Goal: Task Accomplishment & Management: Complete application form

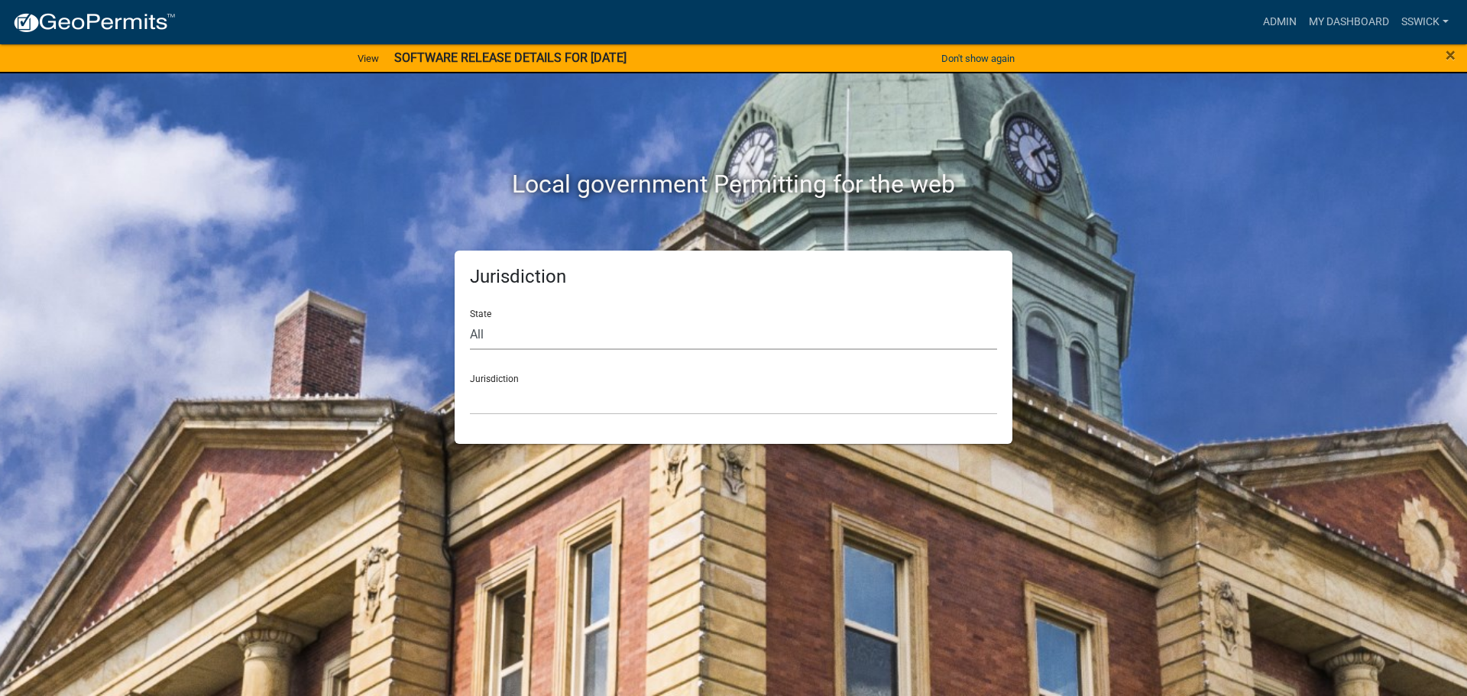
click at [489, 340] on select "All [US_STATE] [US_STATE] [US_STATE] [US_STATE] [US_STATE] [US_STATE] [US_STATE…" at bounding box center [733, 334] width 527 height 31
select select "[US_STATE]"
click at [470, 319] on select "All [US_STATE] [US_STATE] [US_STATE] [US_STATE] [US_STATE] [US_STATE] [US_STATE…" at bounding box center [733, 334] width 527 height 31
click at [503, 413] on select "City of [GEOGRAPHIC_DATA], [US_STATE] City of [GEOGRAPHIC_DATA], [US_STATE] Cit…" at bounding box center [733, 399] width 527 height 31
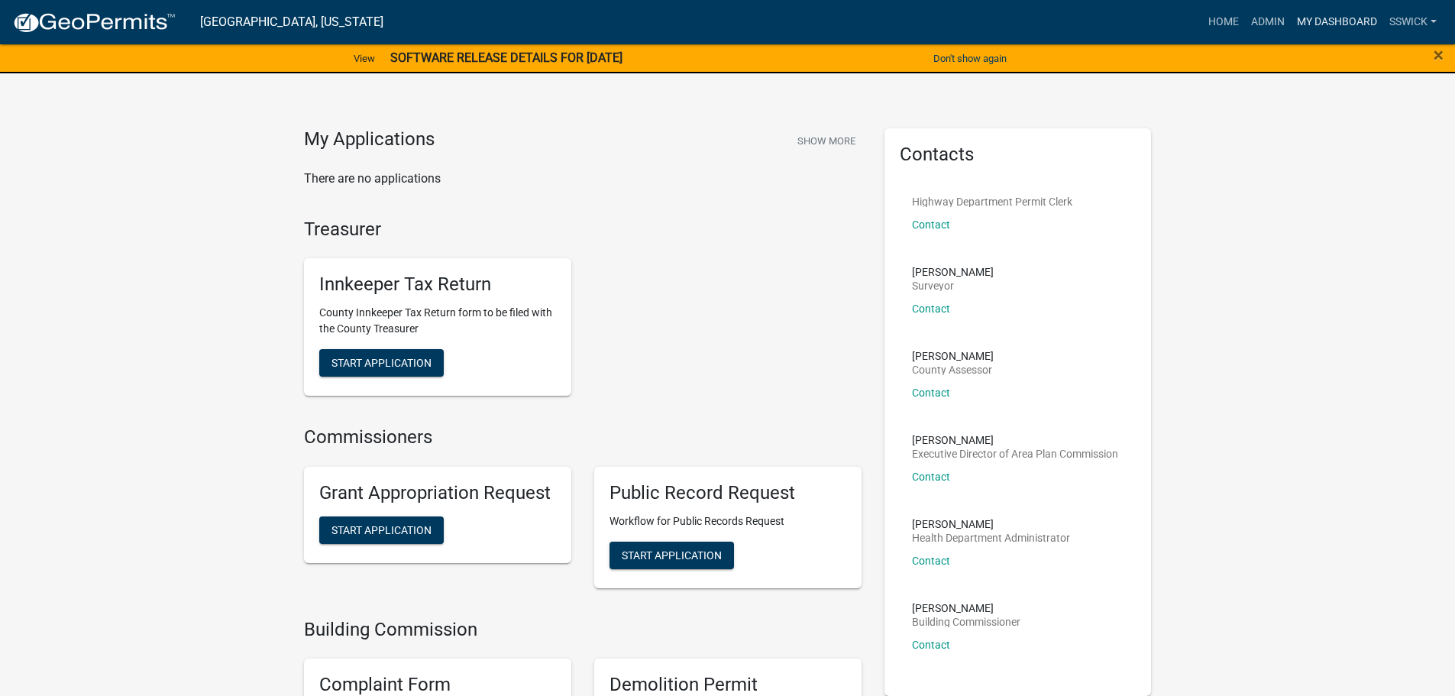
click at [1336, 24] on link "My Dashboard" at bounding box center [1337, 22] width 92 height 29
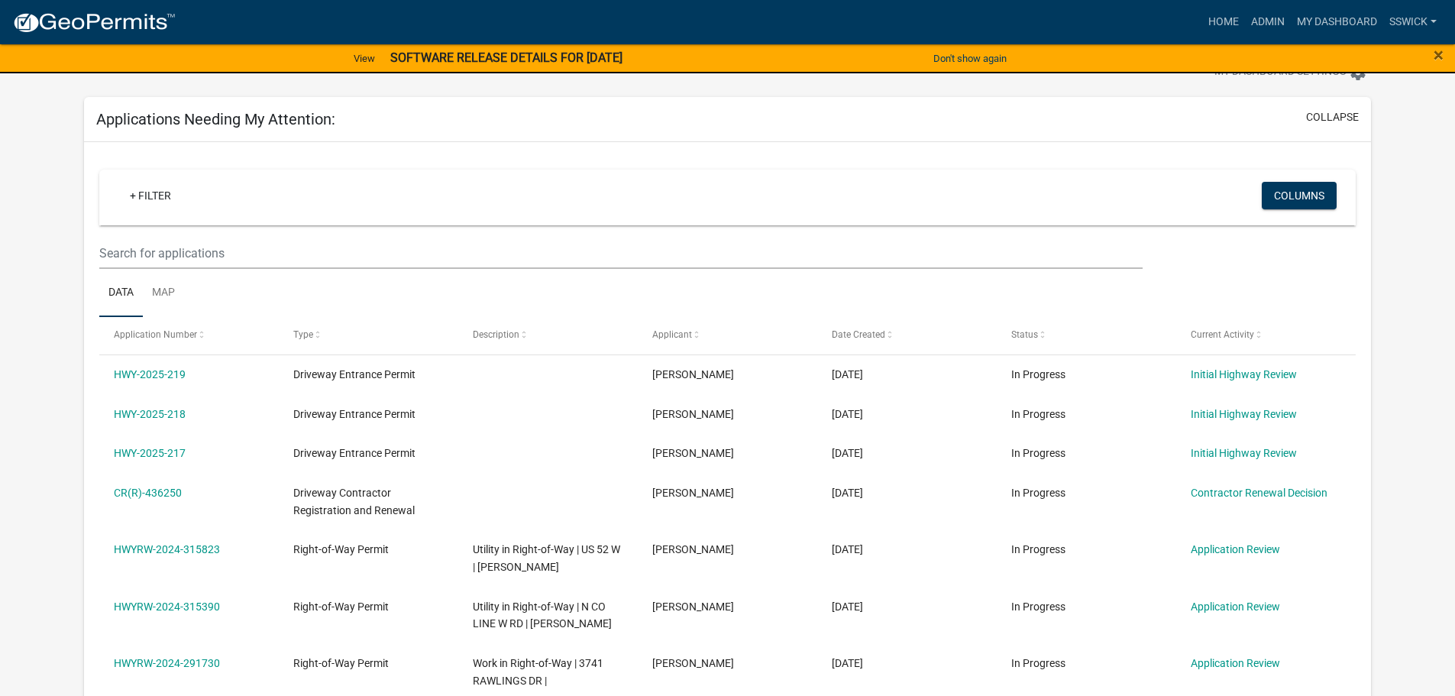
scroll to position [76, 0]
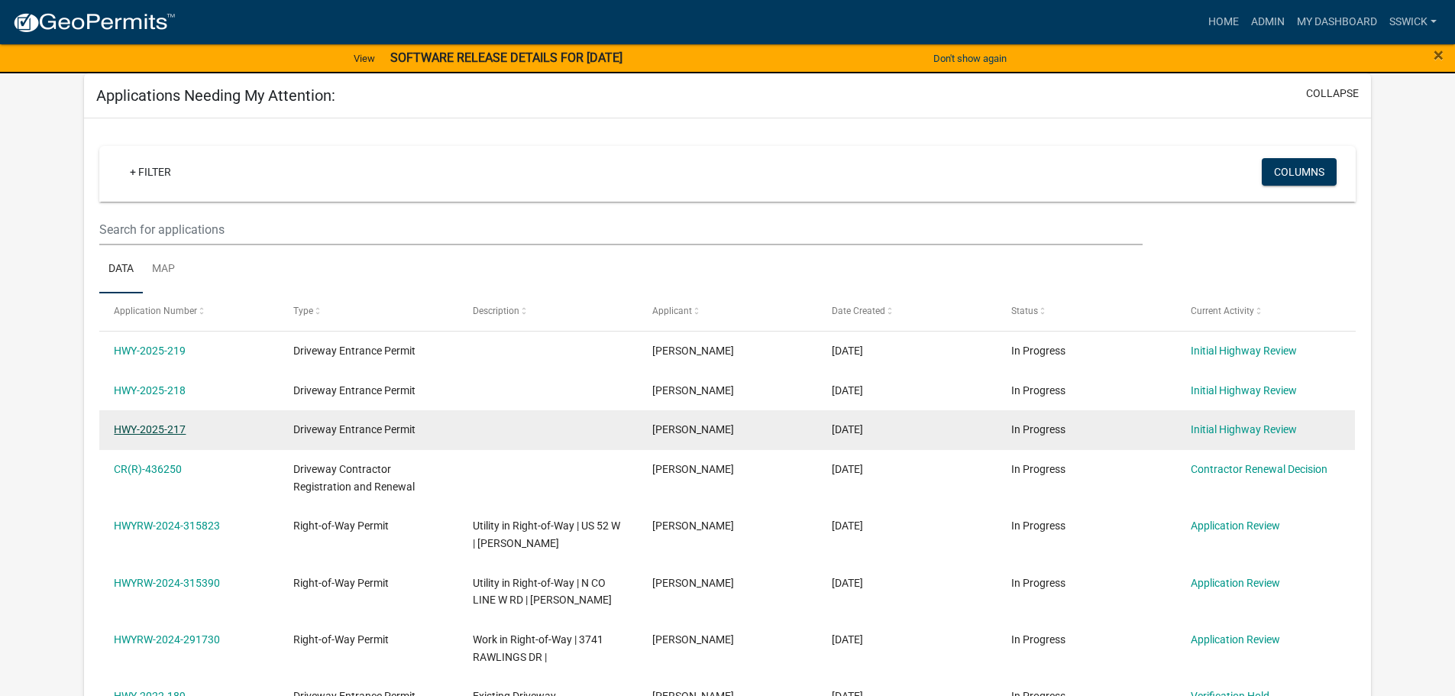
click at [162, 431] on link "HWY-2025-217" at bounding box center [150, 429] width 72 height 12
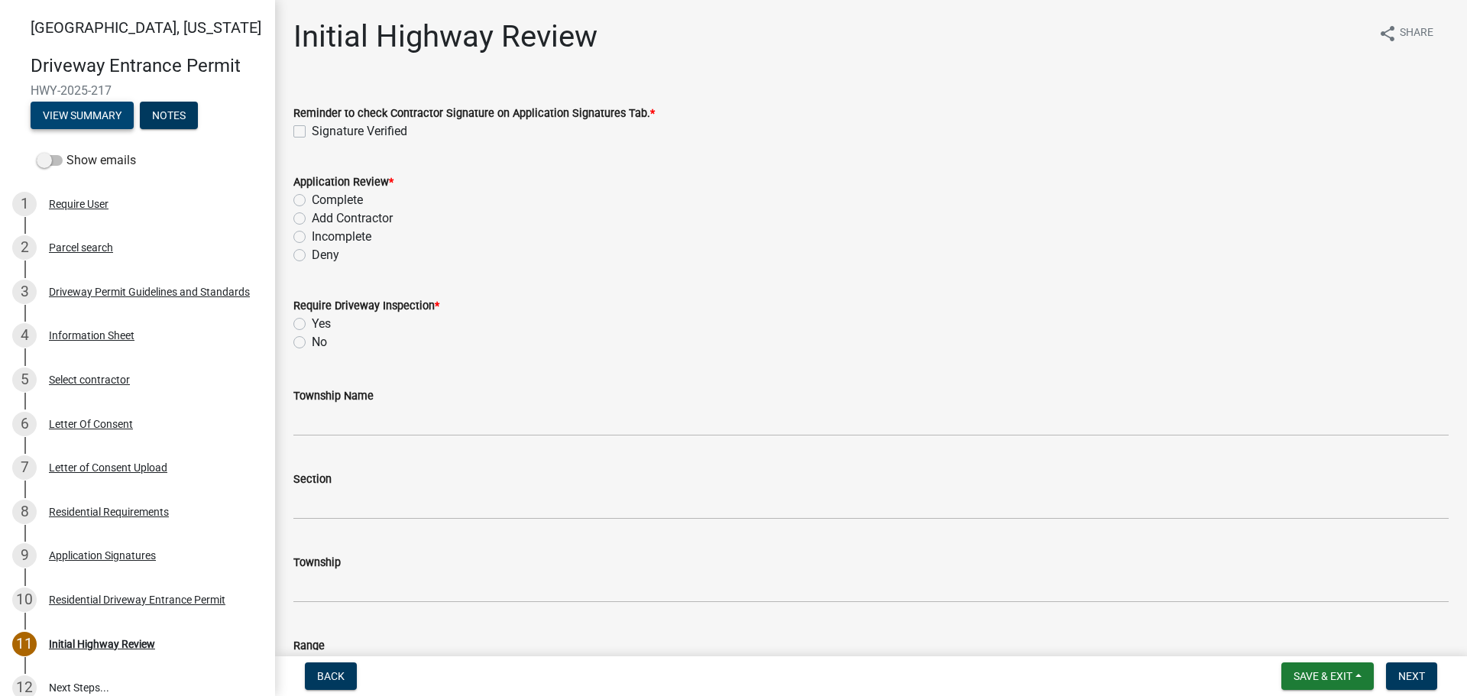
click at [96, 118] on button "View Summary" at bounding box center [82, 116] width 103 height 28
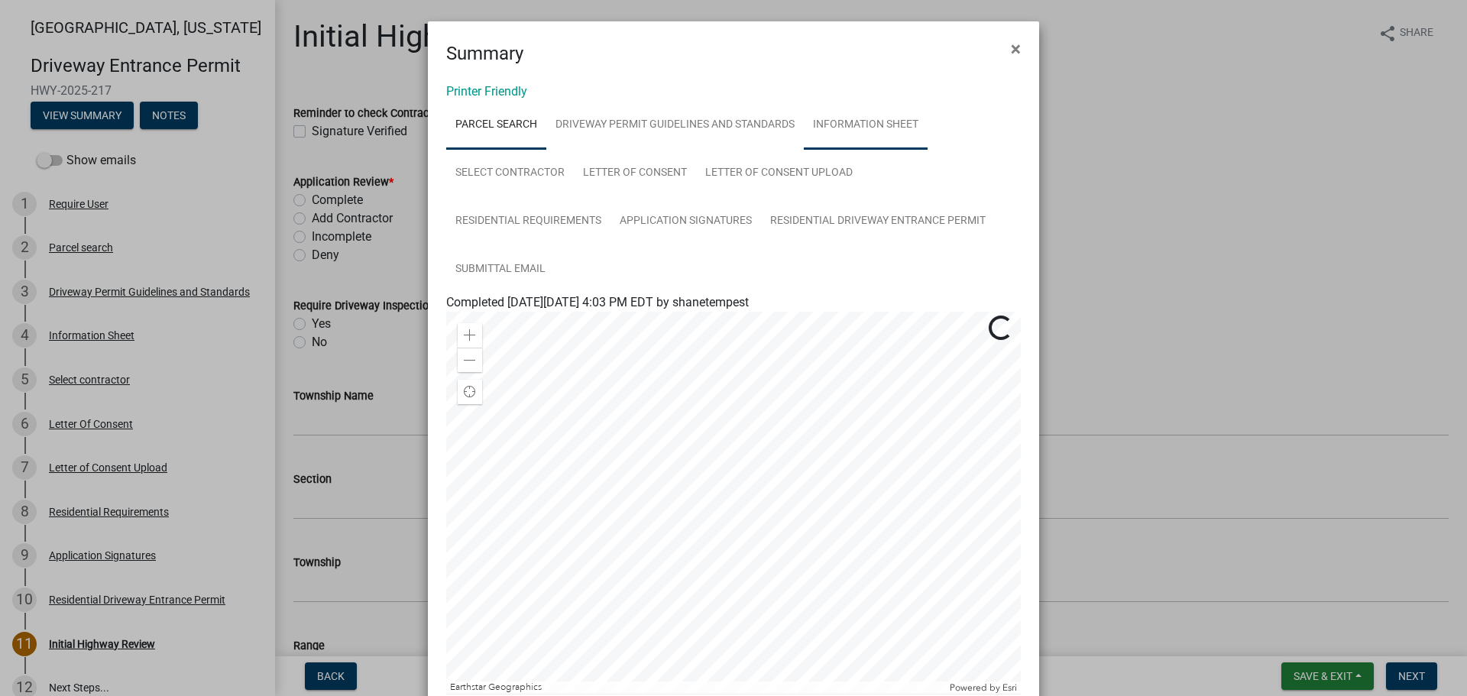
click at [864, 122] on link "Information Sheet" at bounding box center [866, 125] width 124 height 49
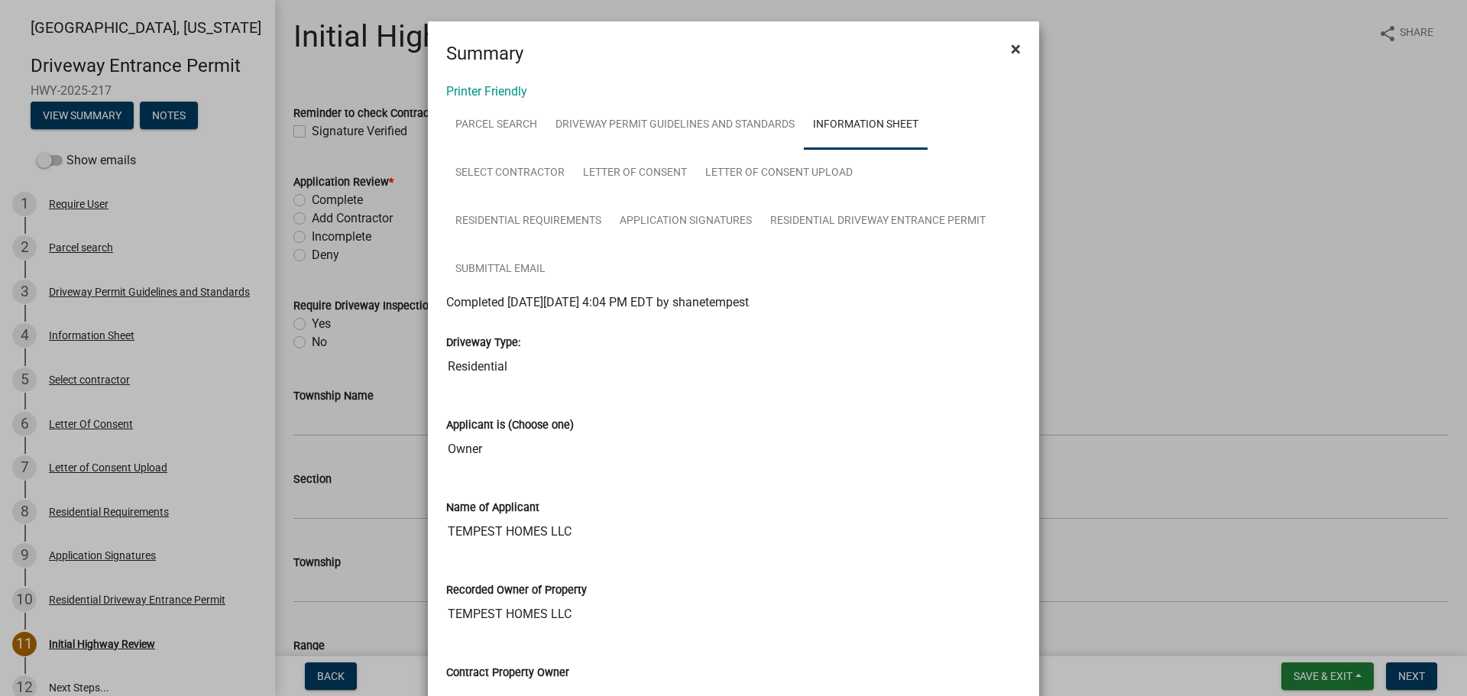
click at [1011, 47] on span "×" at bounding box center [1016, 48] width 10 height 21
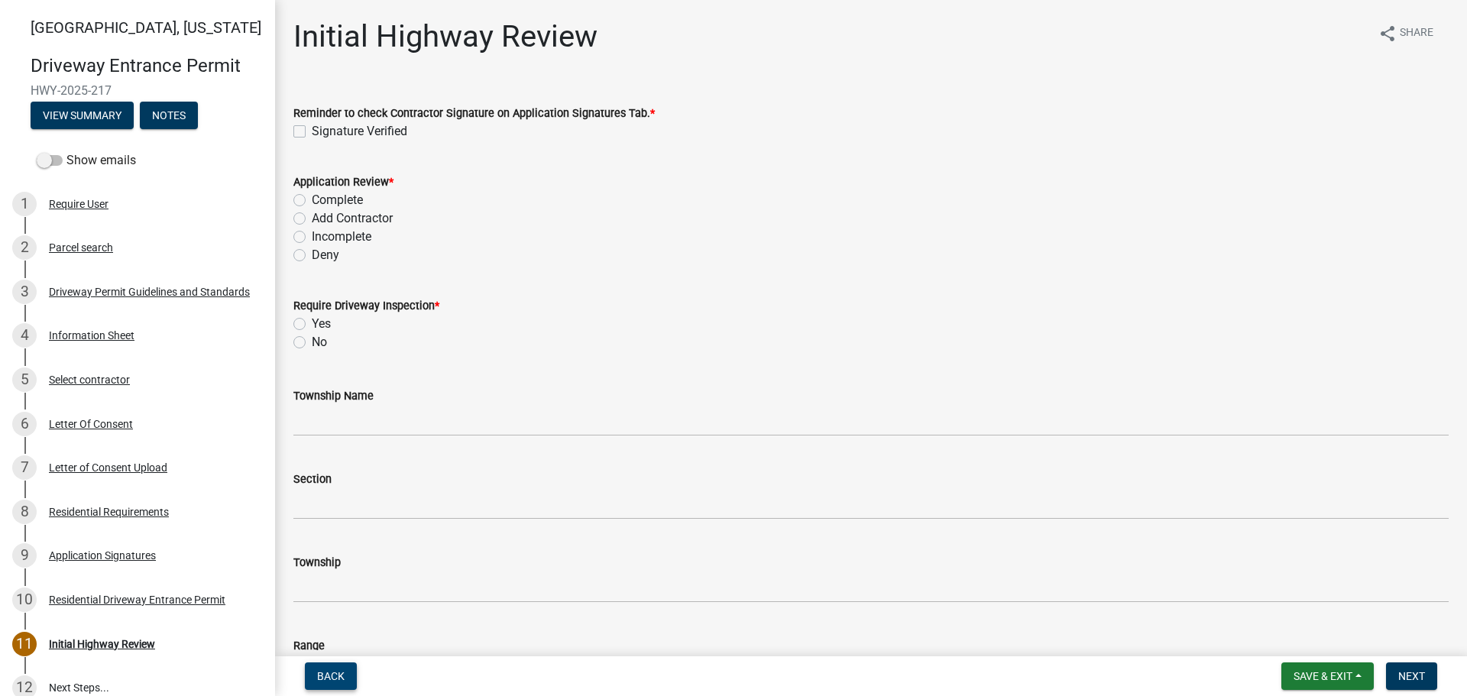
click at [345, 679] on button "Back" at bounding box center [331, 676] width 52 height 28
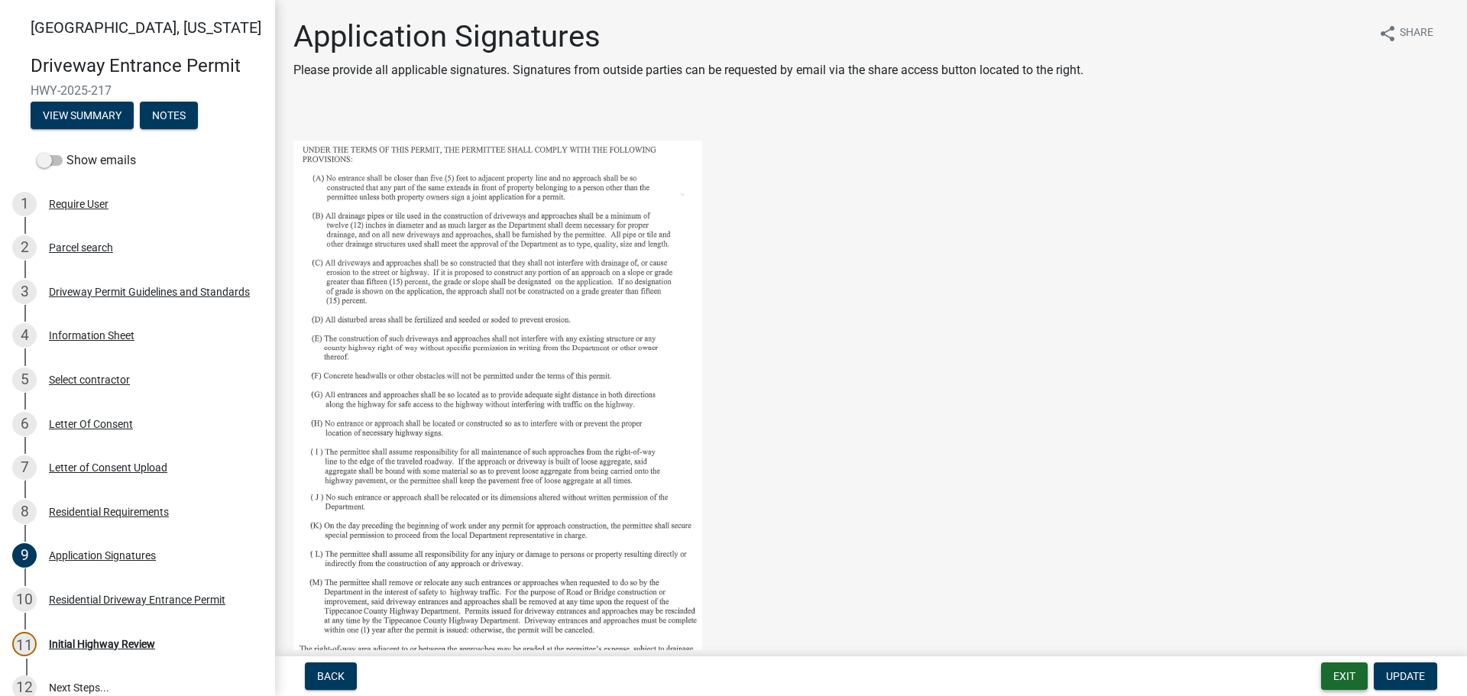
click at [1341, 675] on button "Exit" at bounding box center [1344, 676] width 47 height 28
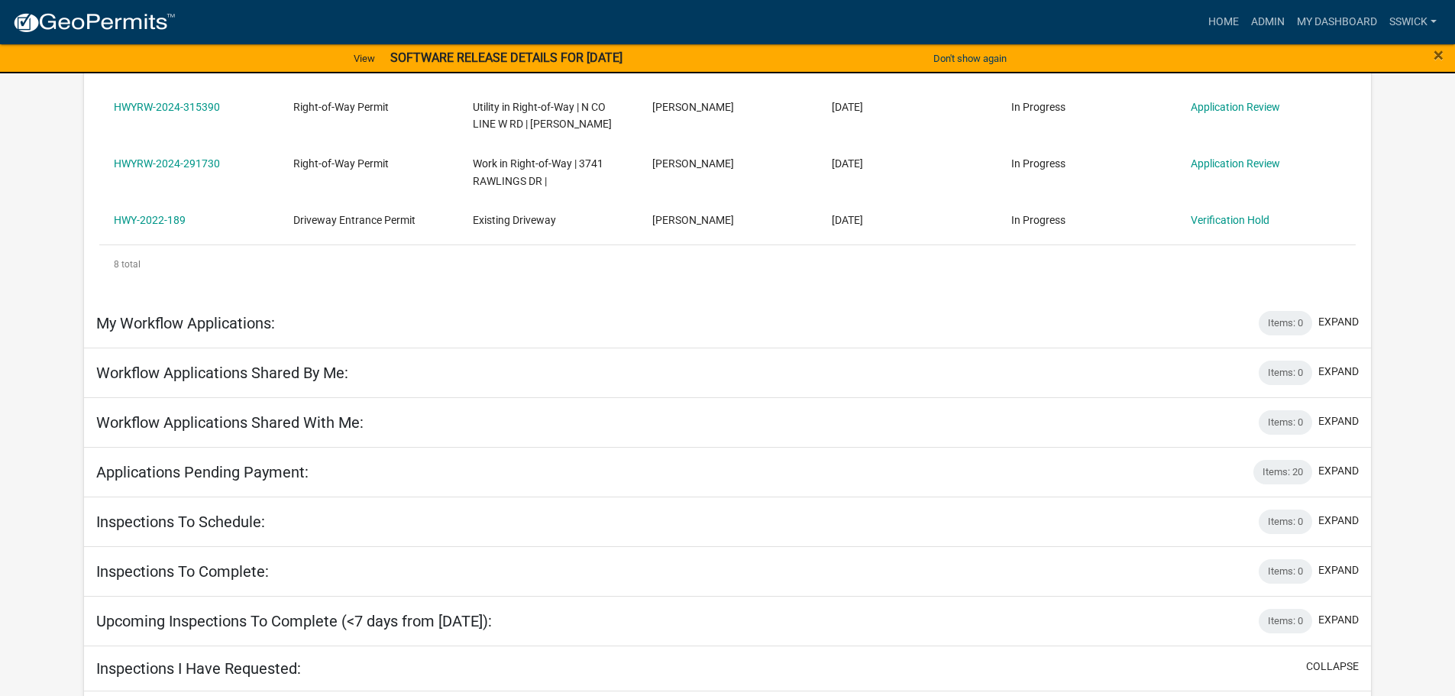
scroll to position [553, 0]
click at [1334, 474] on button "expand" at bounding box center [1339, 470] width 40 height 16
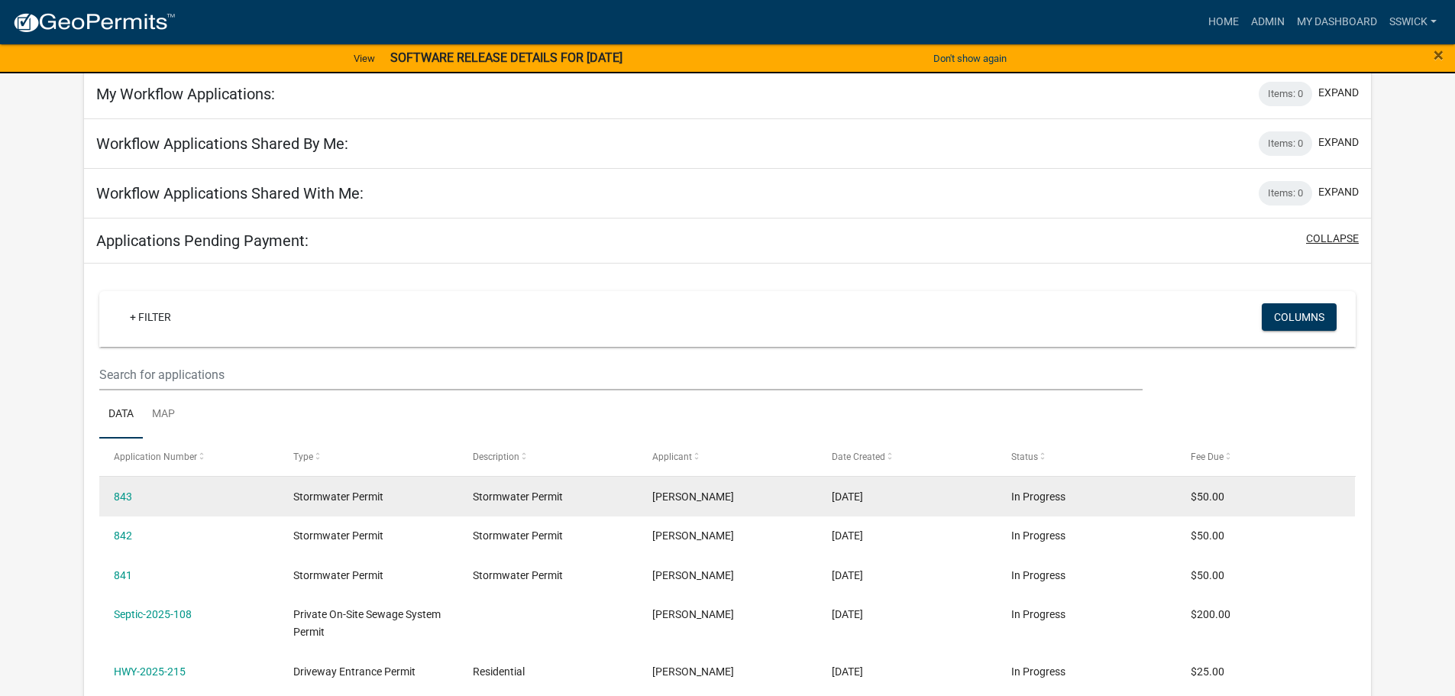
scroll to position [782, 0]
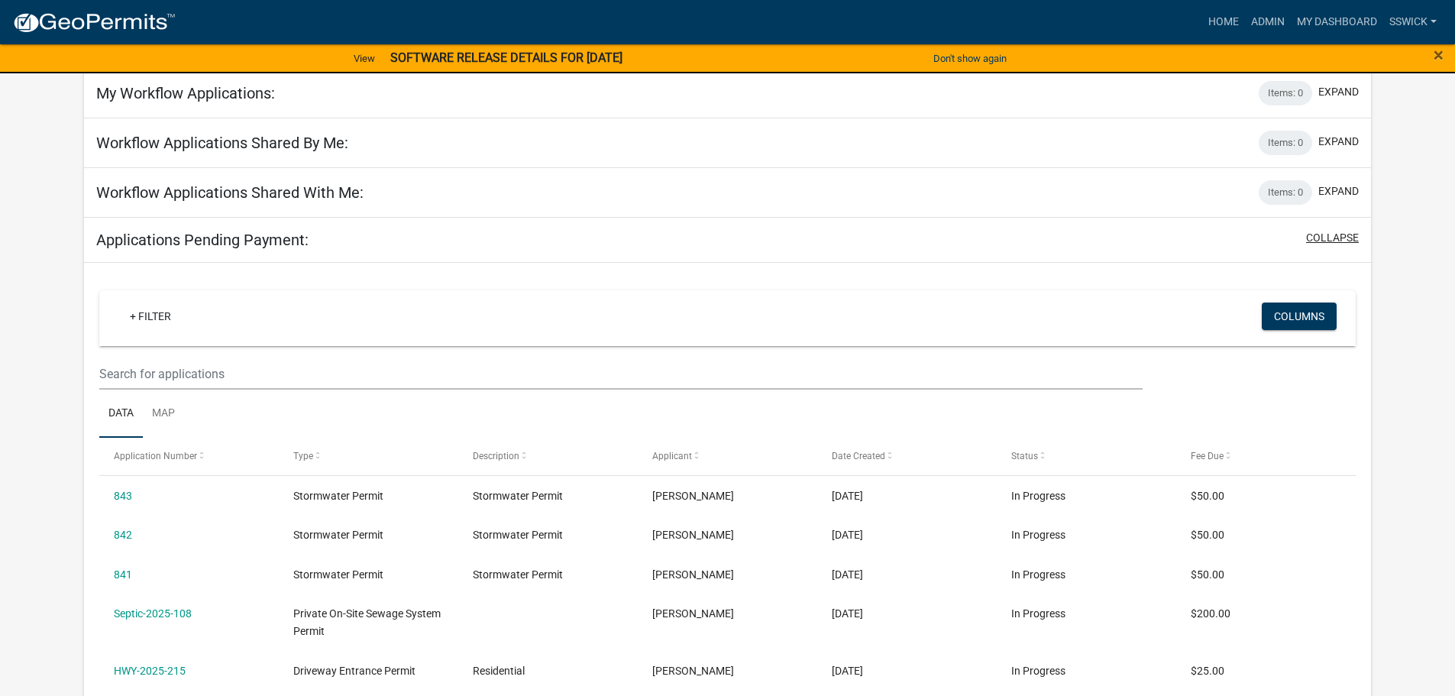
click at [1321, 238] on button "collapse" at bounding box center [1332, 238] width 53 height 16
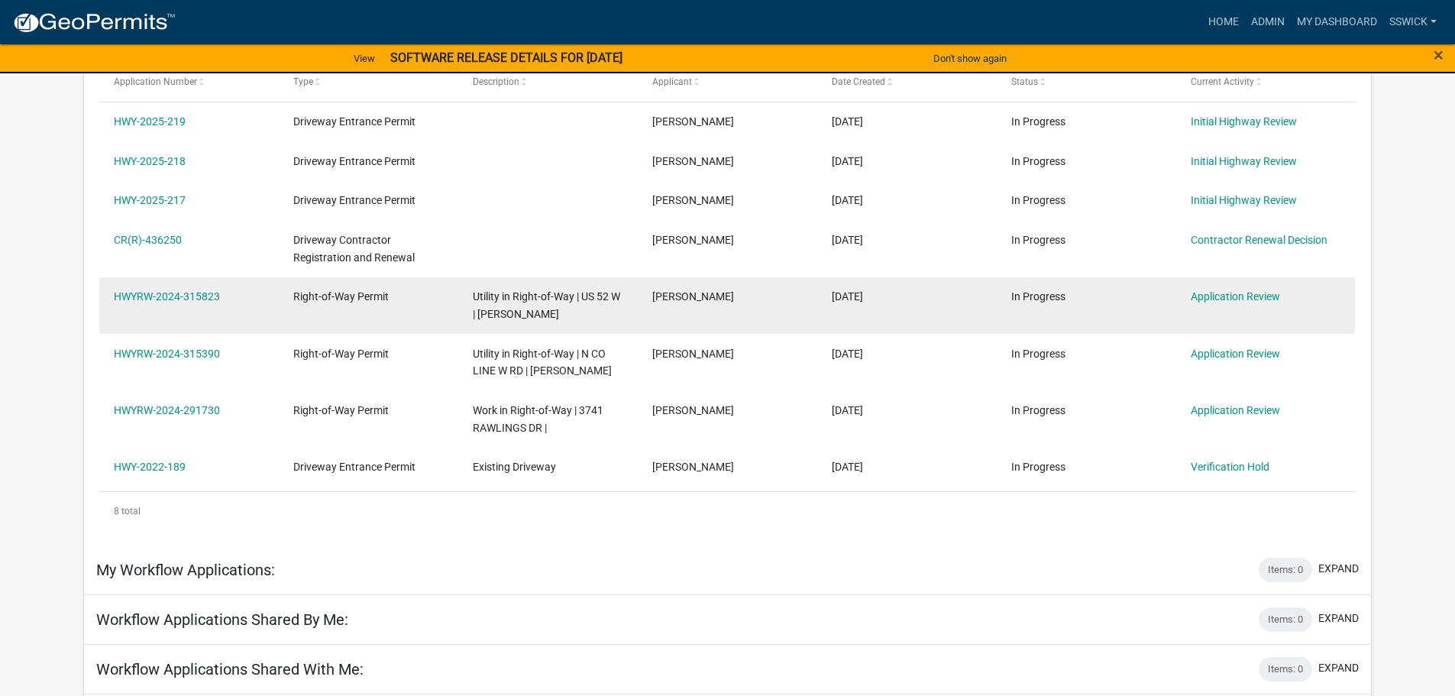
scroll to position [171, 0]
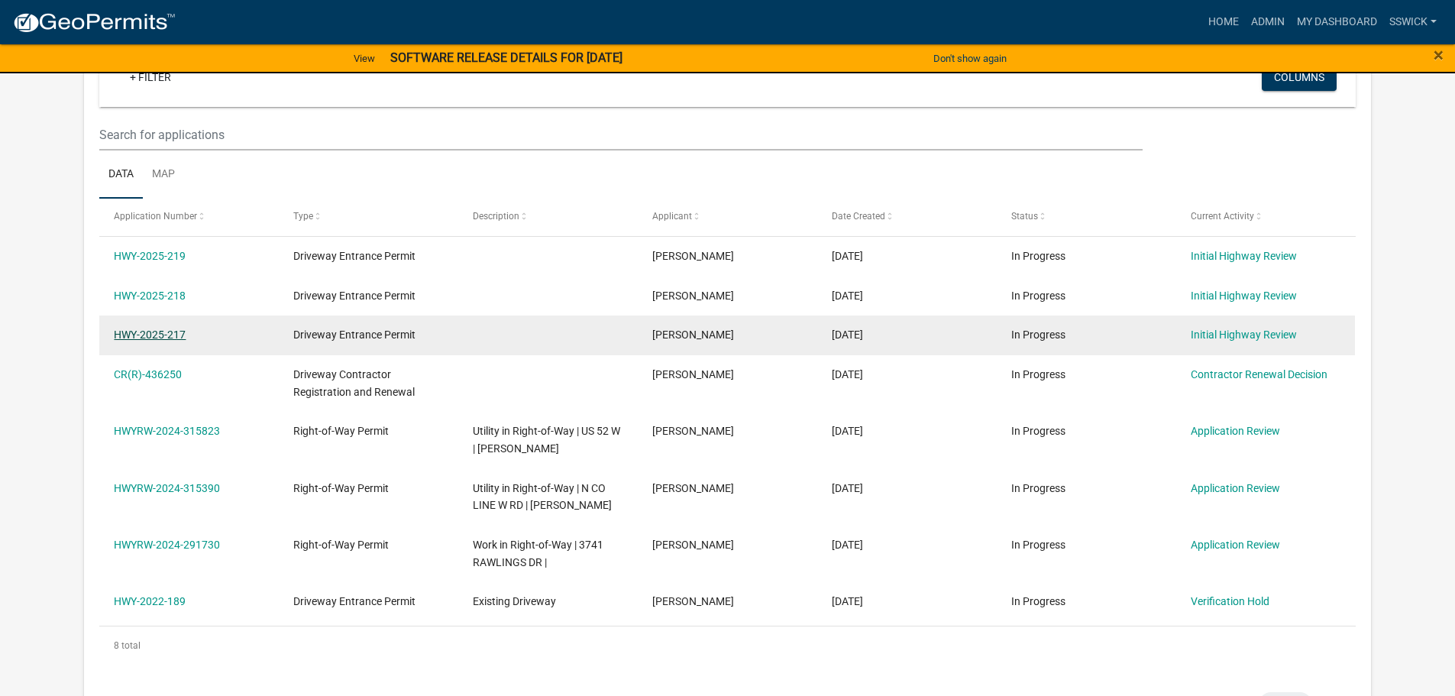
click at [166, 334] on link "HWY-2025-217" at bounding box center [150, 335] width 72 height 12
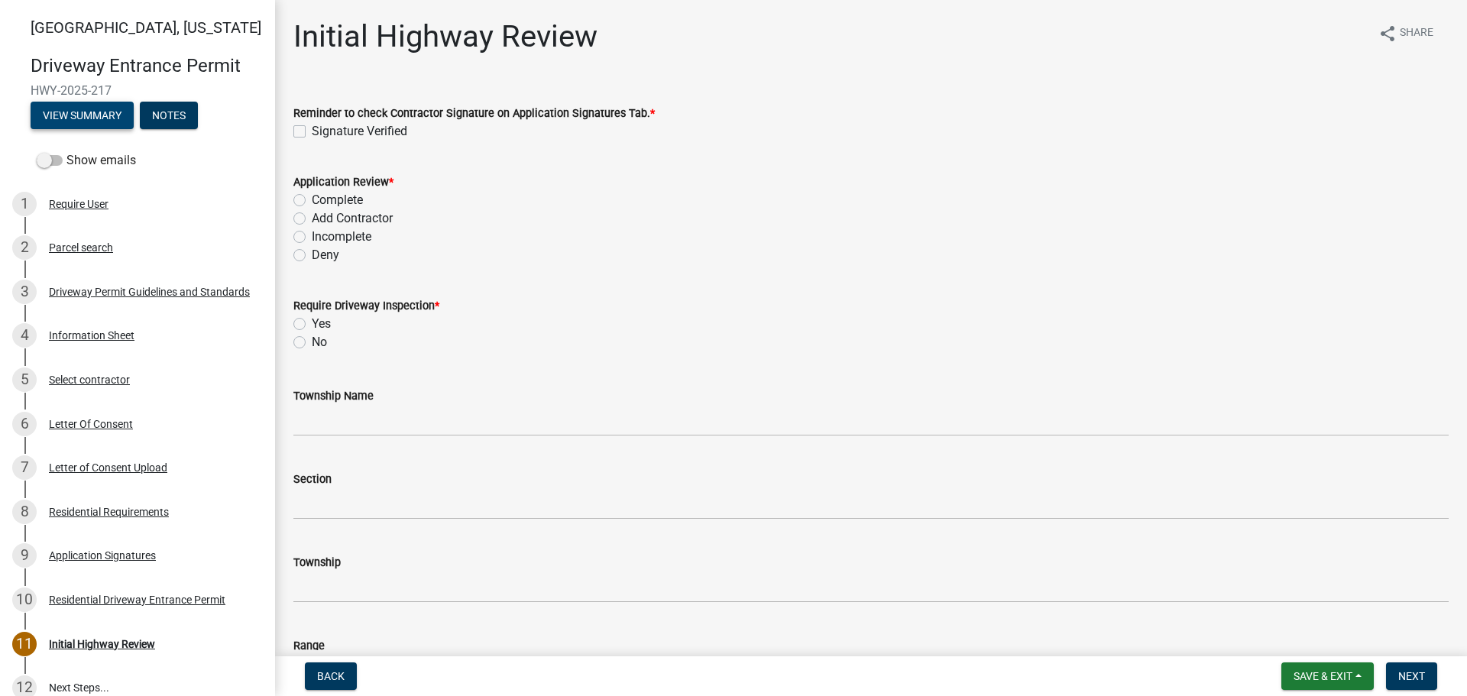
click at [102, 118] on button "View Summary" at bounding box center [82, 116] width 103 height 28
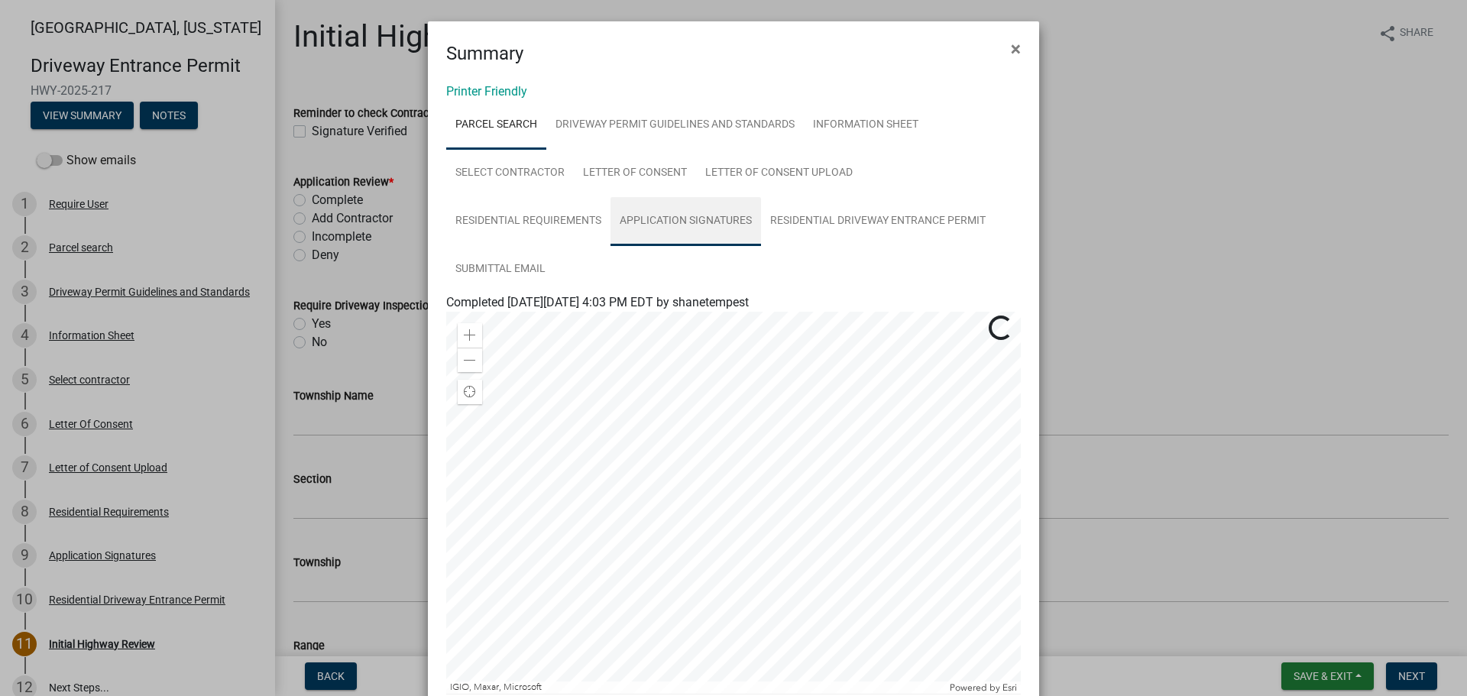
click at [664, 221] on link "Application Signatures" at bounding box center [685, 221] width 151 height 49
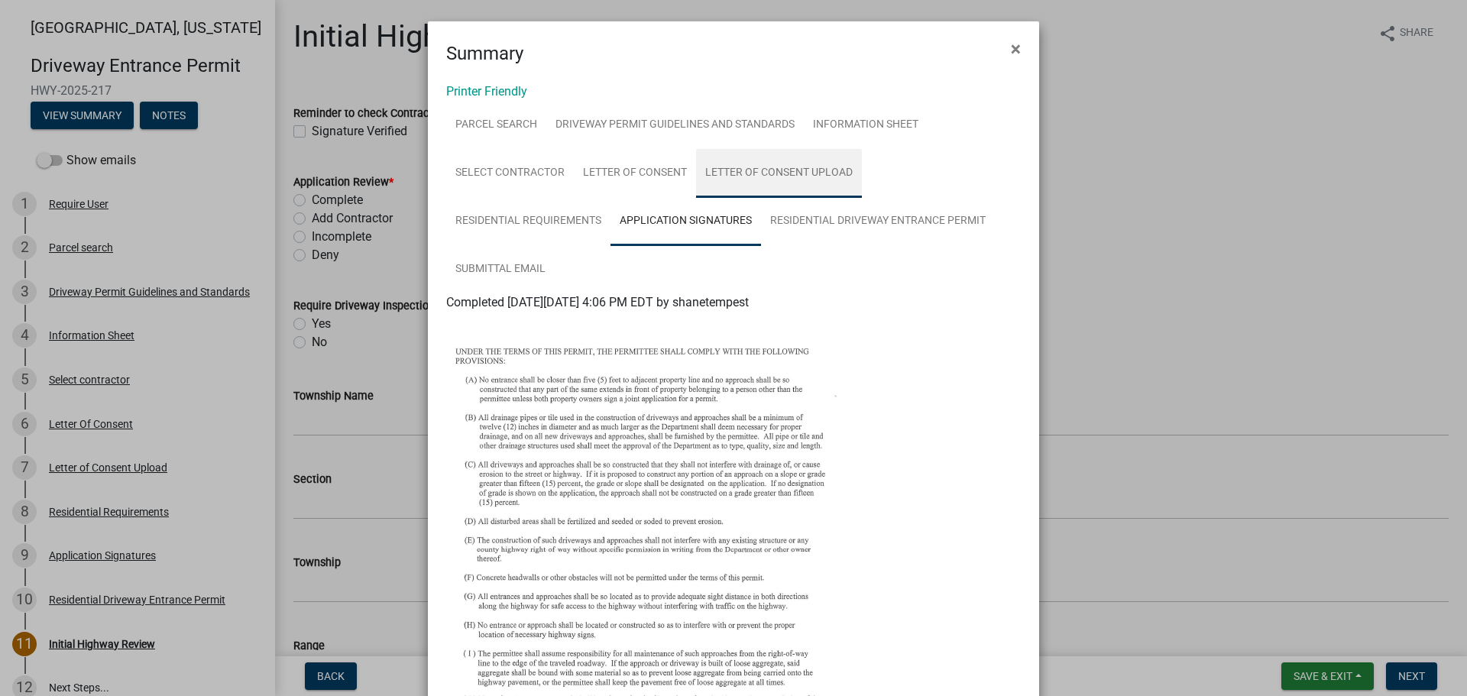
click at [753, 171] on link "Letter of Consent Upload" at bounding box center [779, 173] width 166 height 49
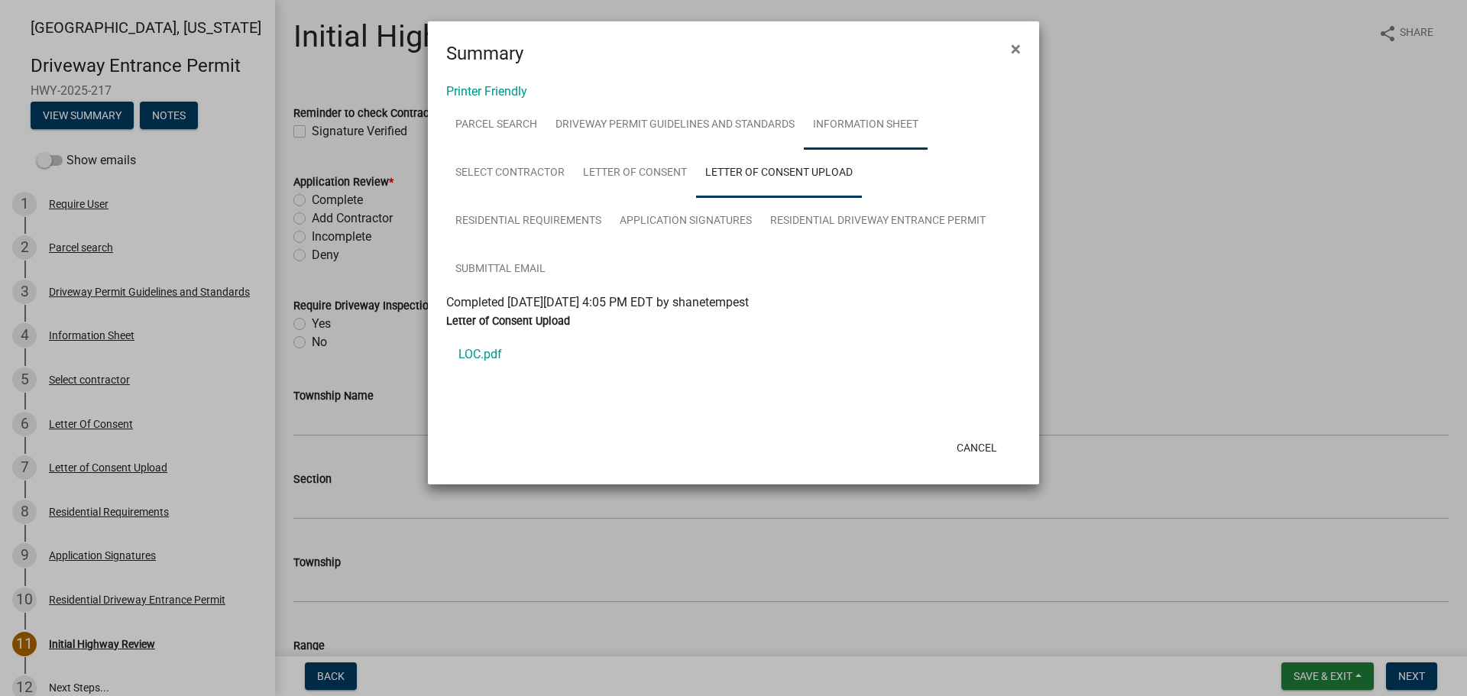
click at [847, 125] on link "Information Sheet" at bounding box center [866, 125] width 124 height 49
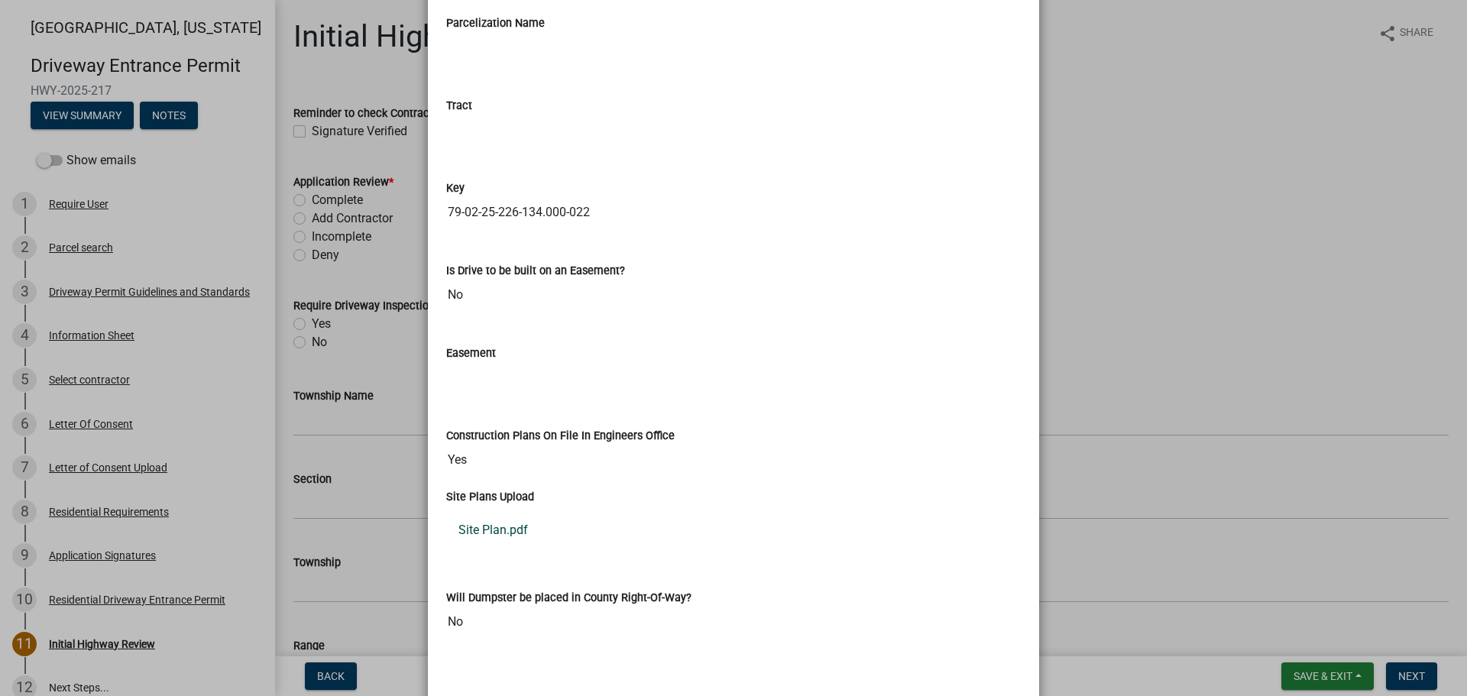
scroll to position [2139, 0]
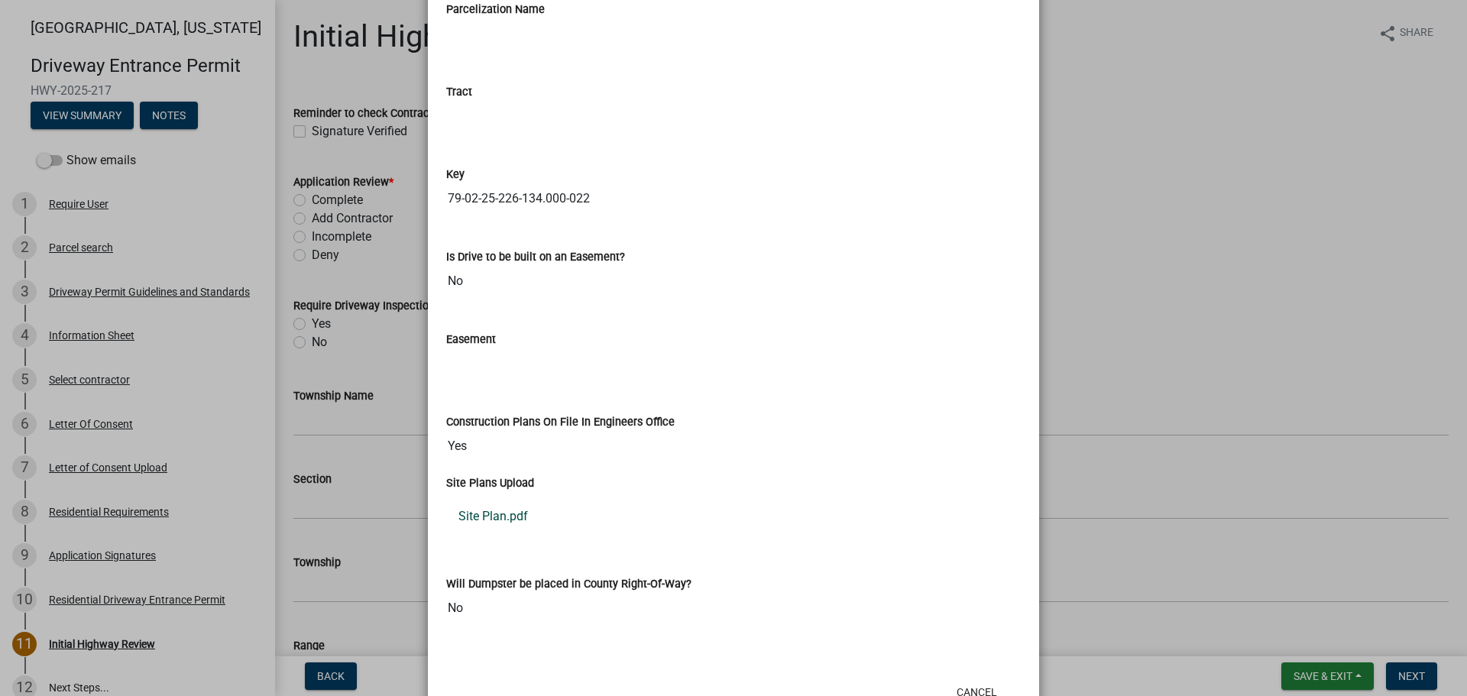
click at [498, 517] on link "Site Plan.pdf" at bounding box center [733, 516] width 575 height 37
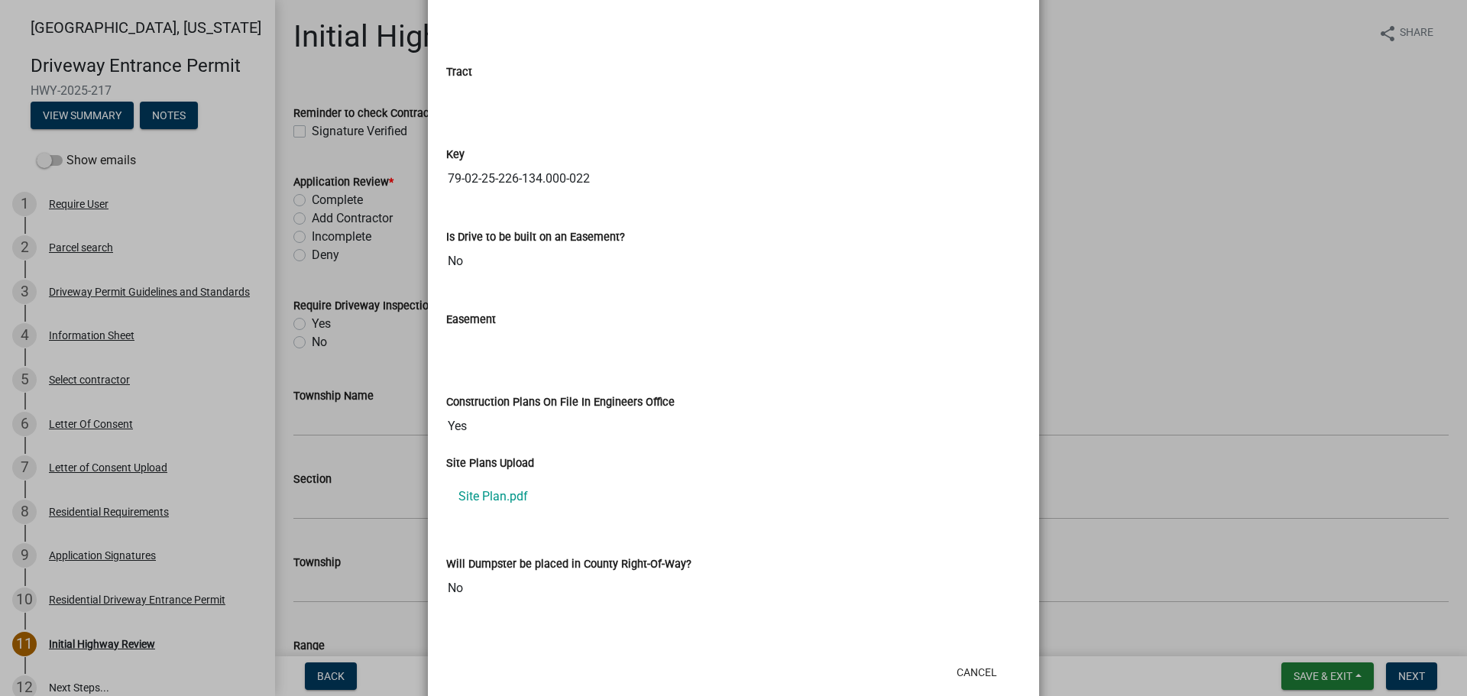
scroll to position [2194, 0]
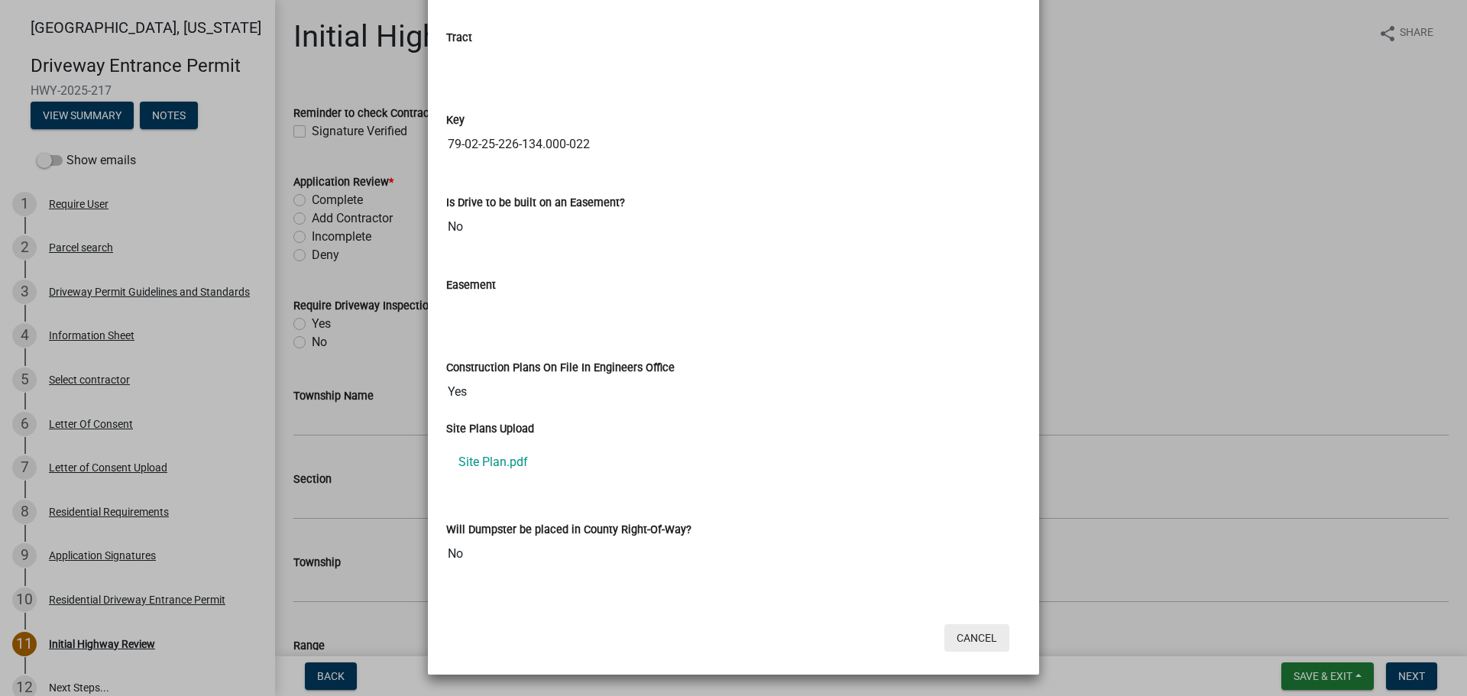
click at [967, 637] on button "Cancel" at bounding box center [976, 638] width 65 height 28
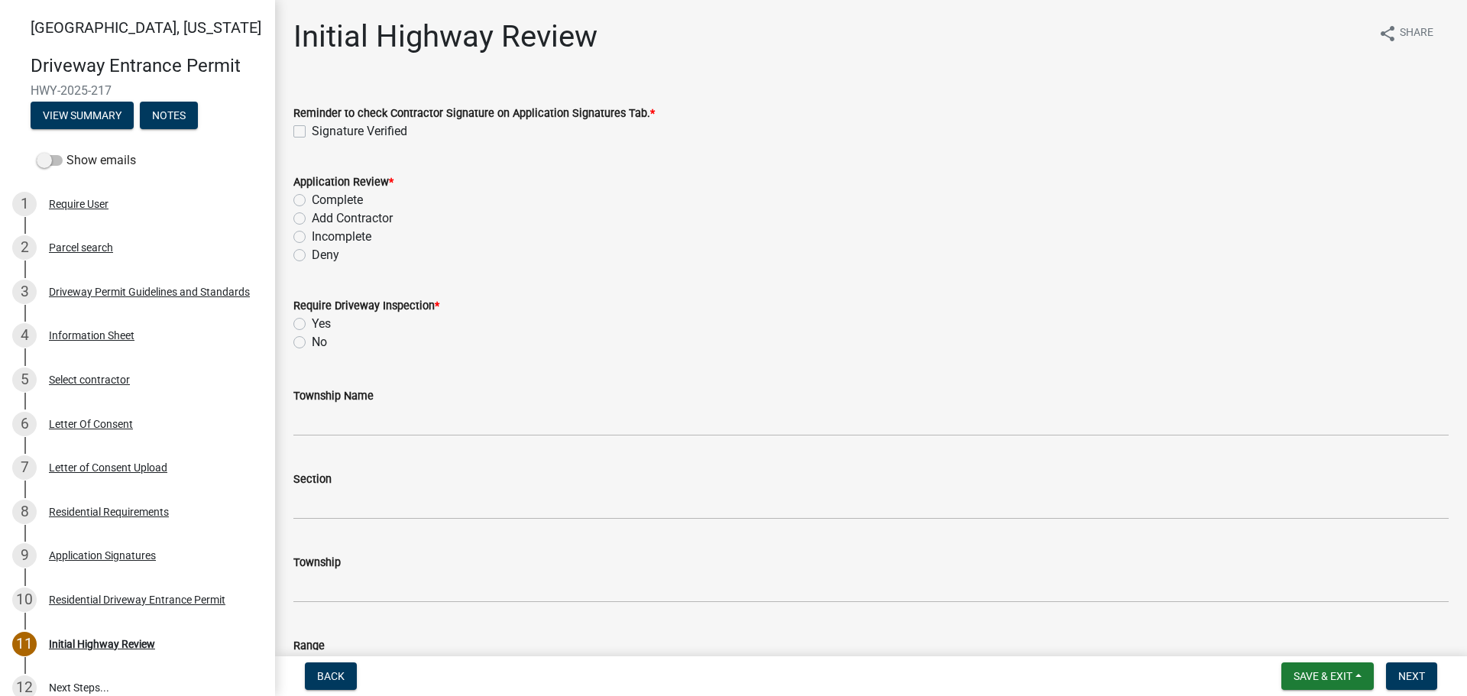
click at [312, 132] on label "Signature Verified" at bounding box center [360, 131] width 96 height 18
click at [312, 132] on input "Signature Verified" at bounding box center [317, 127] width 10 height 10
checkbox input "true"
click at [312, 202] on label "Complete" at bounding box center [337, 200] width 51 height 18
click at [312, 201] on input "Complete" at bounding box center [317, 196] width 10 height 10
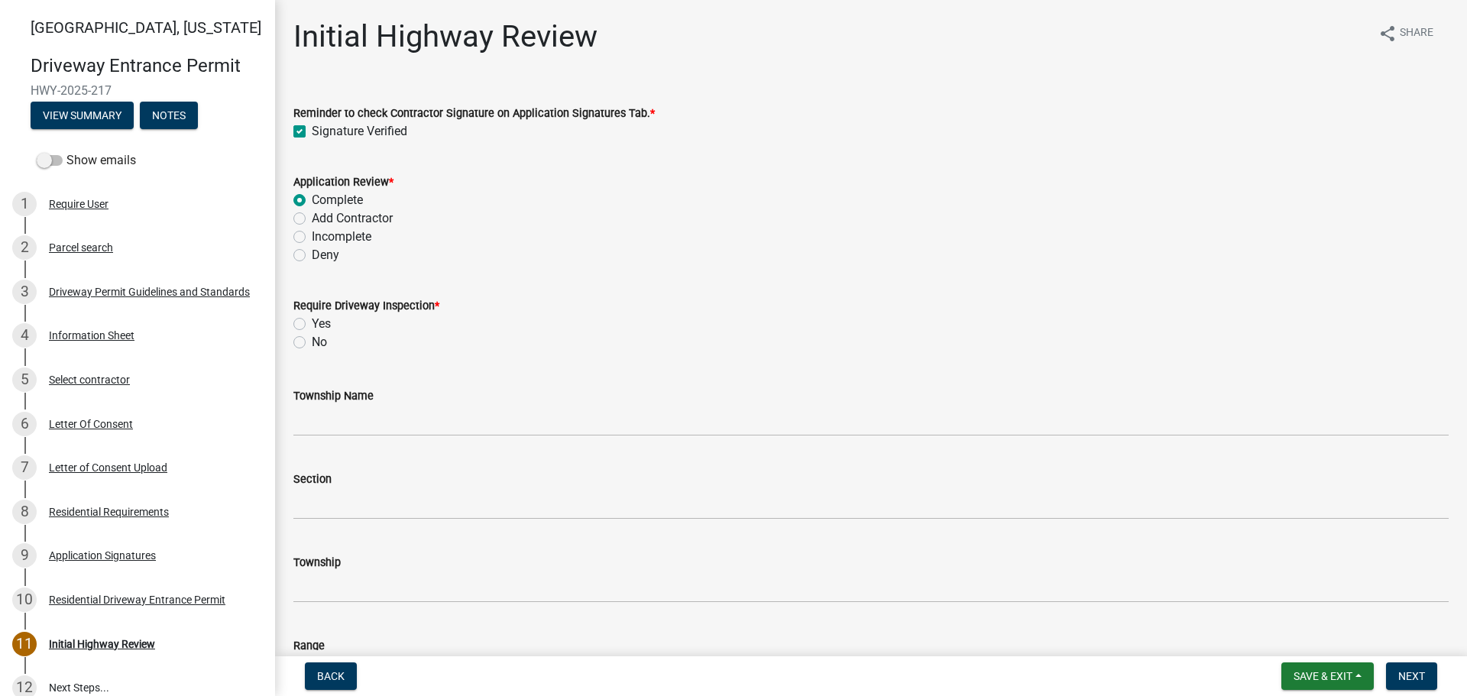
radio input "true"
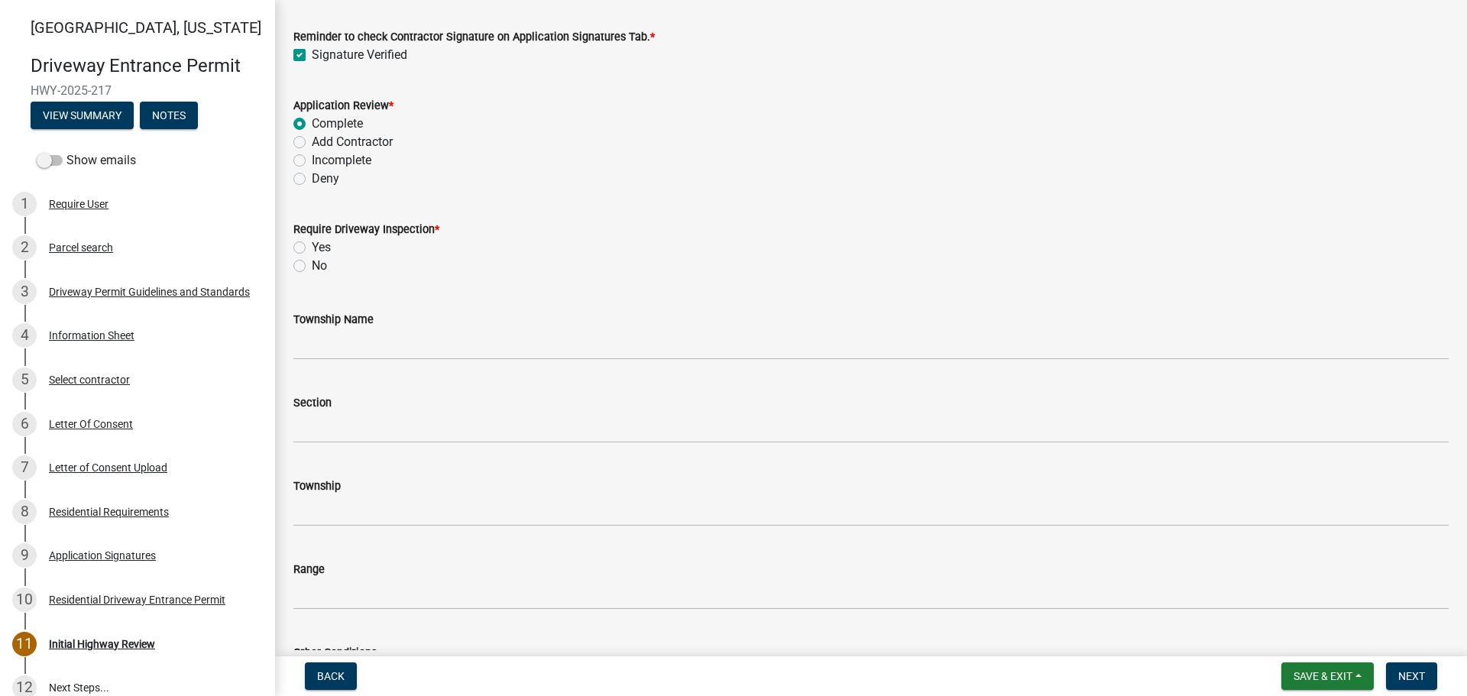
click at [312, 247] on label "Yes" at bounding box center [321, 247] width 19 height 18
click at [312, 247] on input "Yes" at bounding box center [317, 243] width 10 height 10
radio input "true"
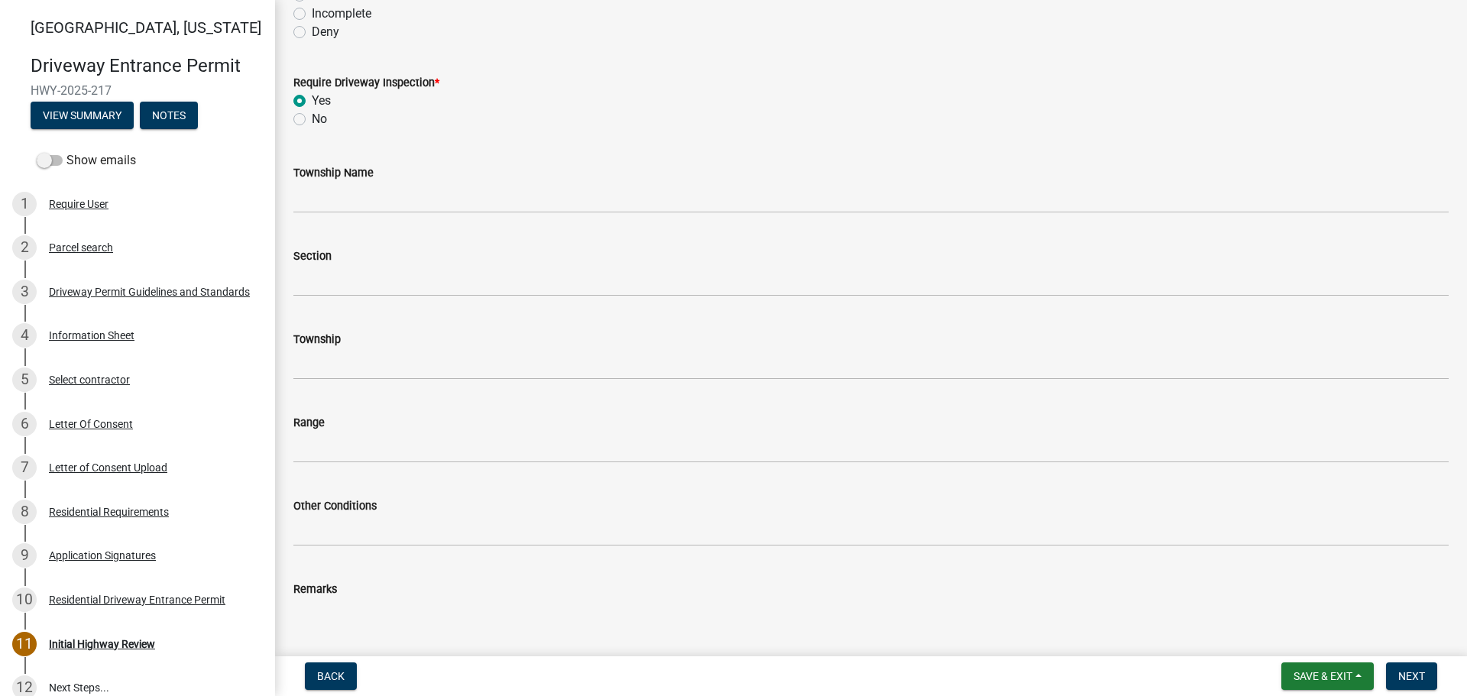
scroll to position [229, 0]
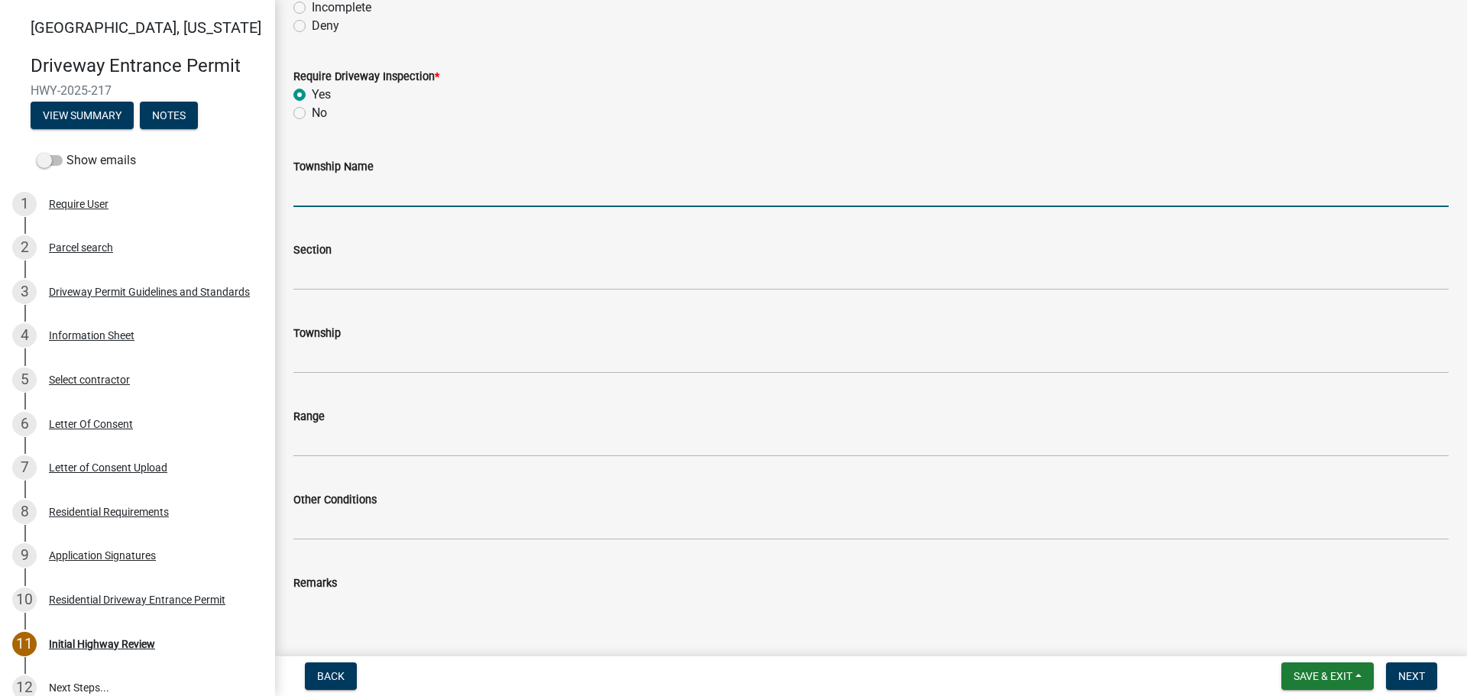
click at [355, 188] on input "Township Name" at bounding box center [870, 191] width 1155 height 31
type input "Wabash"
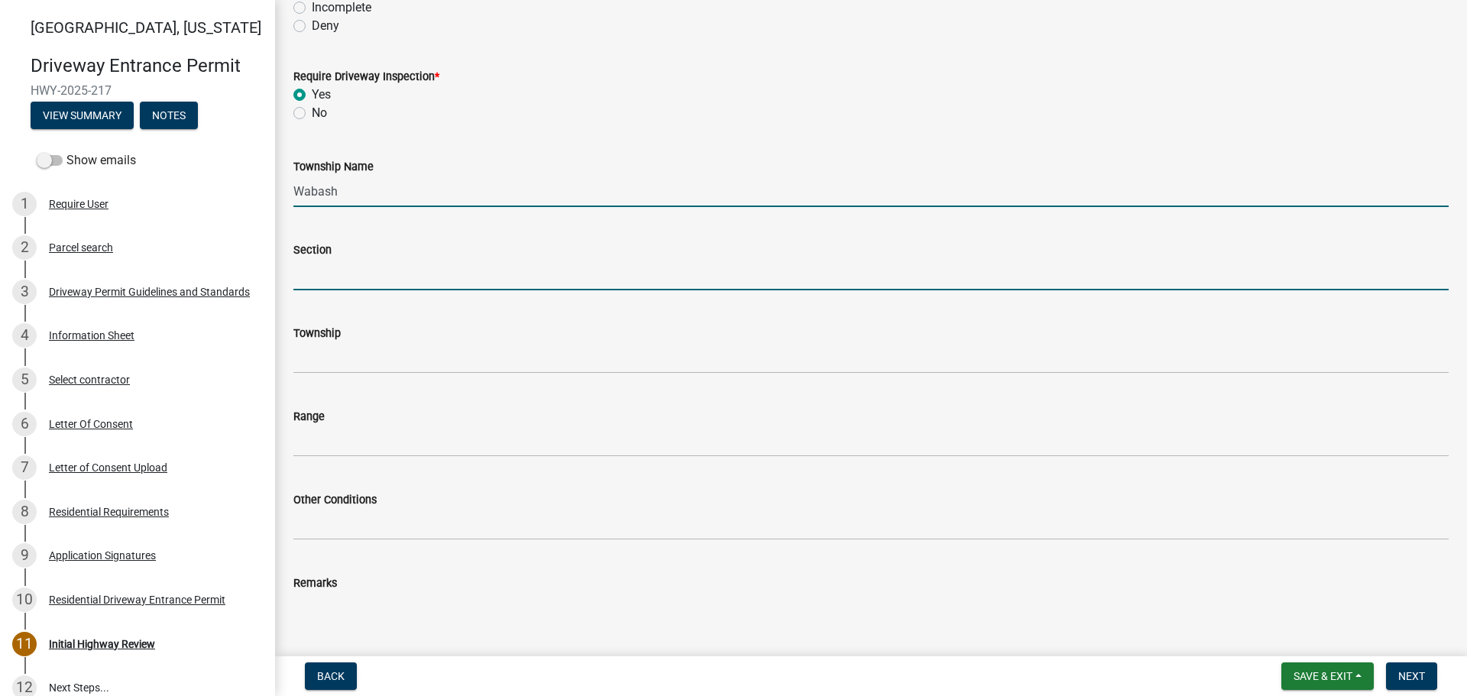
click at [347, 273] on input "Section" at bounding box center [870, 274] width 1155 height 31
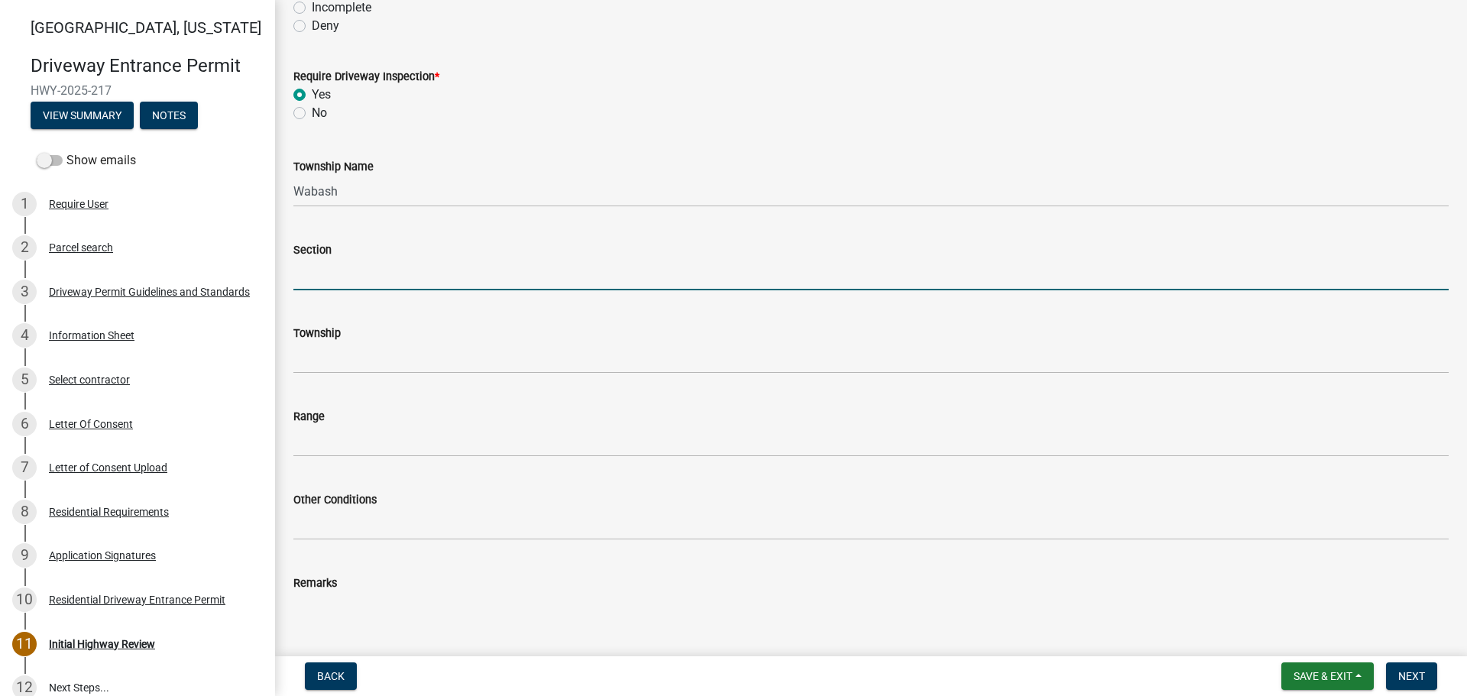
type input "29"
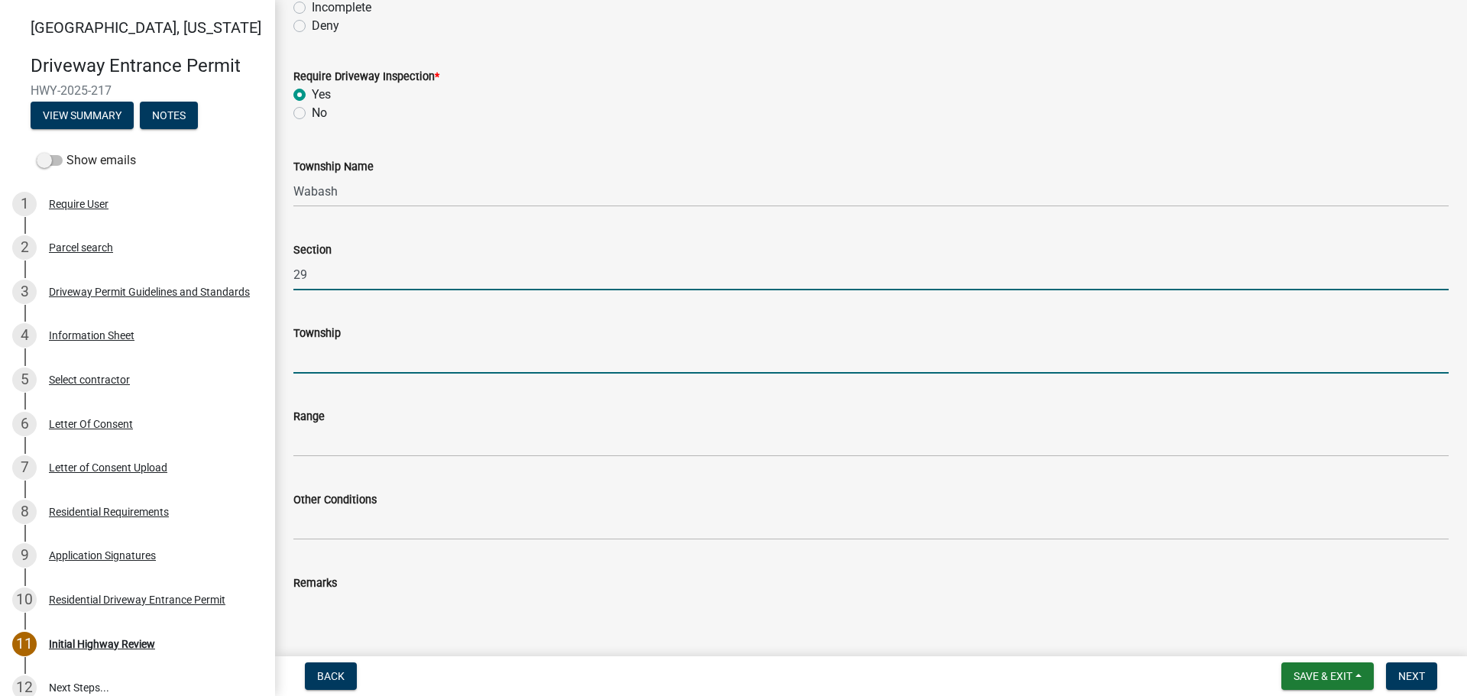
click at [353, 361] on input "Township" at bounding box center [870, 357] width 1155 height 31
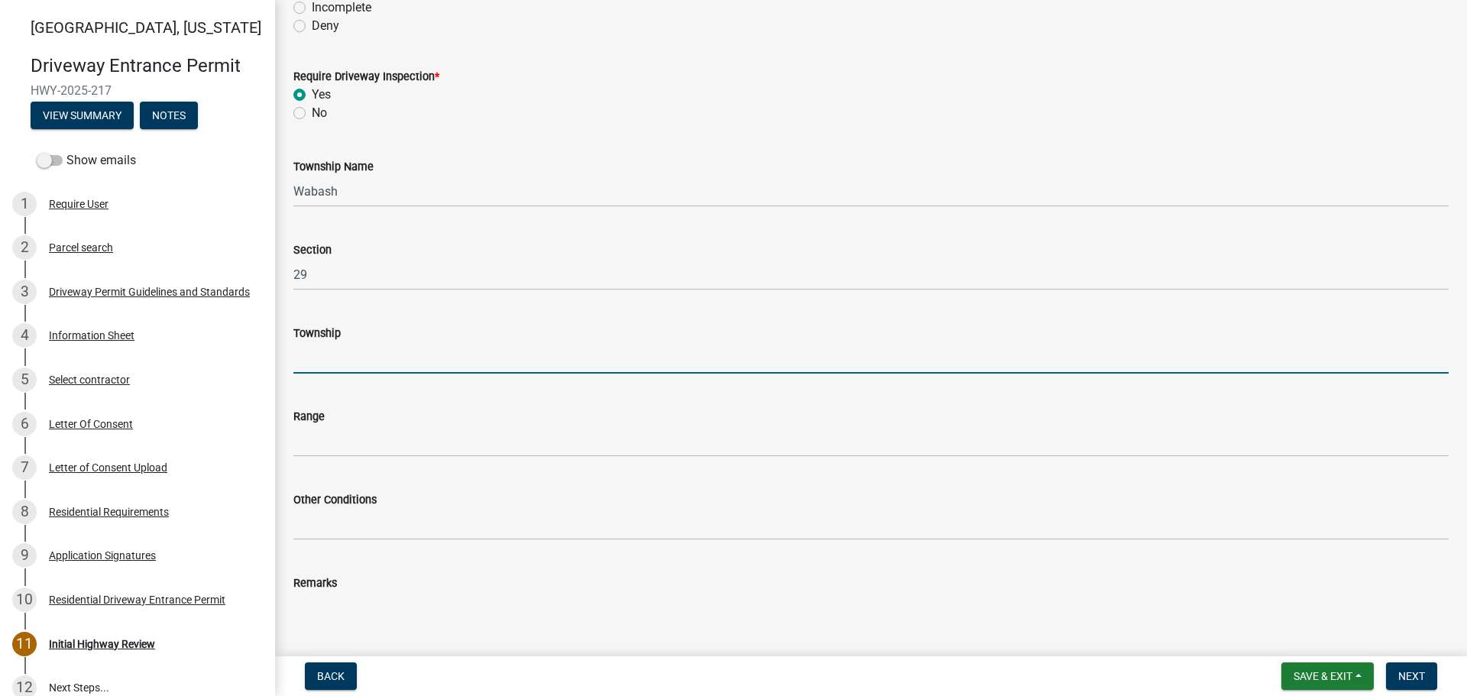
type input "T 23 N"
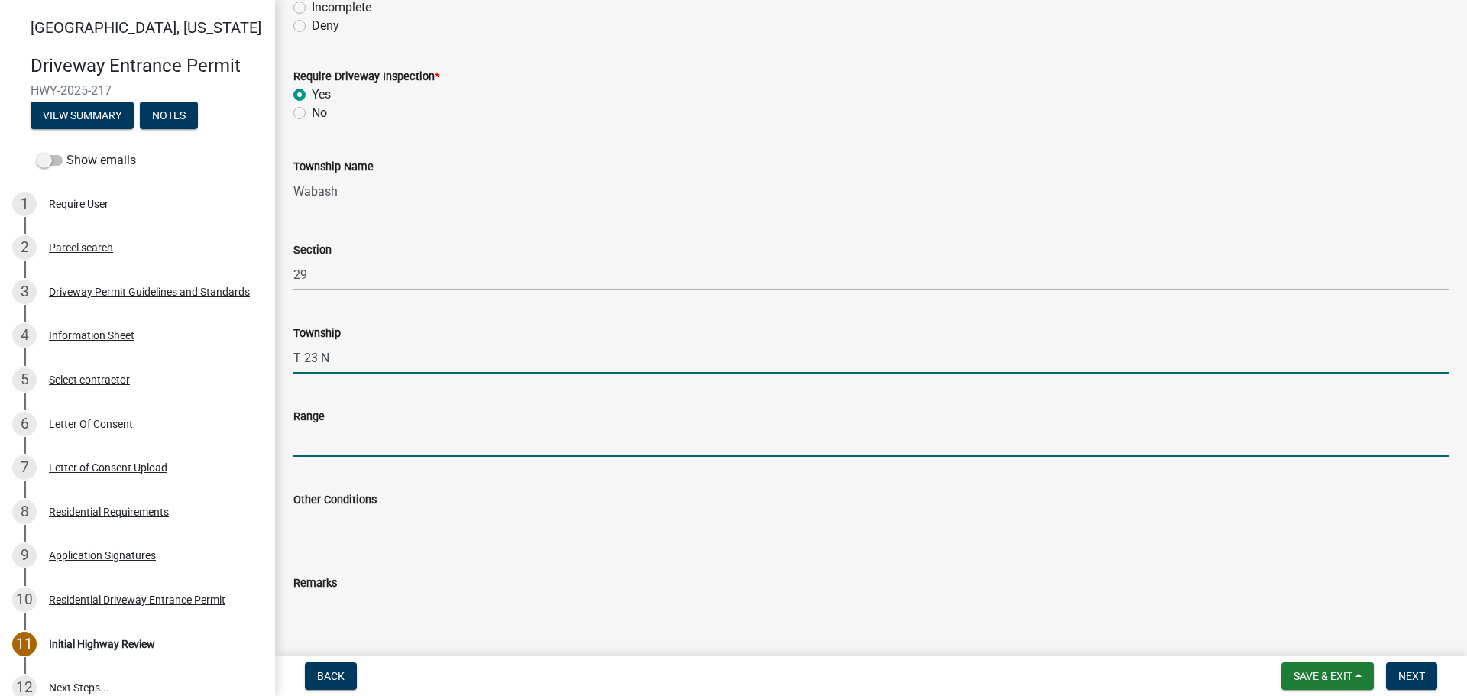
click at [365, 430] on input "Range" at bounding box center [870, 441] width 1155 height 31
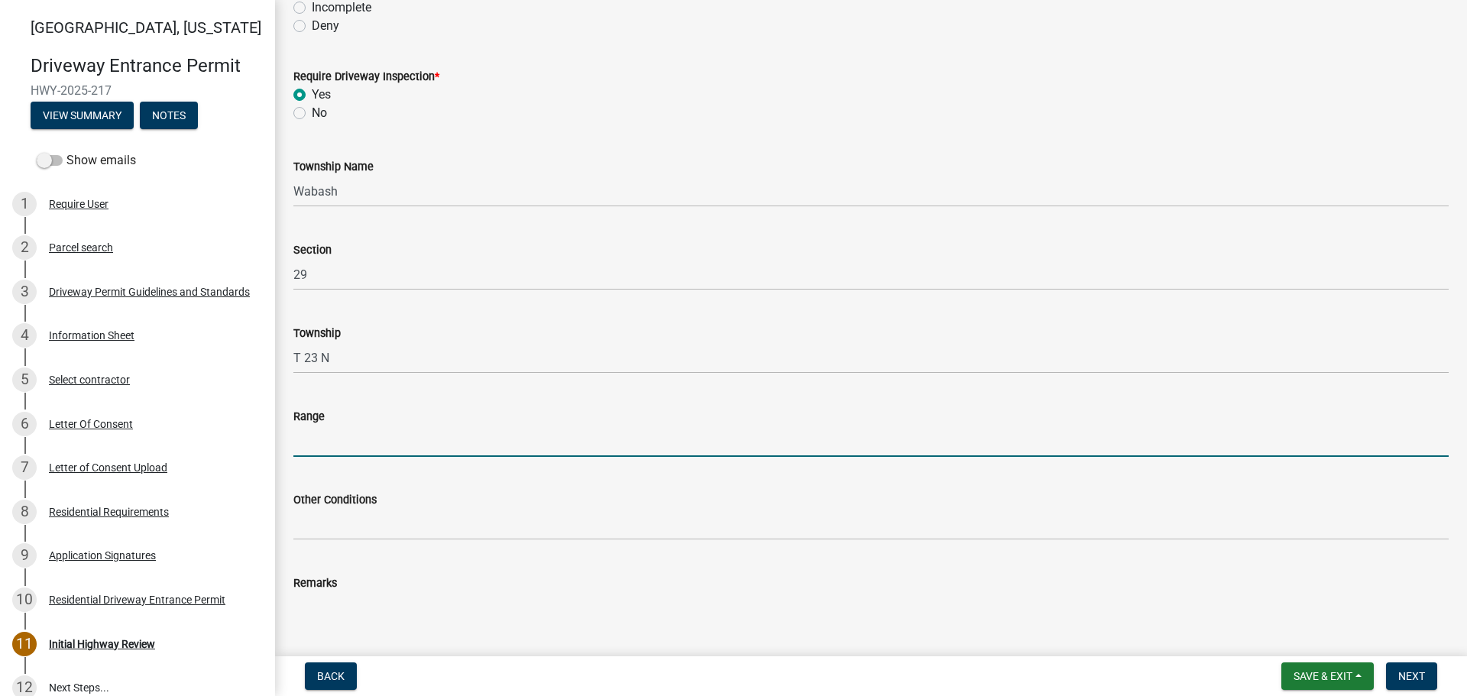
type input "R 3 W"
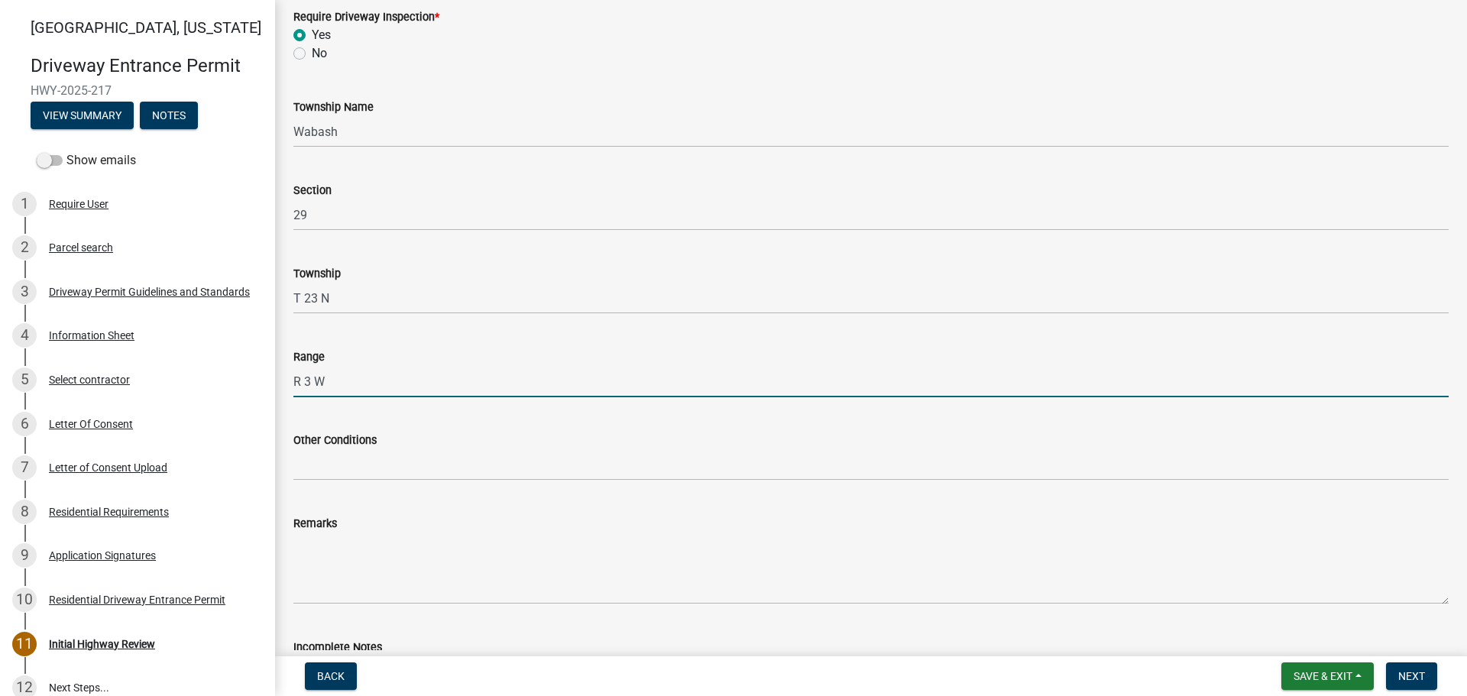
scroll to position [382, 0]
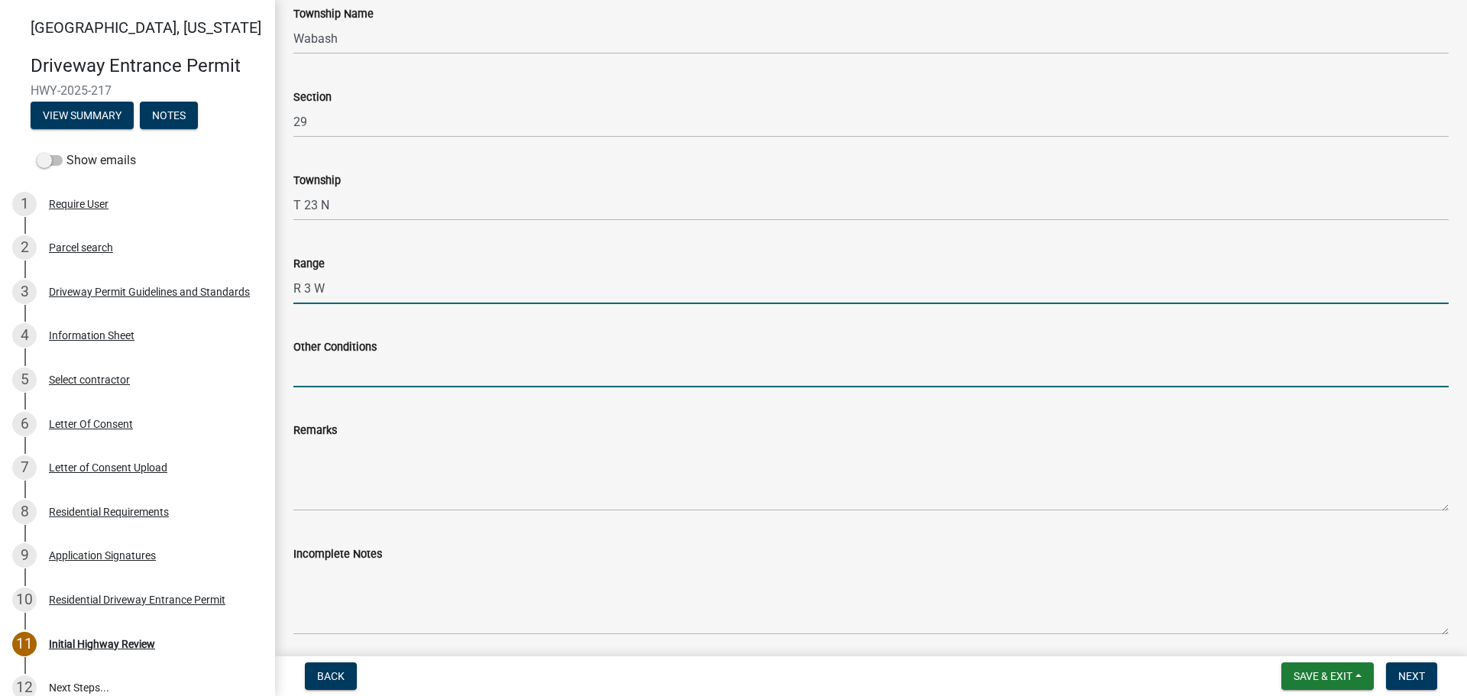
click at [366, 375] on input "Other Conditions" at bounding box center [870, 371] width 1155 height 31
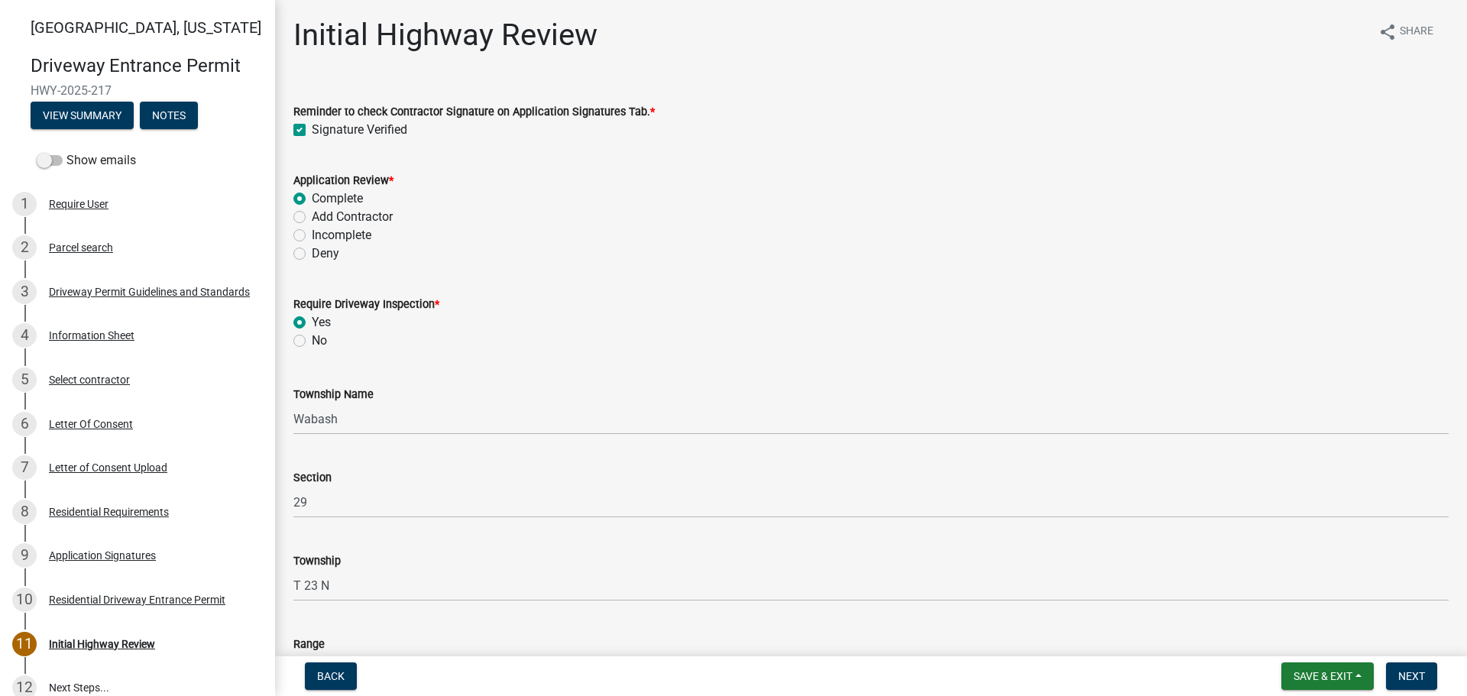
scroll to position [0, 0]
click at [110, 121] on button "View Summary" at bounding box center [82, 116] width 103 height 28
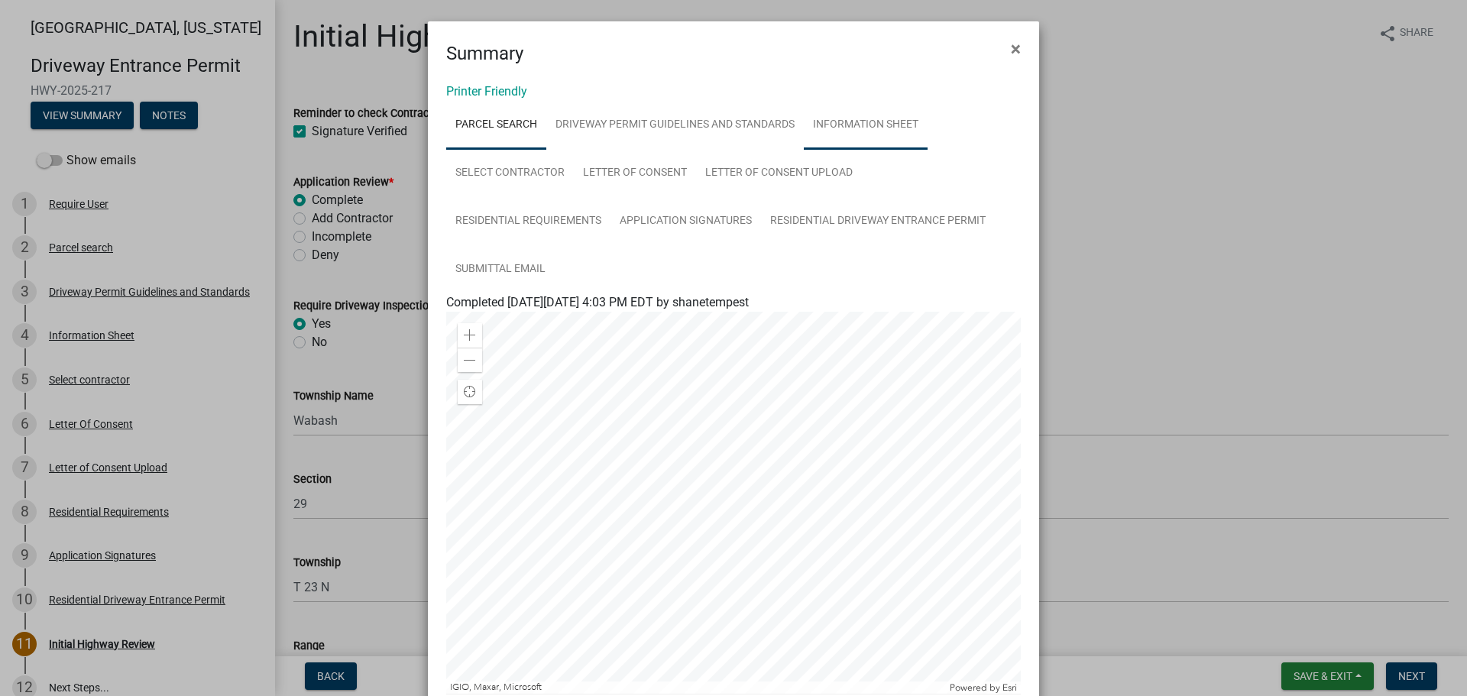
click at [851, 128] on link "Information Sheet" at bounding box center [866, 125] width 124 height 49
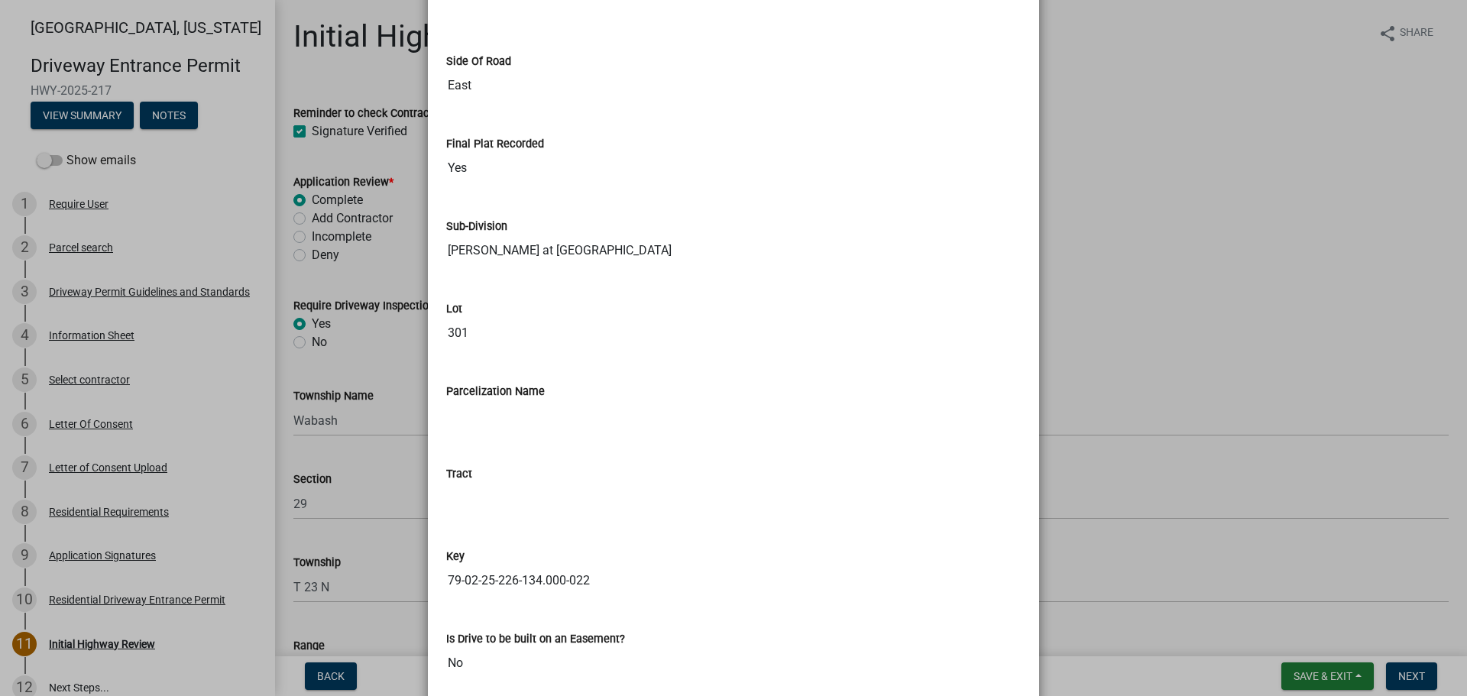
scroll to position [2194, 0]
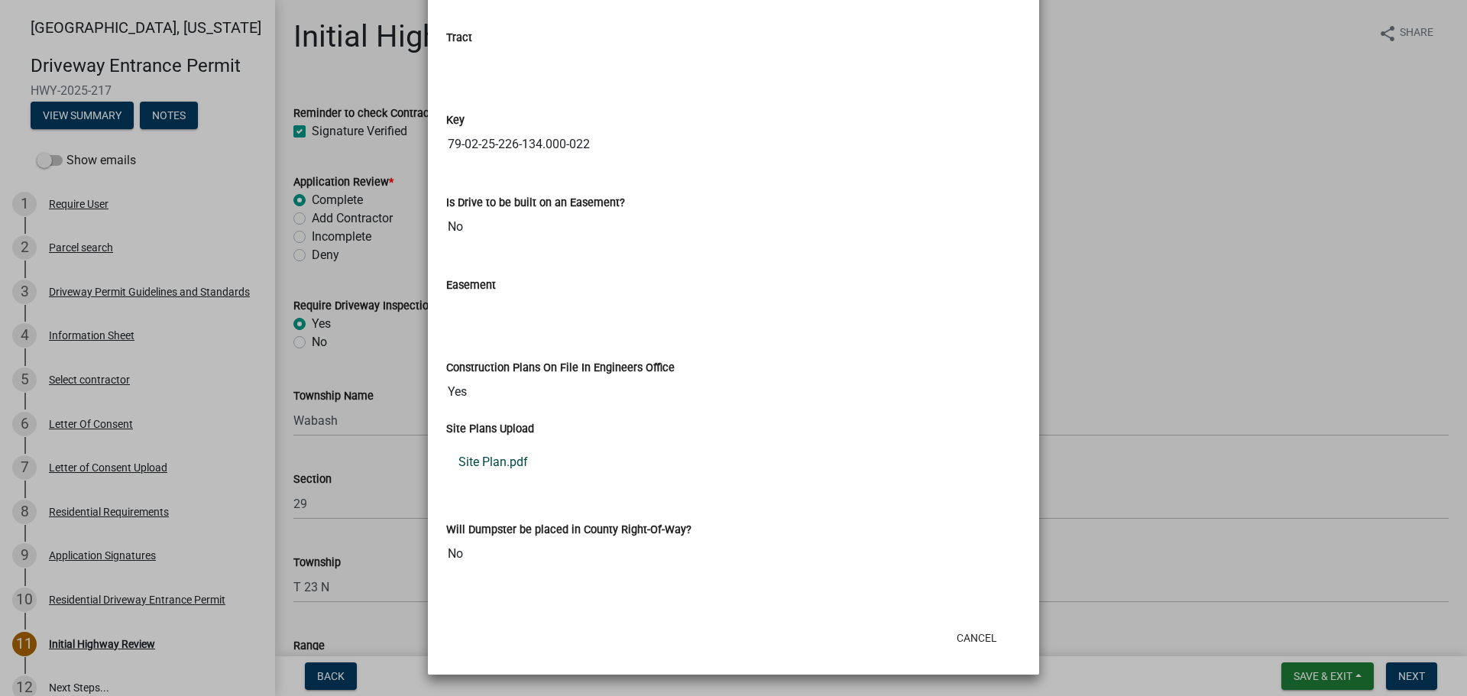
click at [501, 465] on link "Site Plan.pdf" at bounding box center [733, 462] width 575 height 37
click at [969, 640] on button "Cancel" at bounding box center [976, 638] width 65 height 28
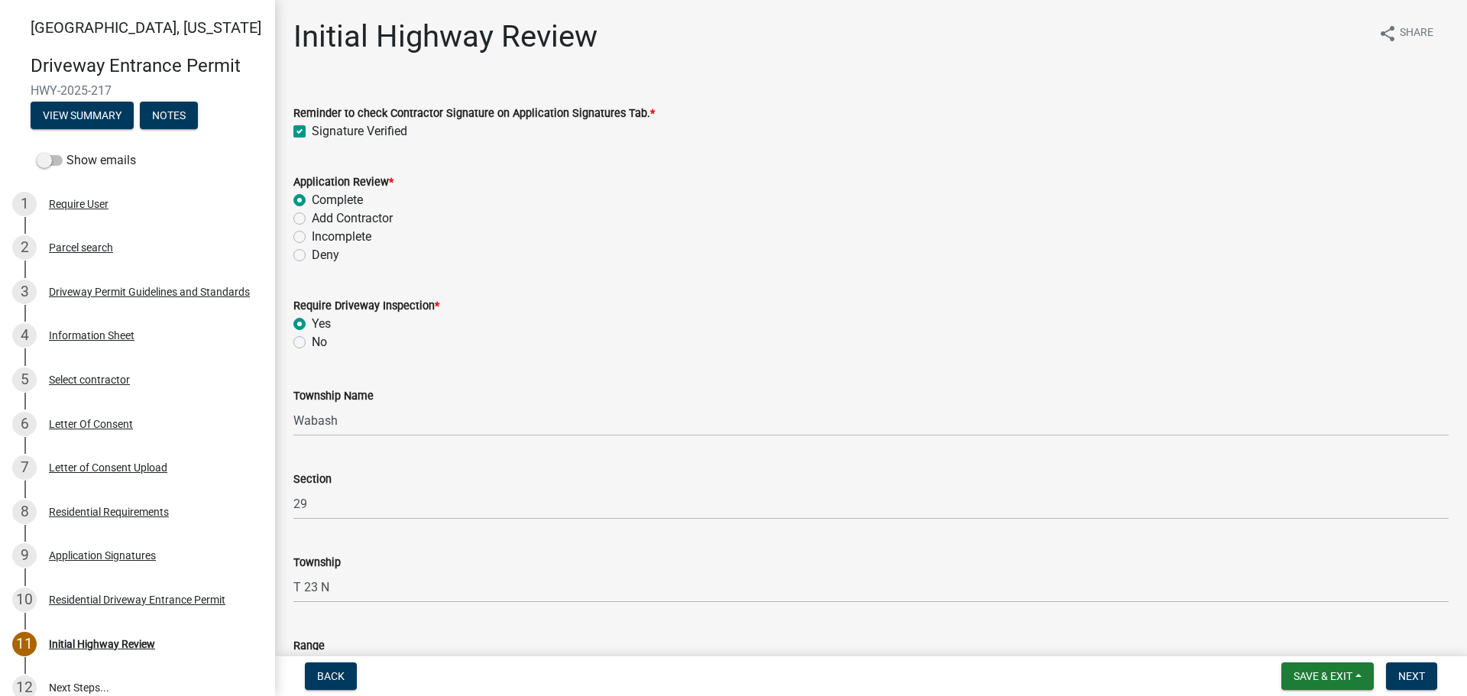
click at [312, 238] on label "Incomplete" at bounding box center [342, 237] width 60 height 18
click at [312, 238] on input "Incomplete" at bounding box center [317, 233] width 10 height 10
radio input "true"
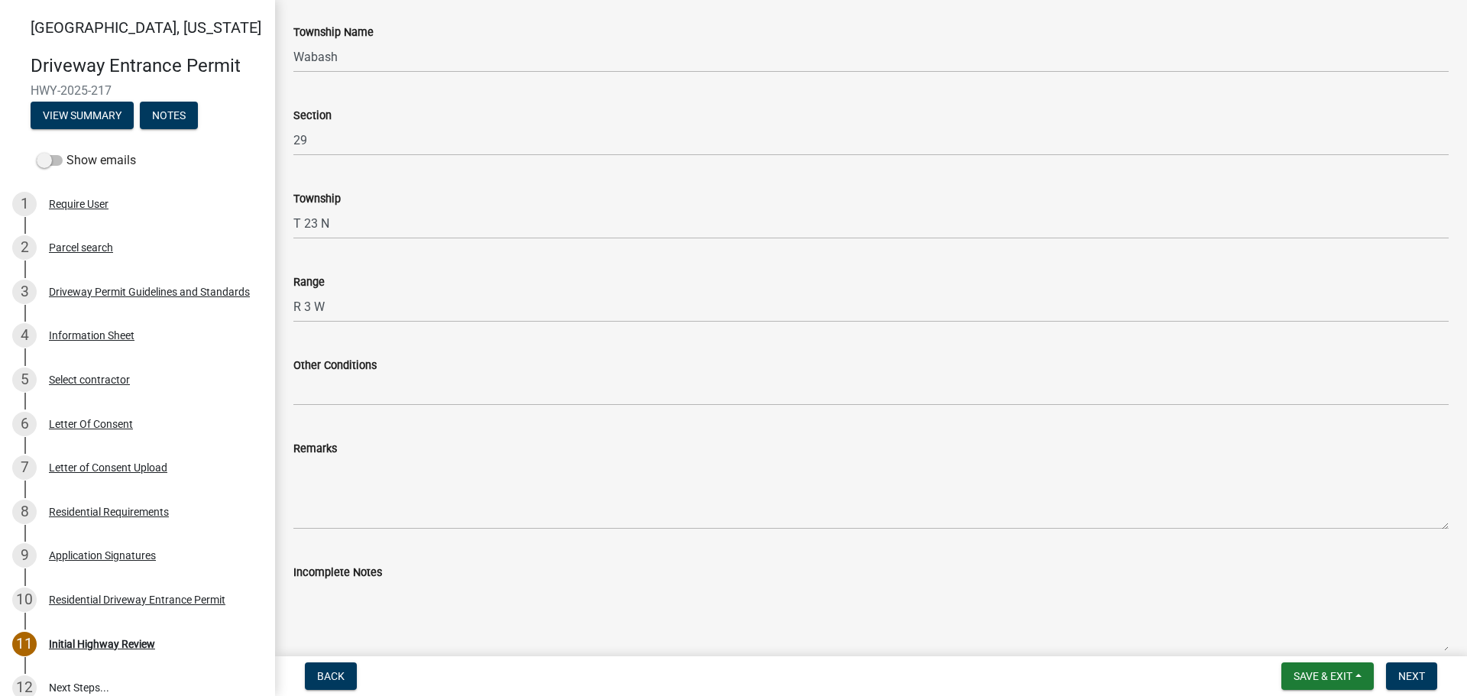
scroll to position [458, 0]
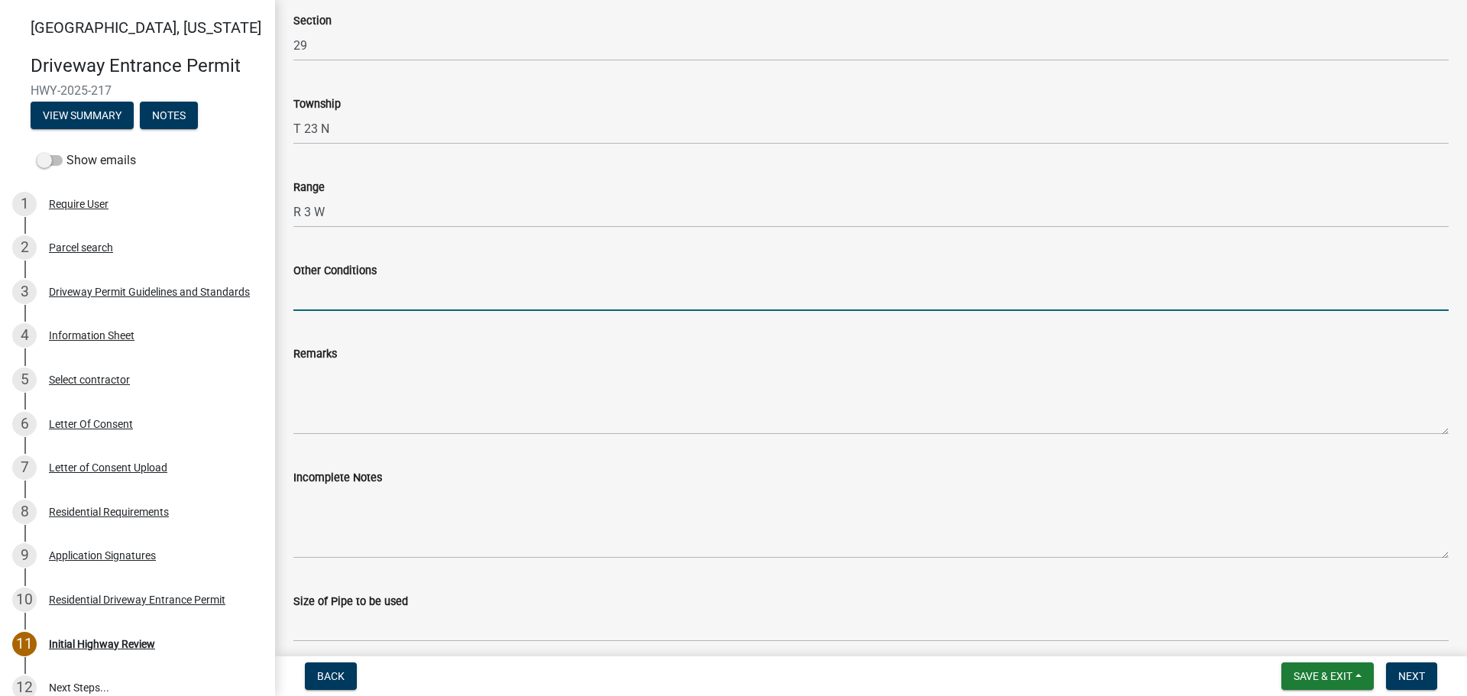
click at [393, 287] on input "Other Conditions" at bounding box center [870, 295] width 1155 height 31
type input "17' Width, 5' Taper, 5' Sidewalk"
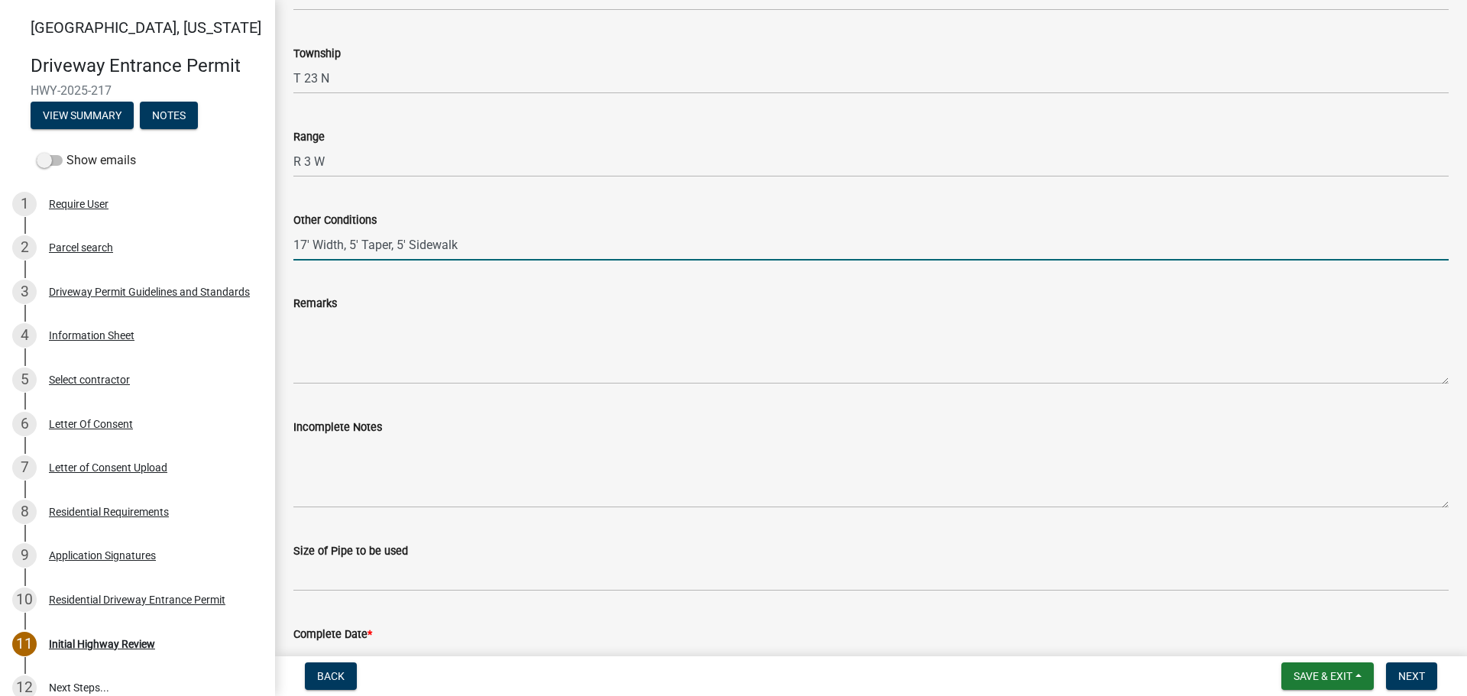
scroll to position [611, 0]
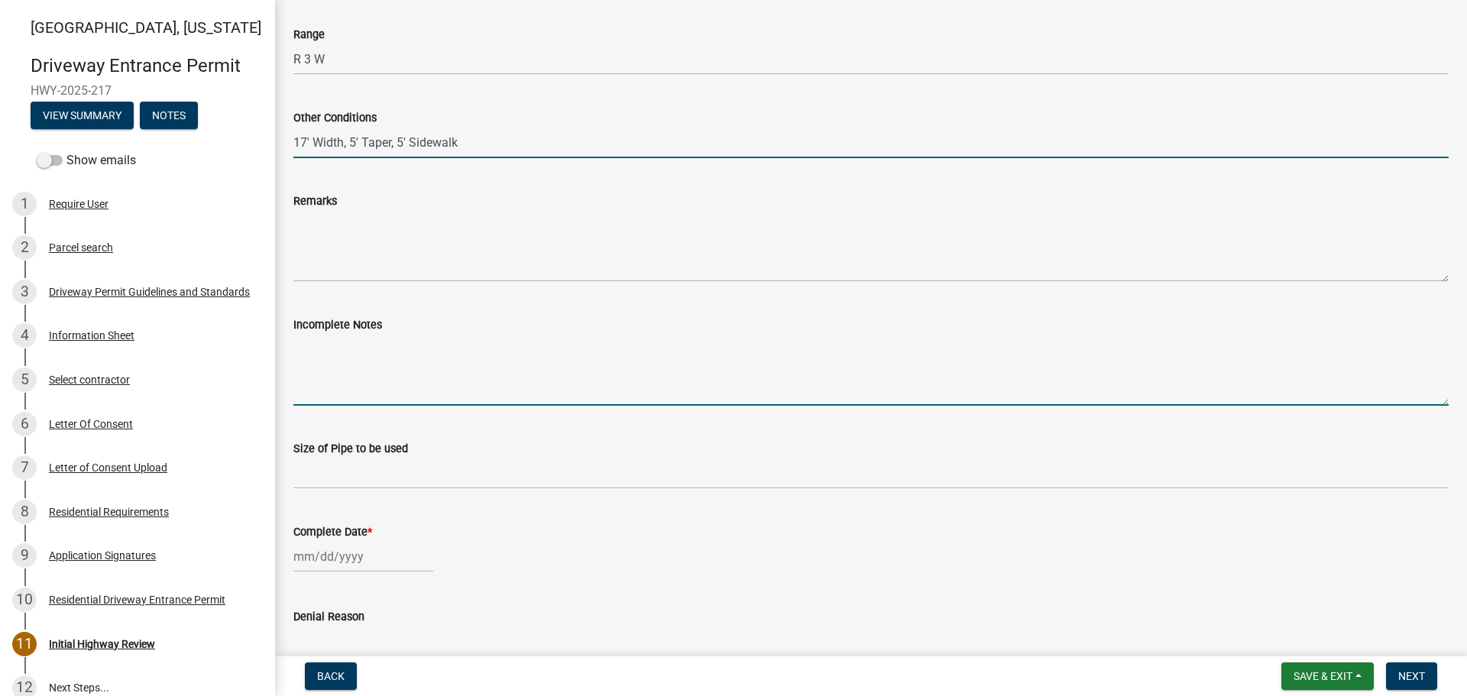
click at [426, 386] on textarea "Incomplete Notes" at bounding box center [870, 370] width 1155 height 72
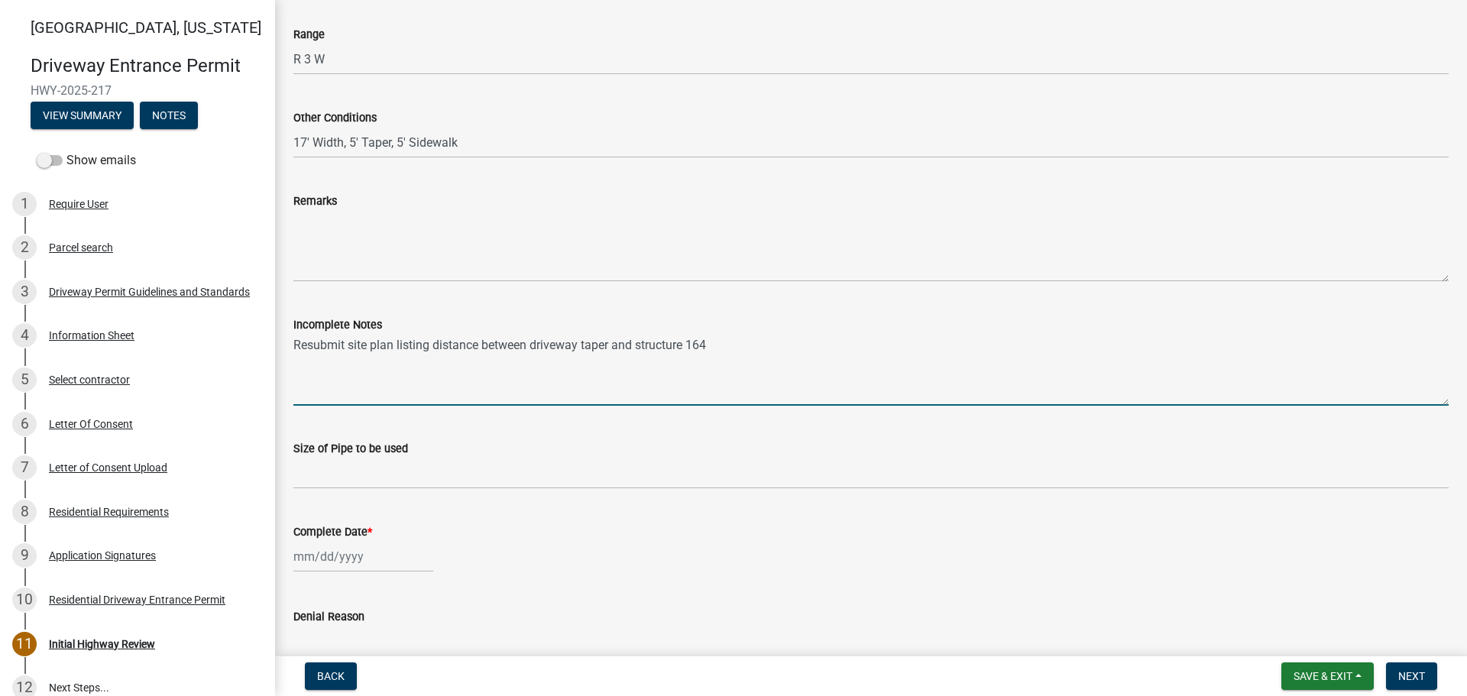
click at [721, 345] on textarea "Resubmit site plan listing distance between driveway taper and structure 164" at bounding box center [870, 370] width 1155 height 72
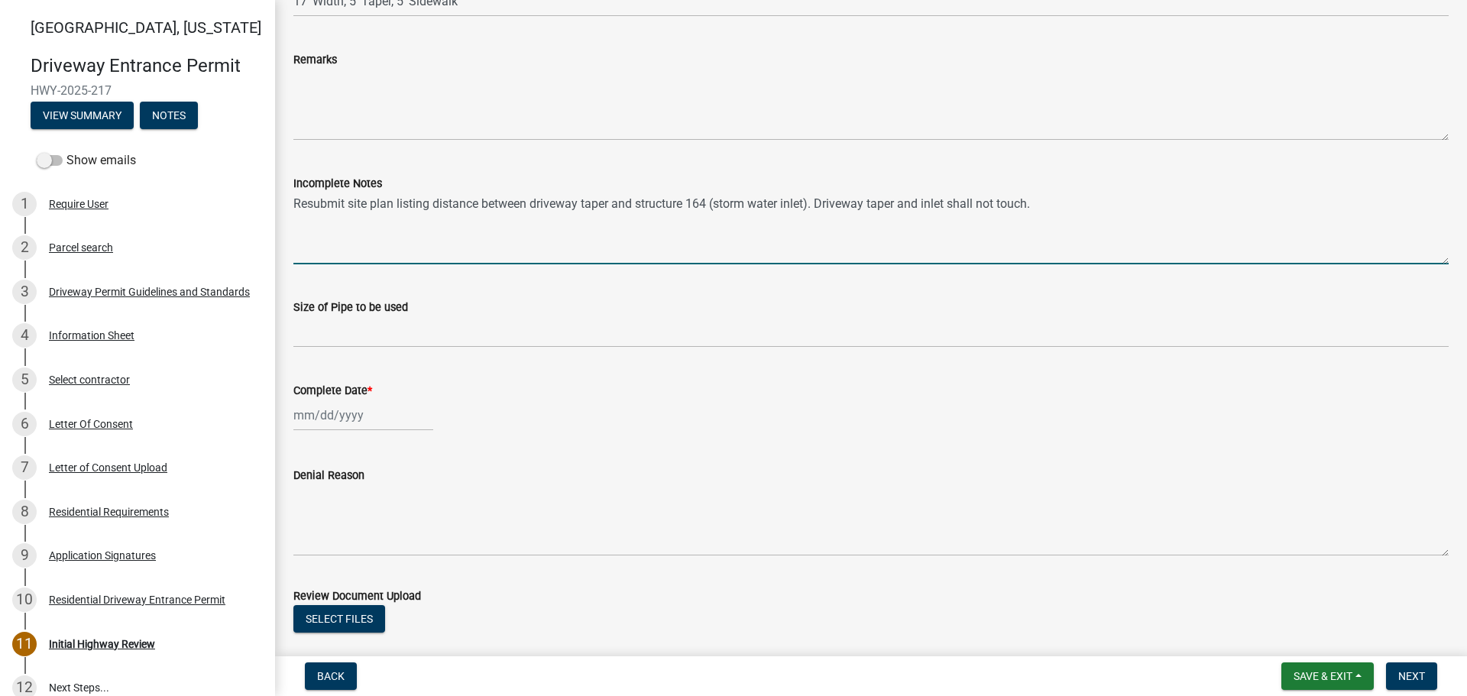
scroll to position [764, 0]
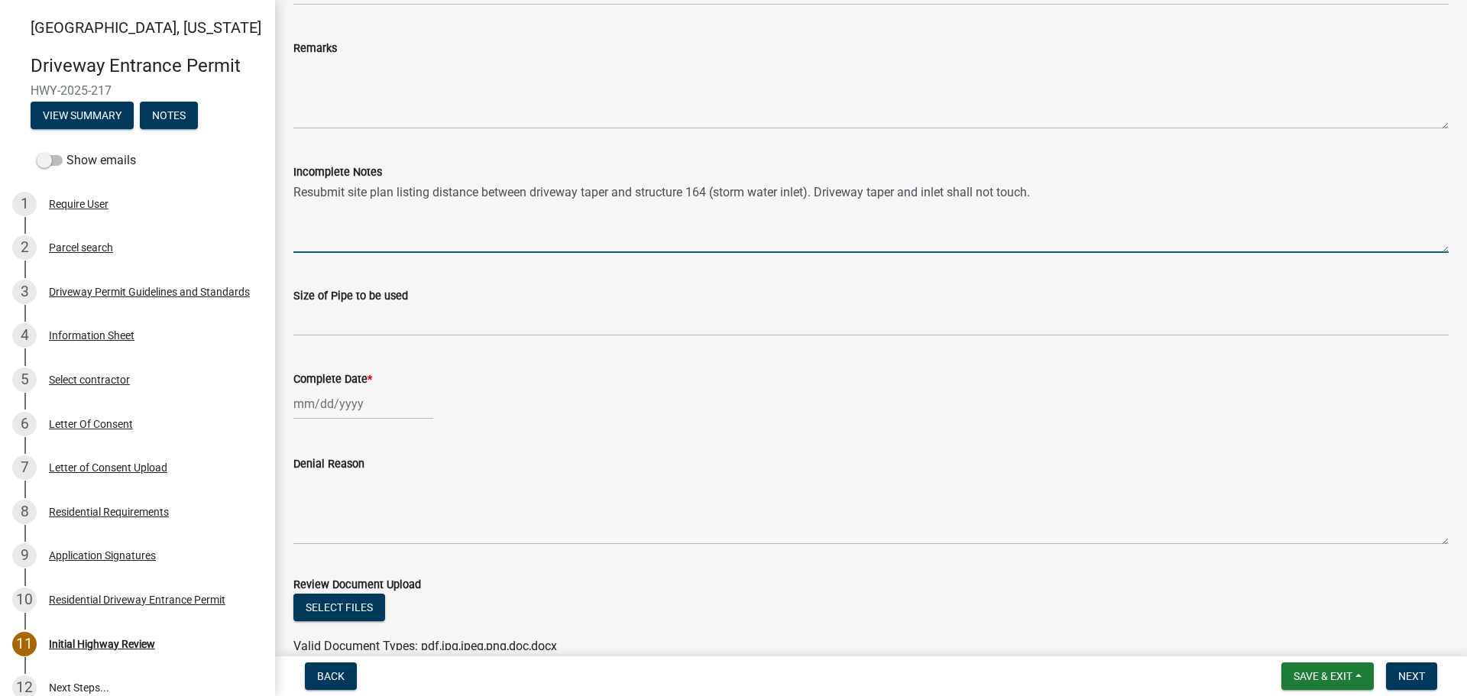
type textarea "Resubmit site plan listing distance between driveway taper and structure 164 (s…"
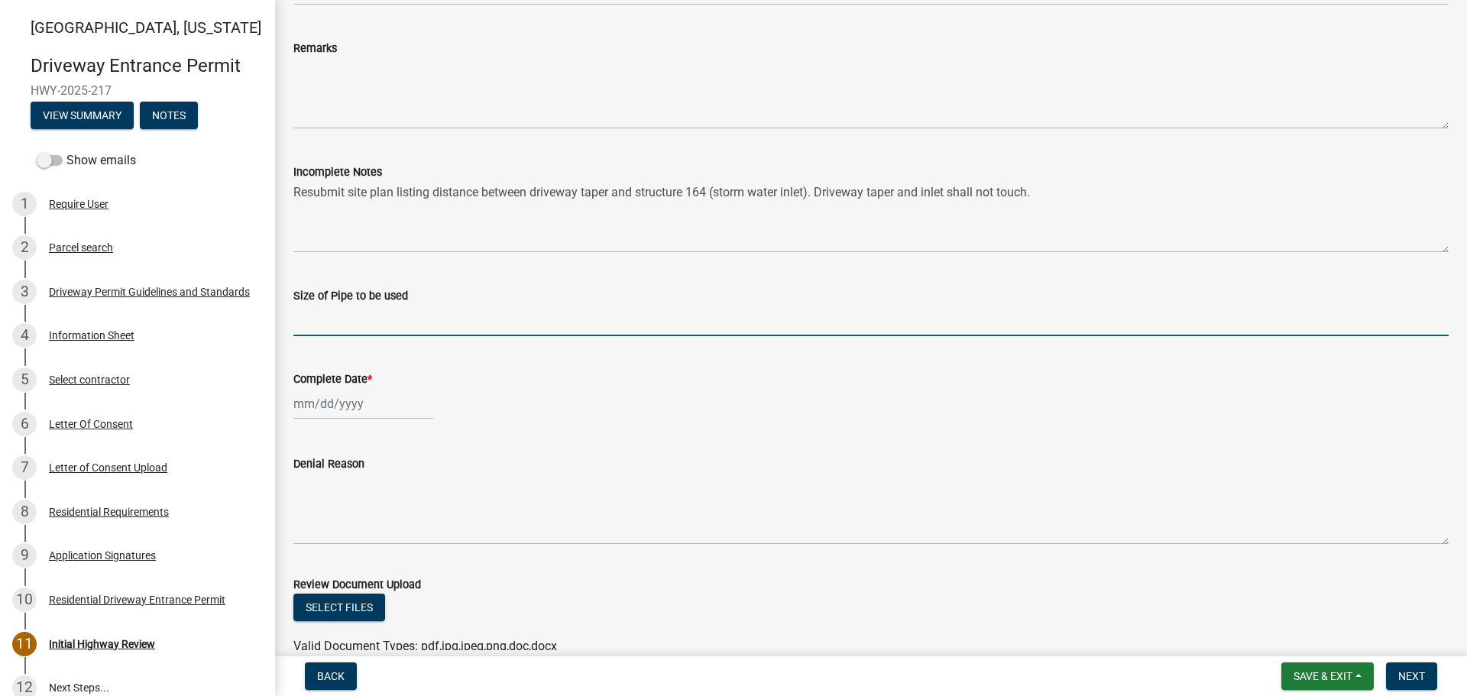
click at [362, 319] on input "Size of Pipe to be used" at bounding box center [870, 320] width 1155 height 31
type input "N/A"
click at [342, 403] on div at bounding box center [363, 403] width 140 height 31
select select "10"
select select "2025"
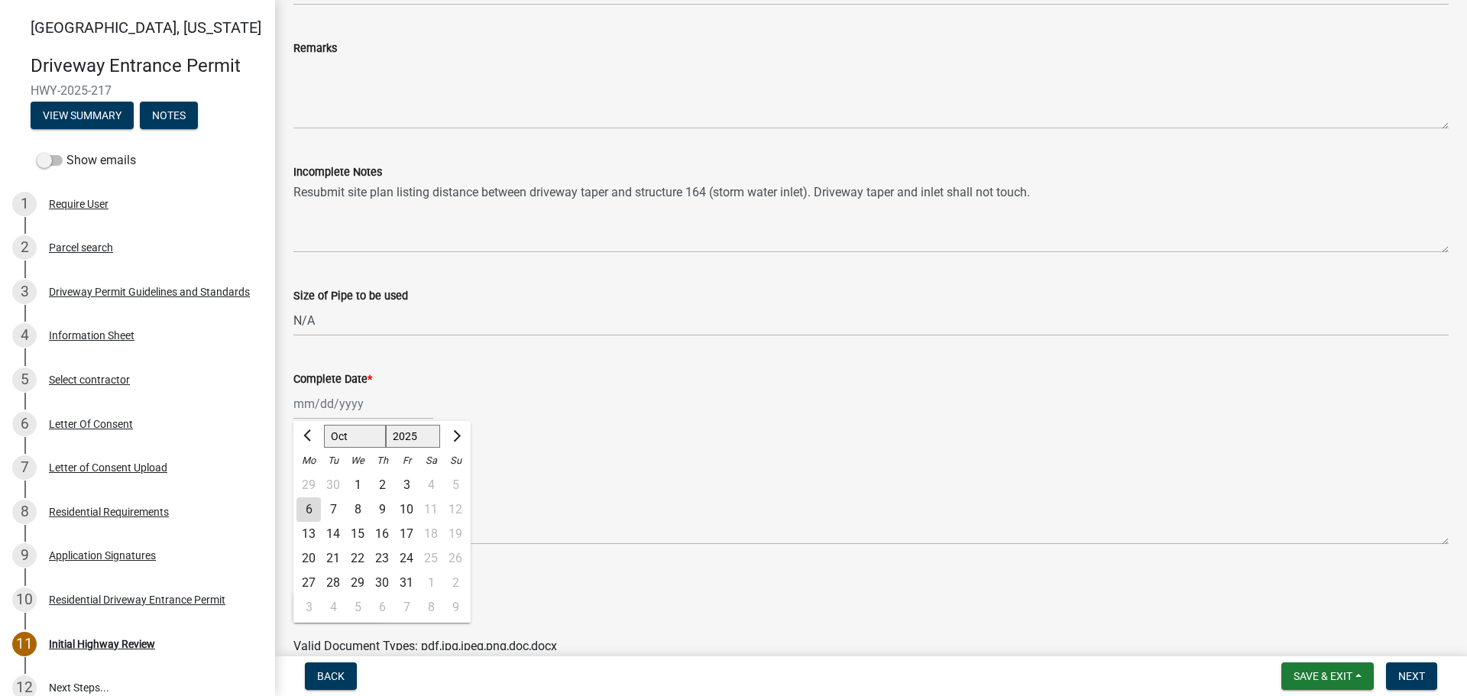
drag, startPoint x: 309, startPoint y: 512, endPoint x: 322, endPoint y: 507, distance: 14.8
click at [309, 511] on div "6" at bounding box center [308, 509] width 24 height 24
type input "[DATE]"
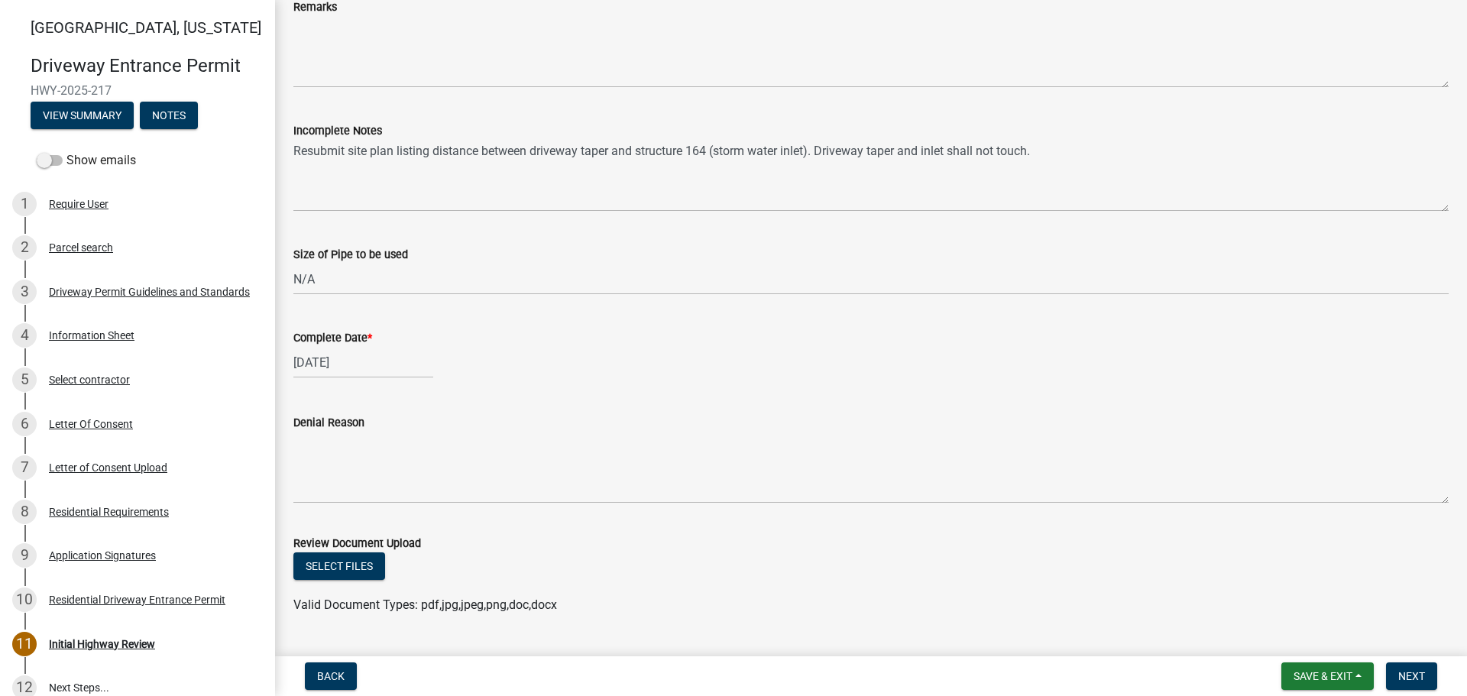
scroll to position [843, 0]
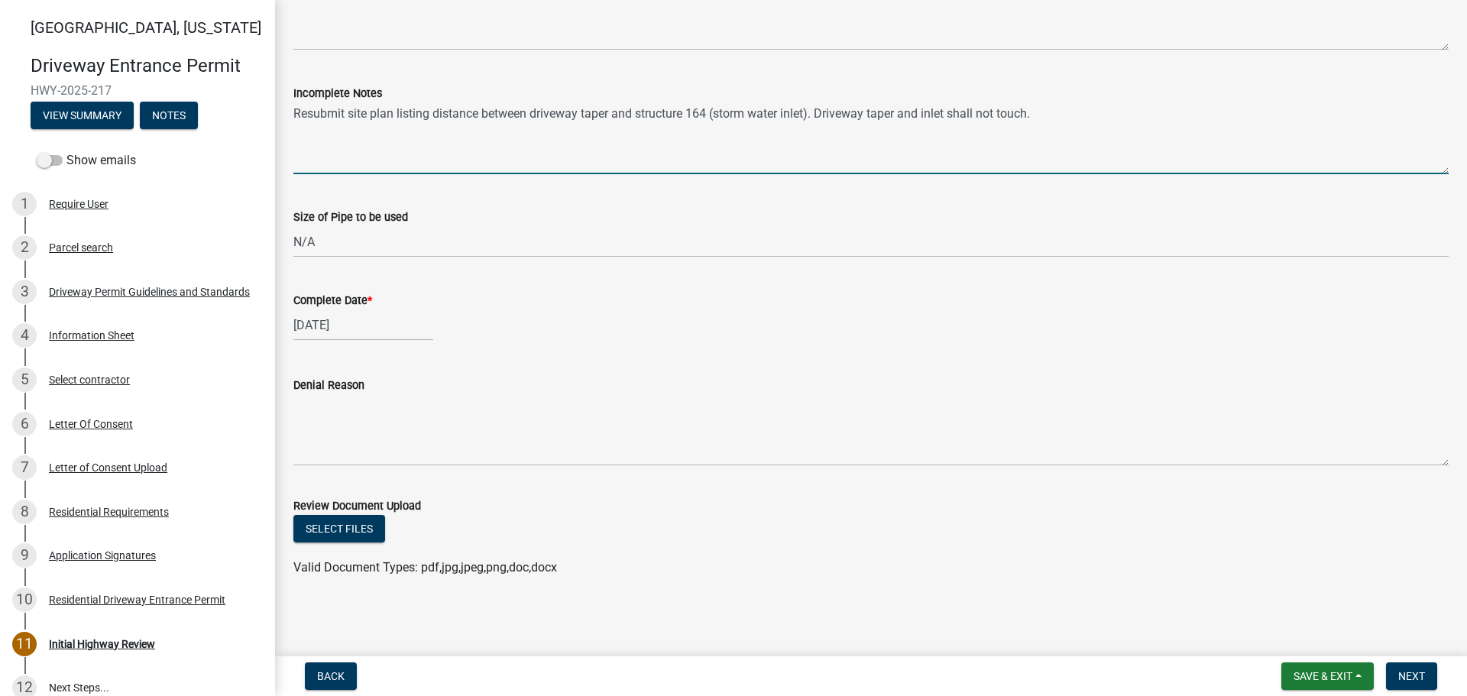
click at [1059, 114] on textarea "Resubmit site plan listing distance between driveway taper and structure 164 (s…" at bounding box center [870, 138] width 1155 height 72
click at [347, 517] on button "Select files" at bounding box center [339, 529] width 92 height 28
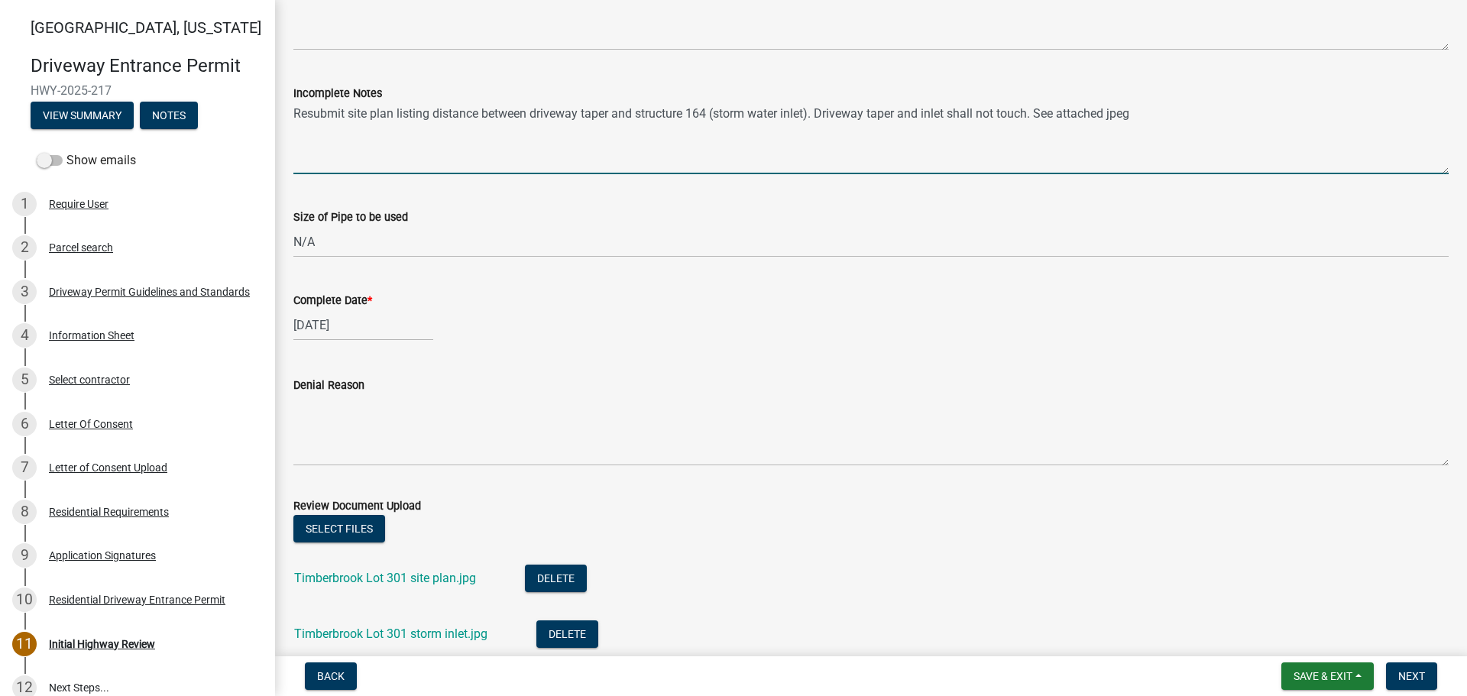
click at [1152, 111] on textarea "Resubmit site plan listing distance between driveway taper and structure 164 (s…" at bounding box center [870, 138] width 1155 height 72
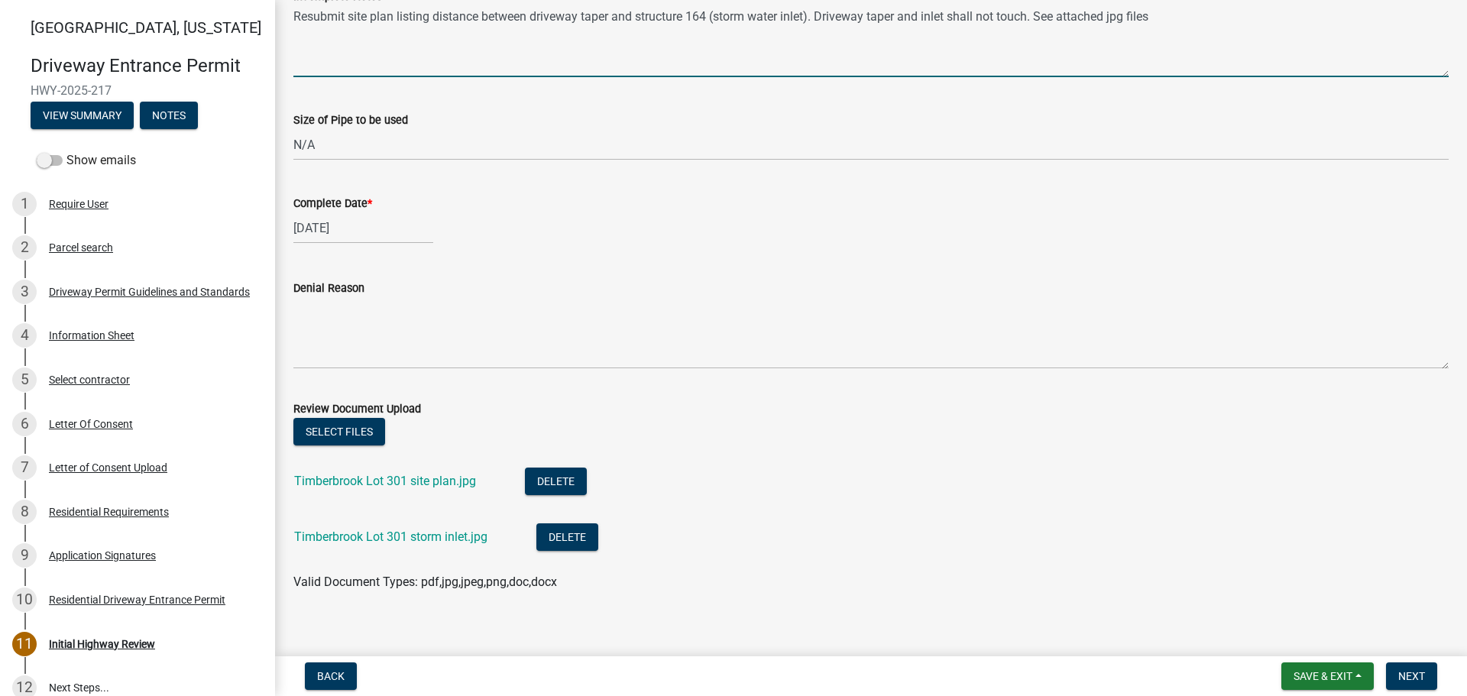
scroll to position [954, 0]
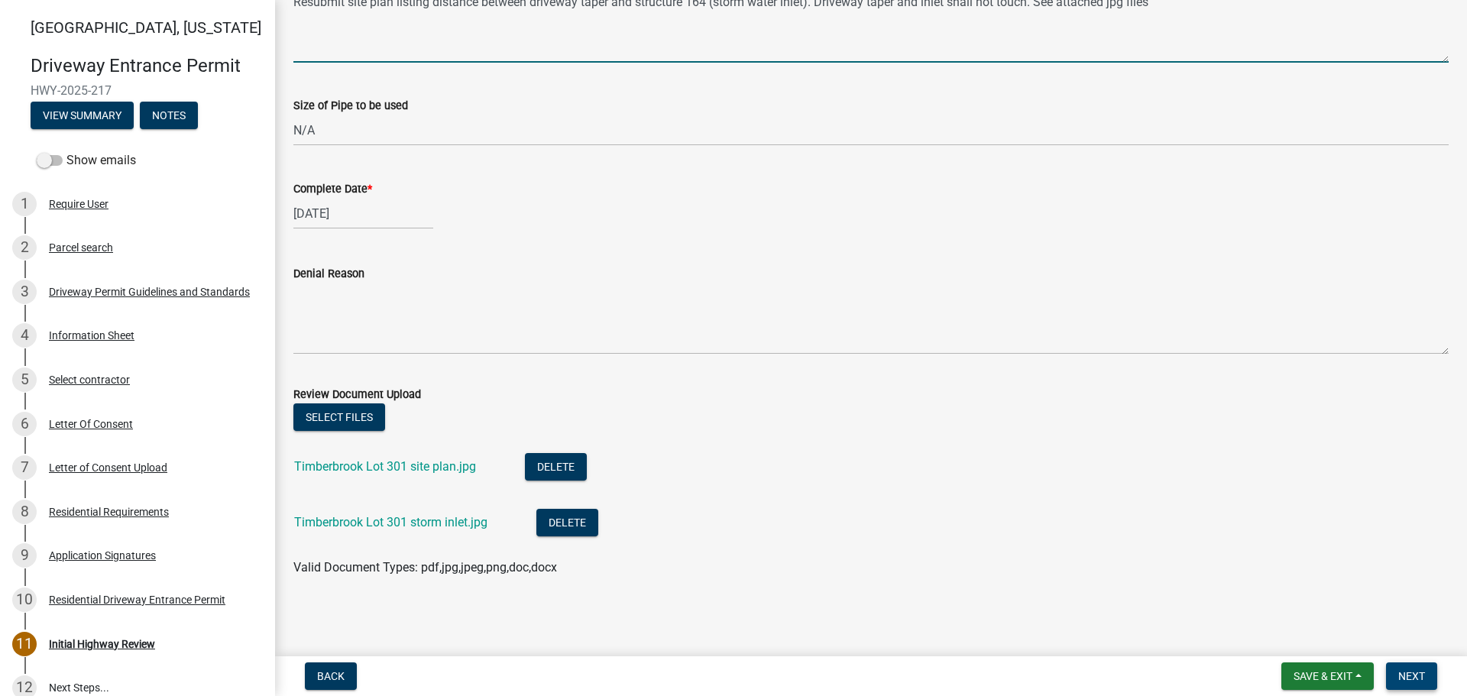
type textarea "Resubmit site plan listing distance between driveway taper and structure 164 (s…"
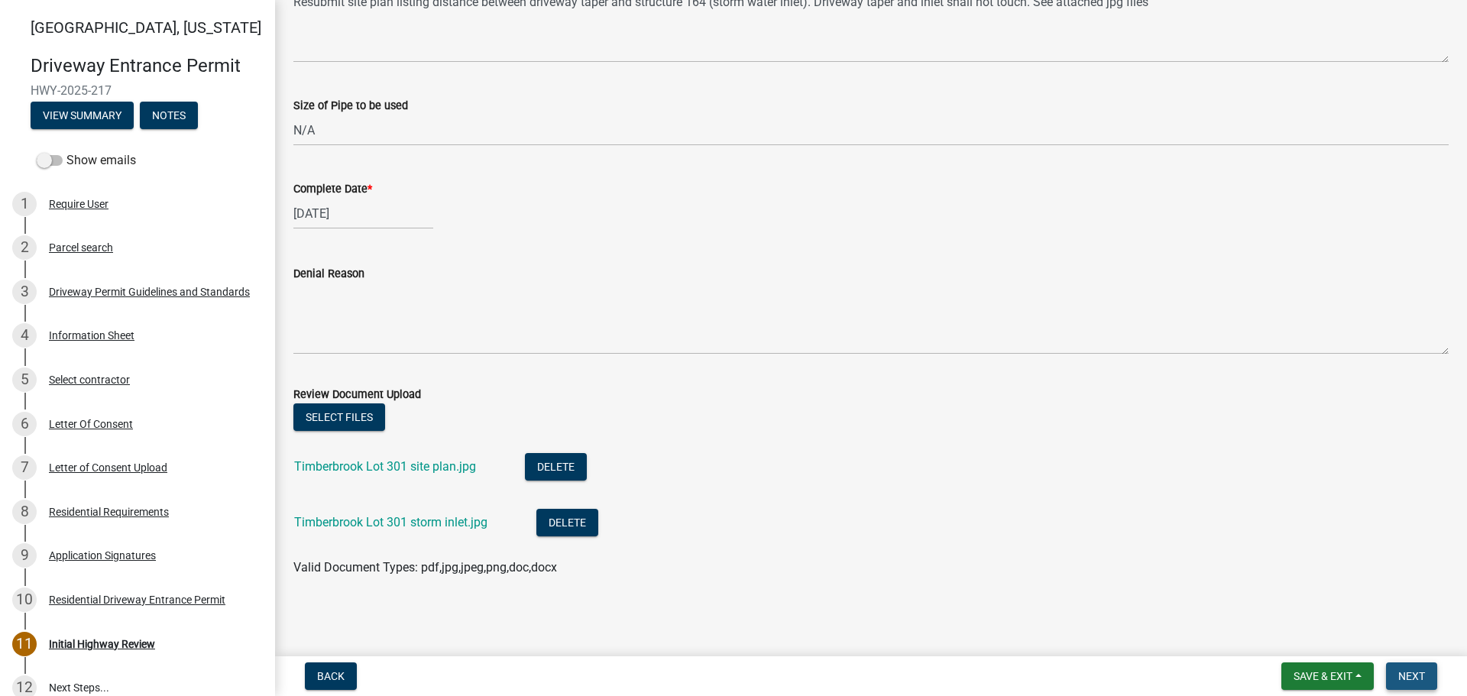
click at [1417, 677] on span "Next" at bounding box center [1411, 676] width 27 height 12
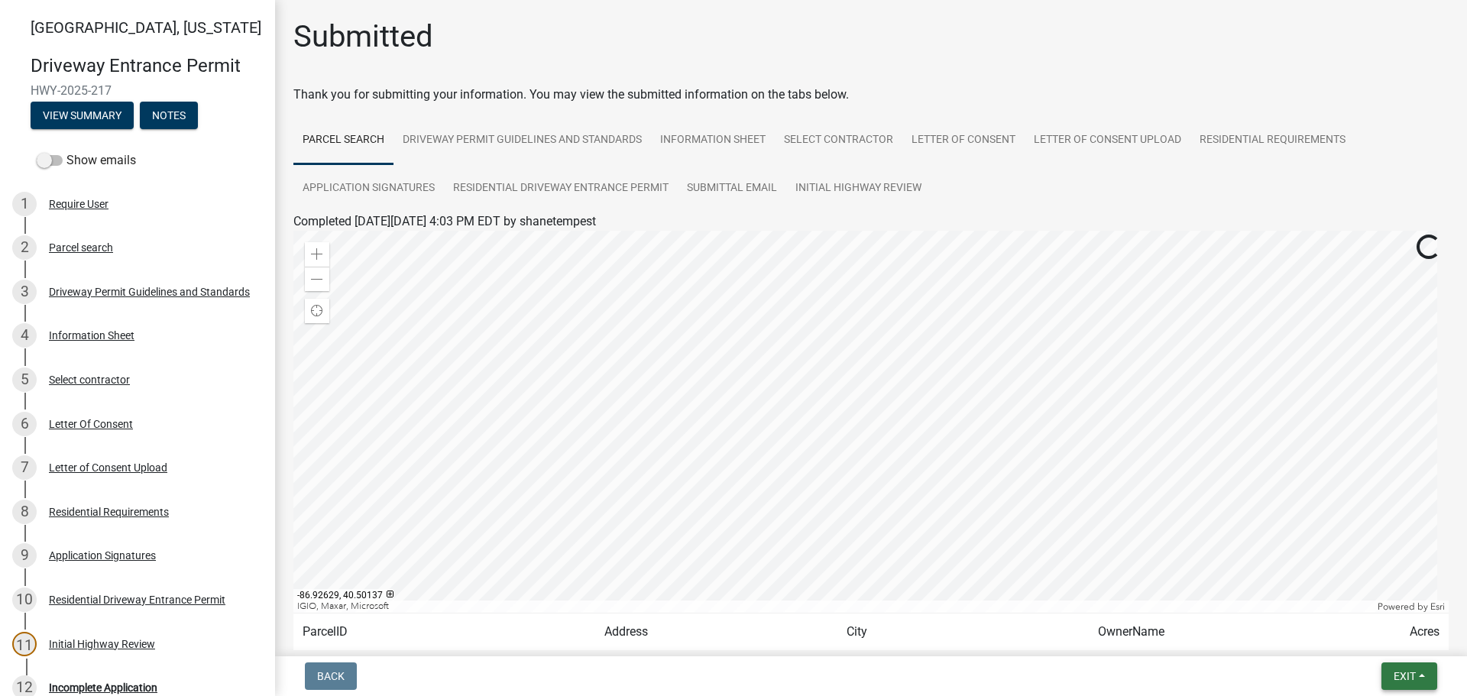
click at [1418, 677] on button "Exit" at bounding box center [1409, 676] width 56 height 28
click at [1367, 643] on button "Save & Exit" at bounding box center [1376, 636] width 122 height 37
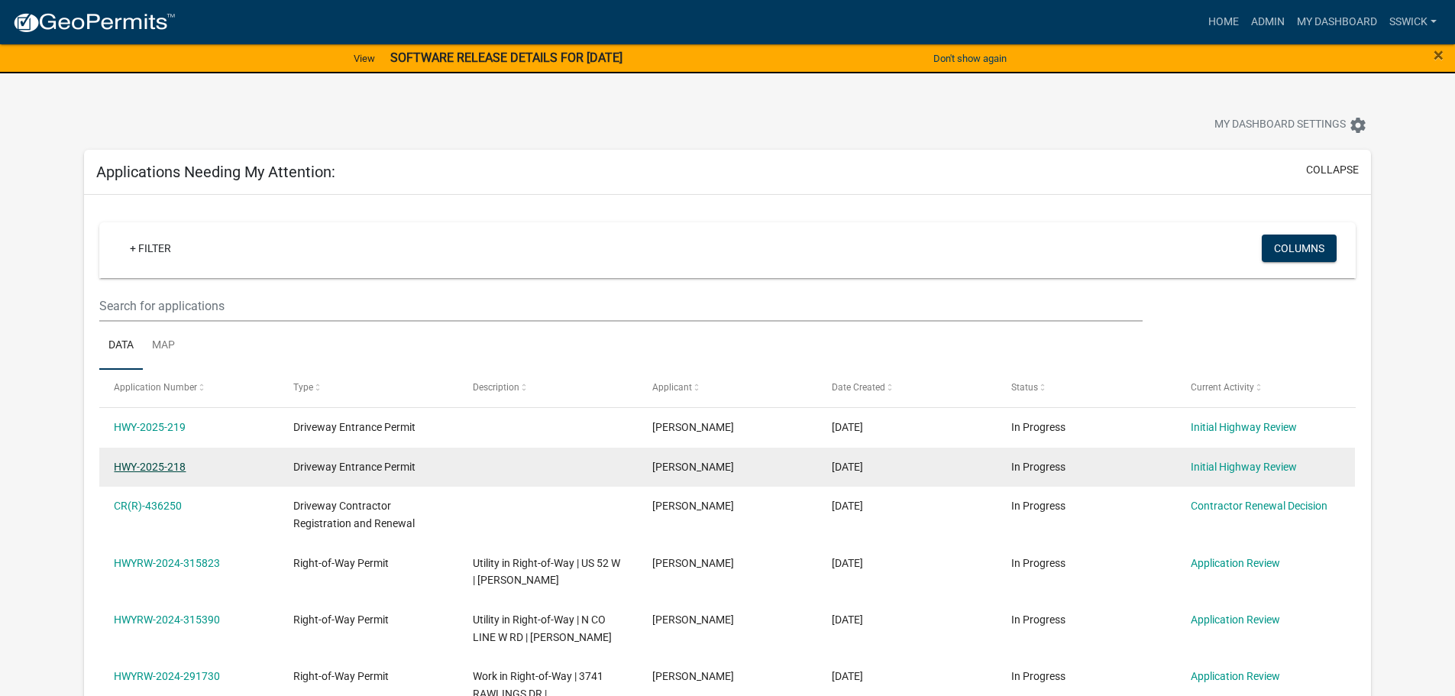
click at [162, 468] on link "HWY-2025-218" at bounding box center [150, 467] width 72 height 12
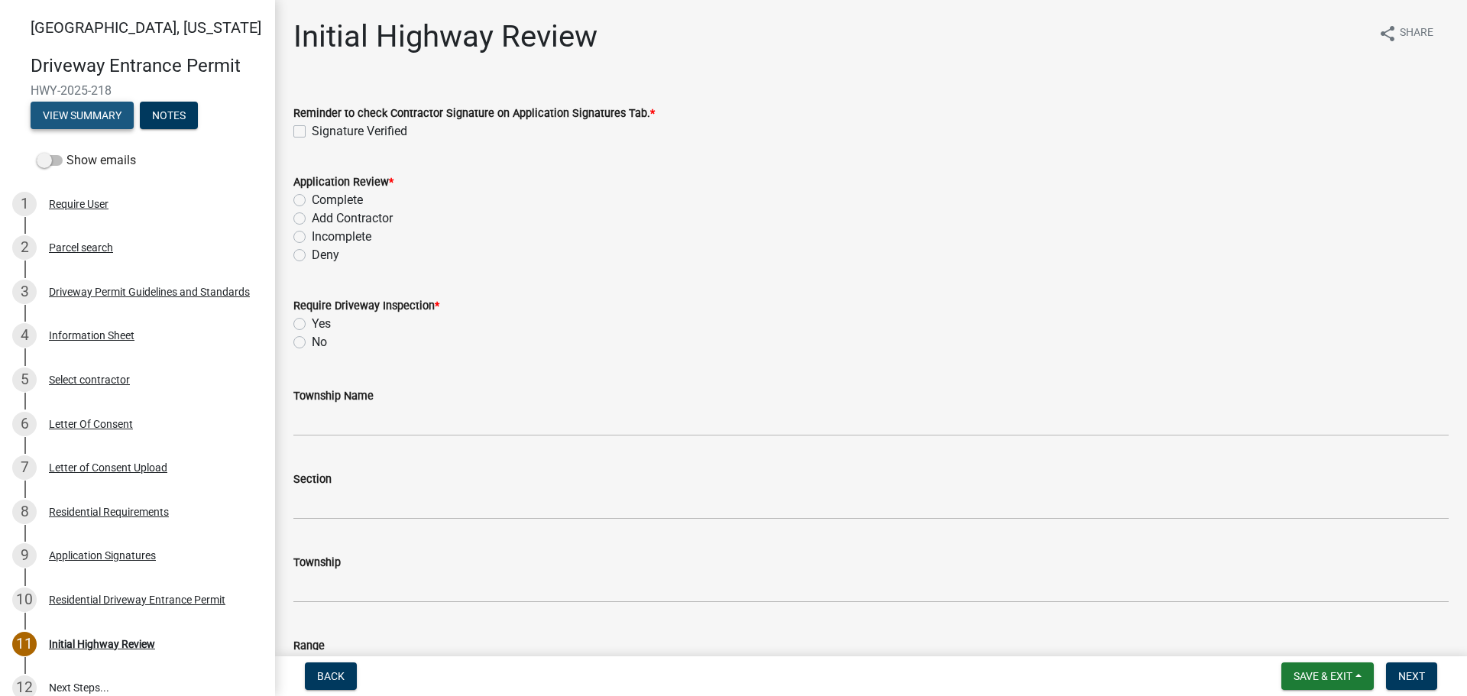
click at [95, 116] on button "View Summary" at bounding box center [82, 116] width 103 height 28
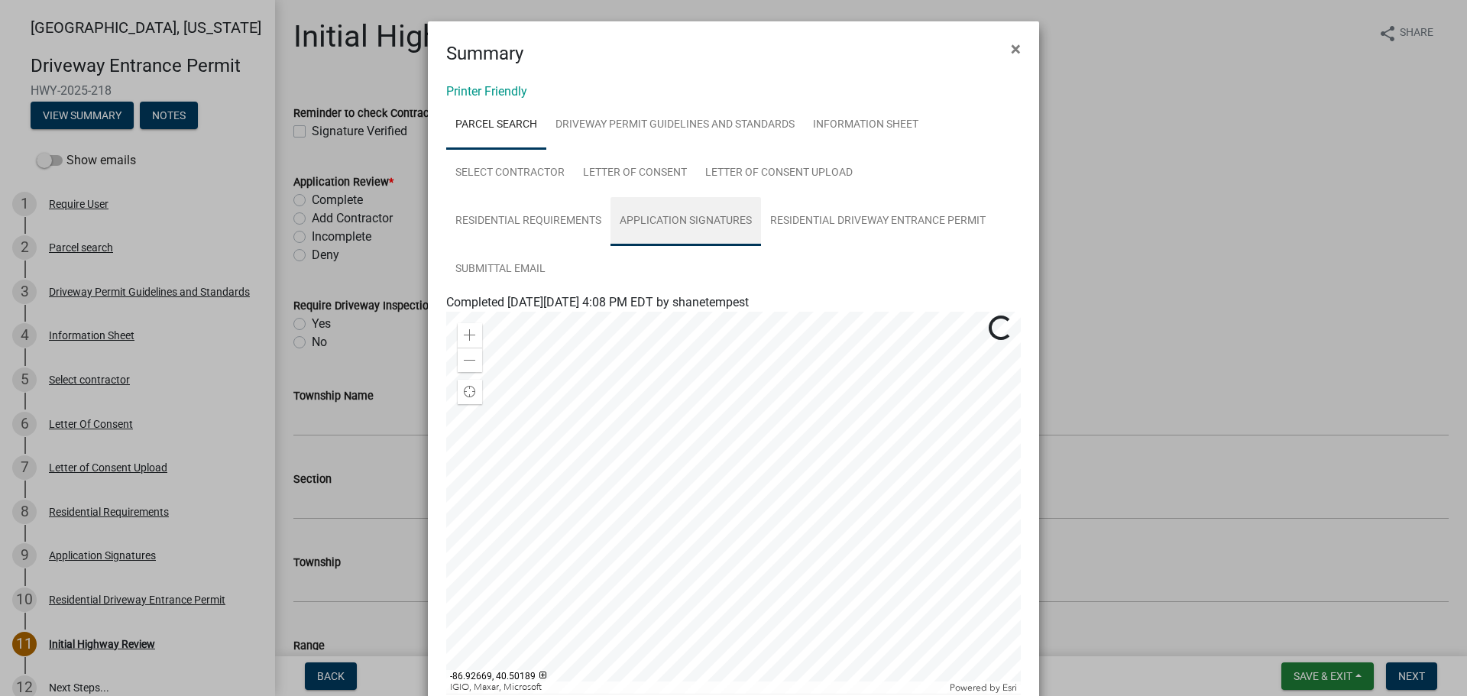
click at [677, 223] on link "Application Signatures" at bounding box center [685, 221] width 151 height 49
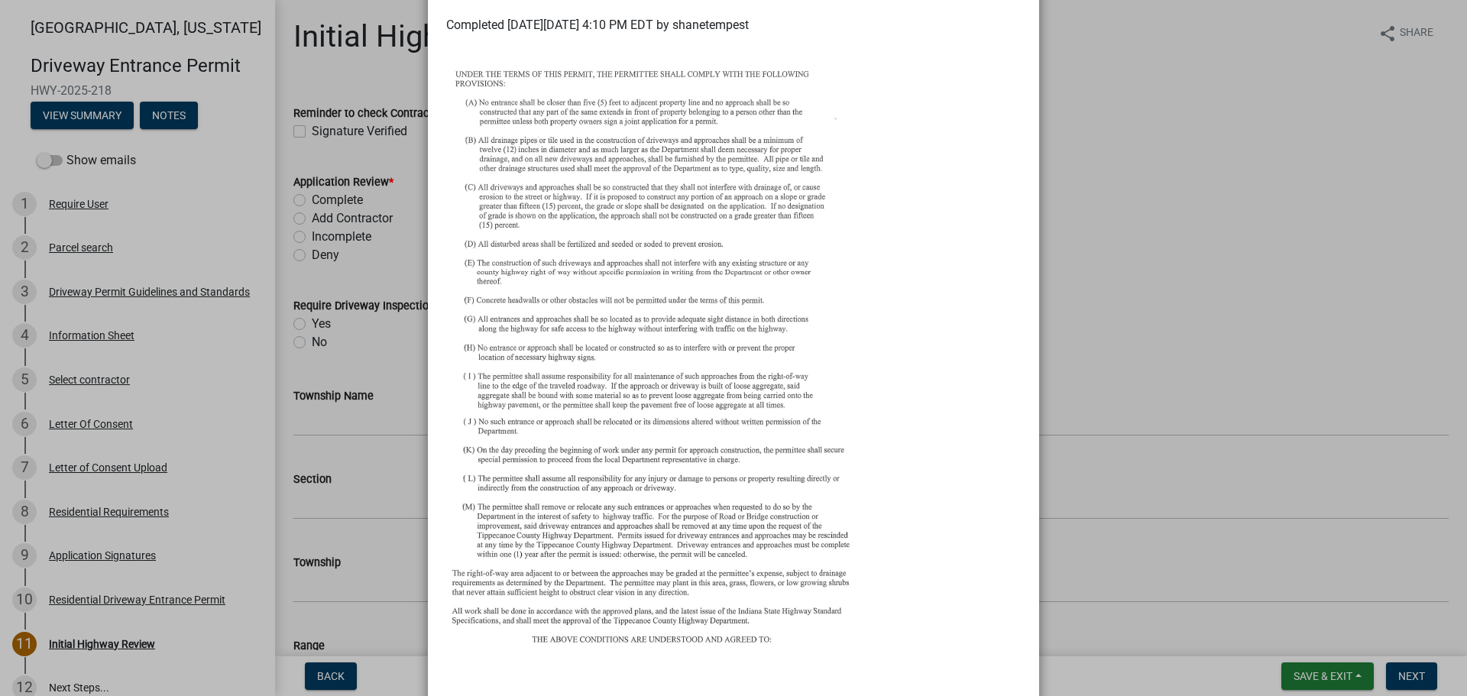
scroll to position [76, 0]
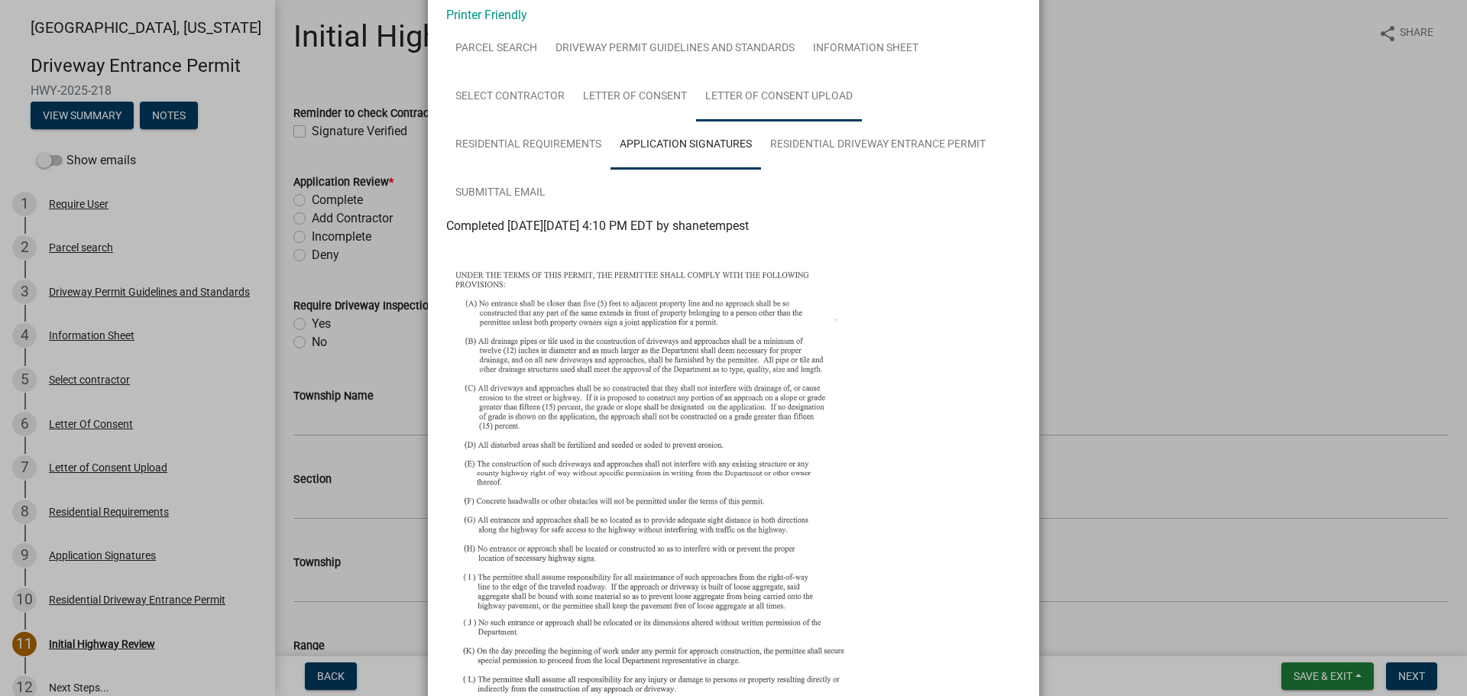
click at [770, 99] on link "Letter of Consent Upload" at bounding box center [779, 97] width 166 height 49
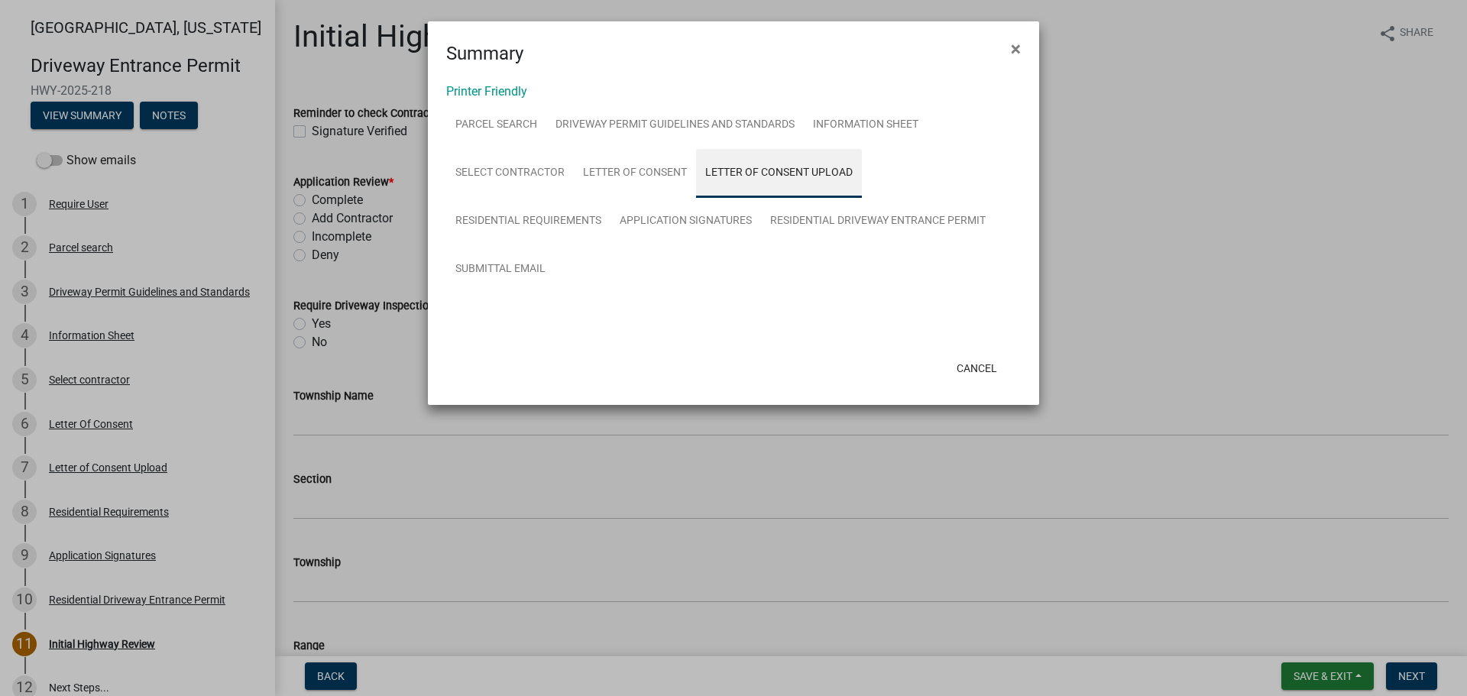
scroll to position [0, 0]
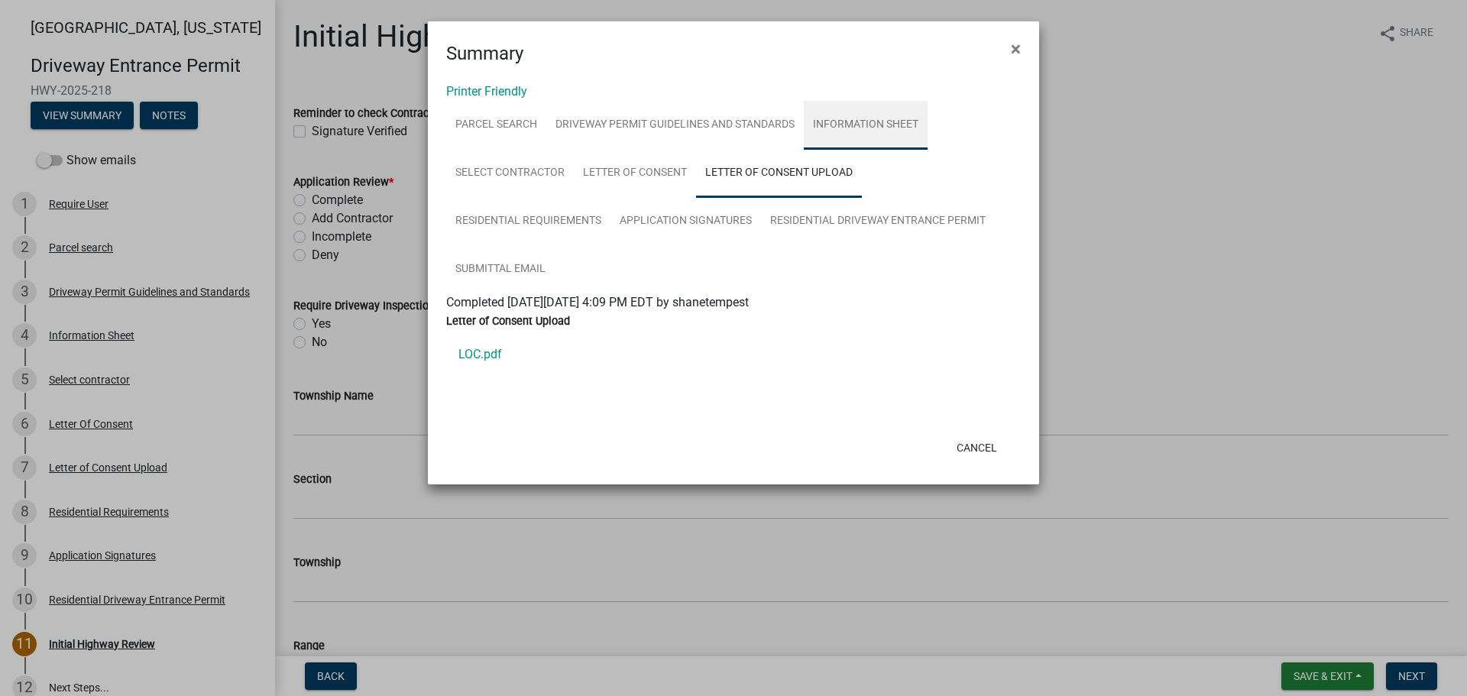
click at [851, 131] on link "Information Sheet" at bounding box center [866, 125] width 124 height 49
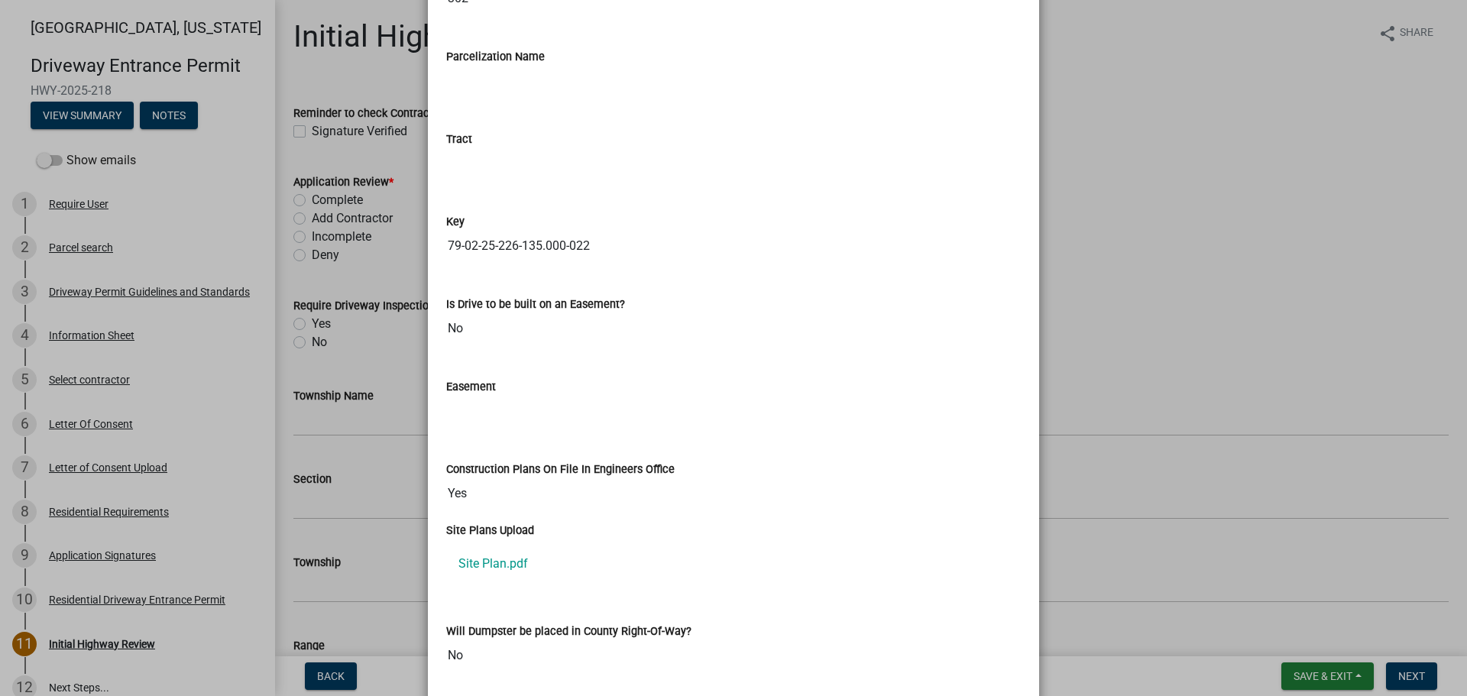
scroll to position [2139, 0]
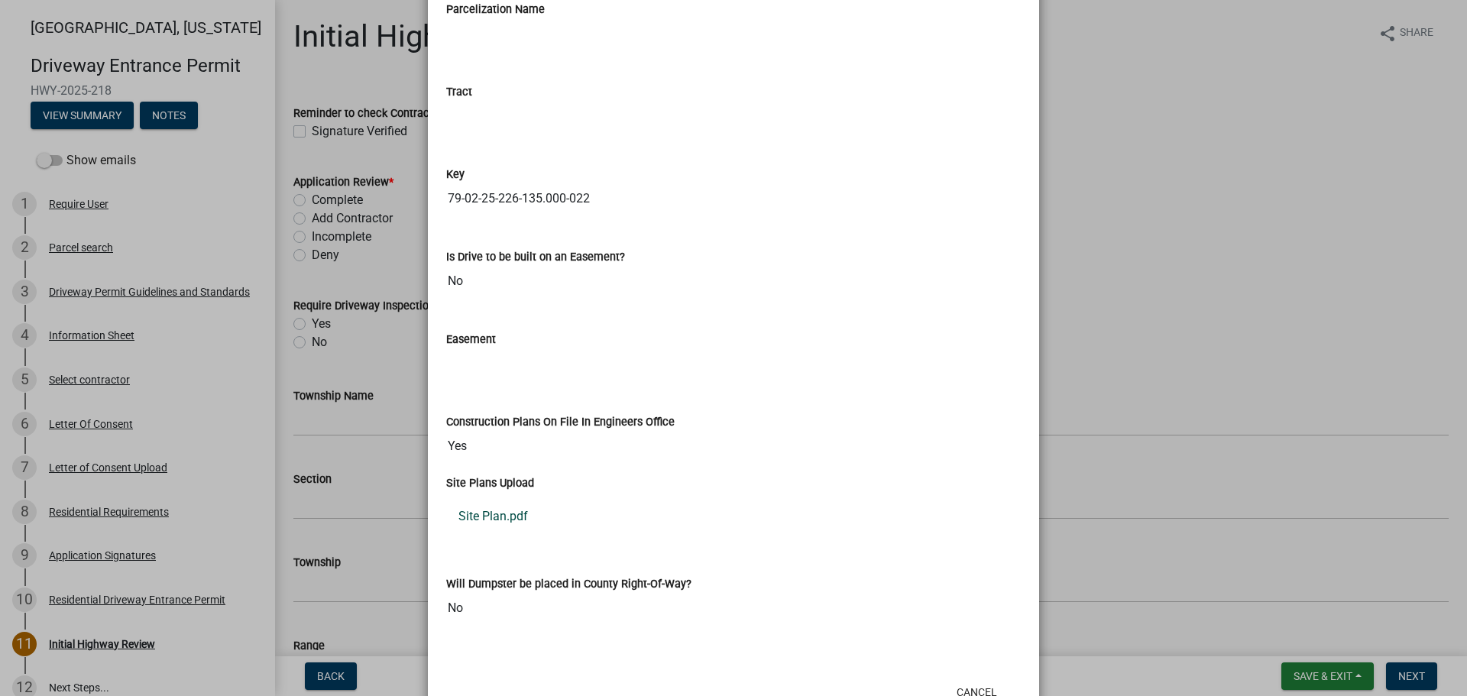
click at [499, 516] on link "Site Plan.pdf" at bounding box center [733, 516] width 575 height 37
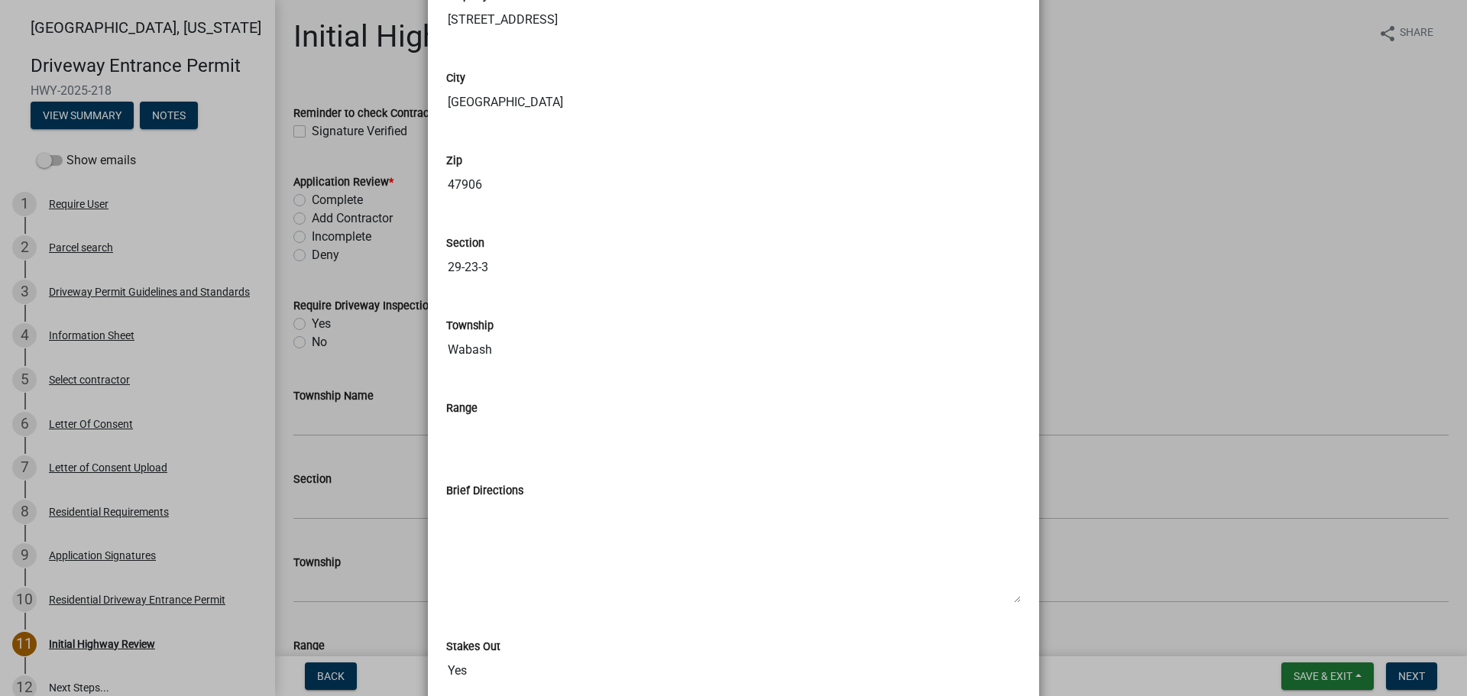
scroll to position [993, 0]
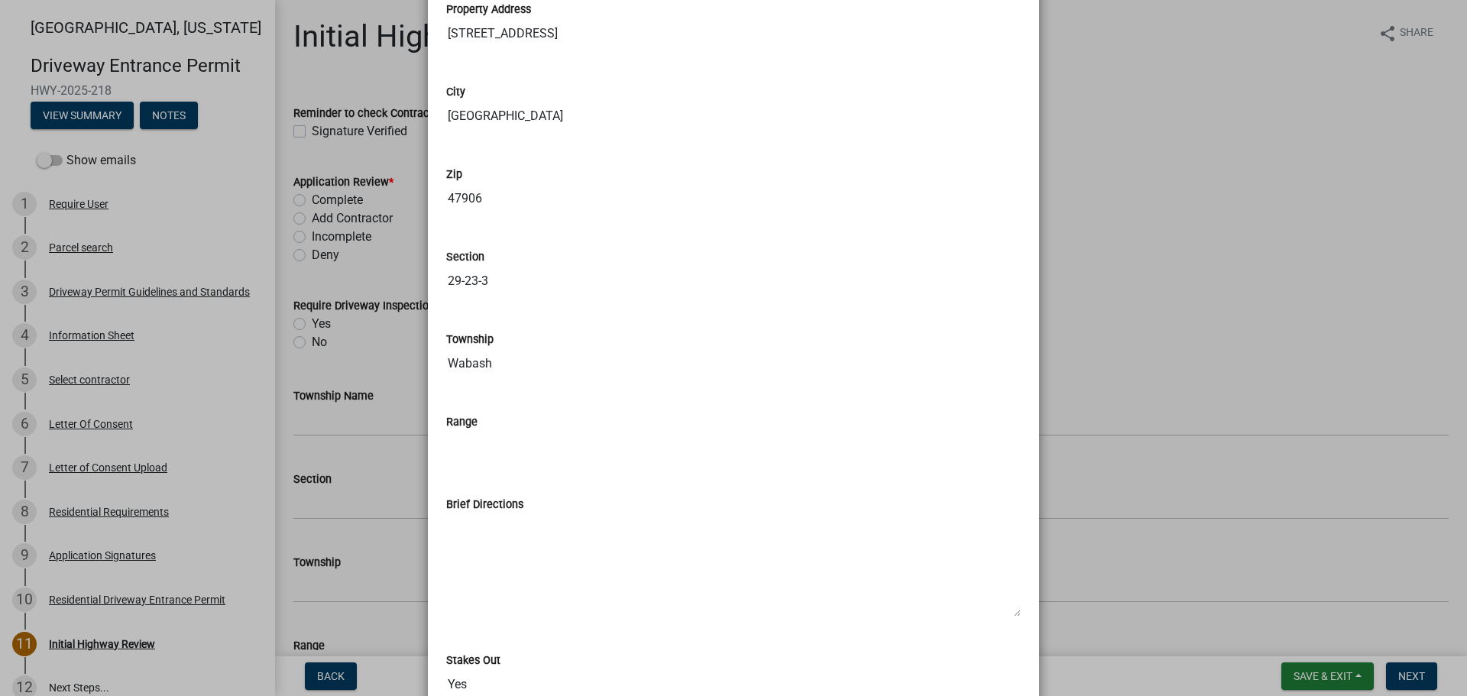
click at [1165, 290] on ngb-modal-window "Summary × Printer Friendly Parcel search Driveway Permit Guidelines and Standar…" at bounding box center [733, 348] width 1467 height 696
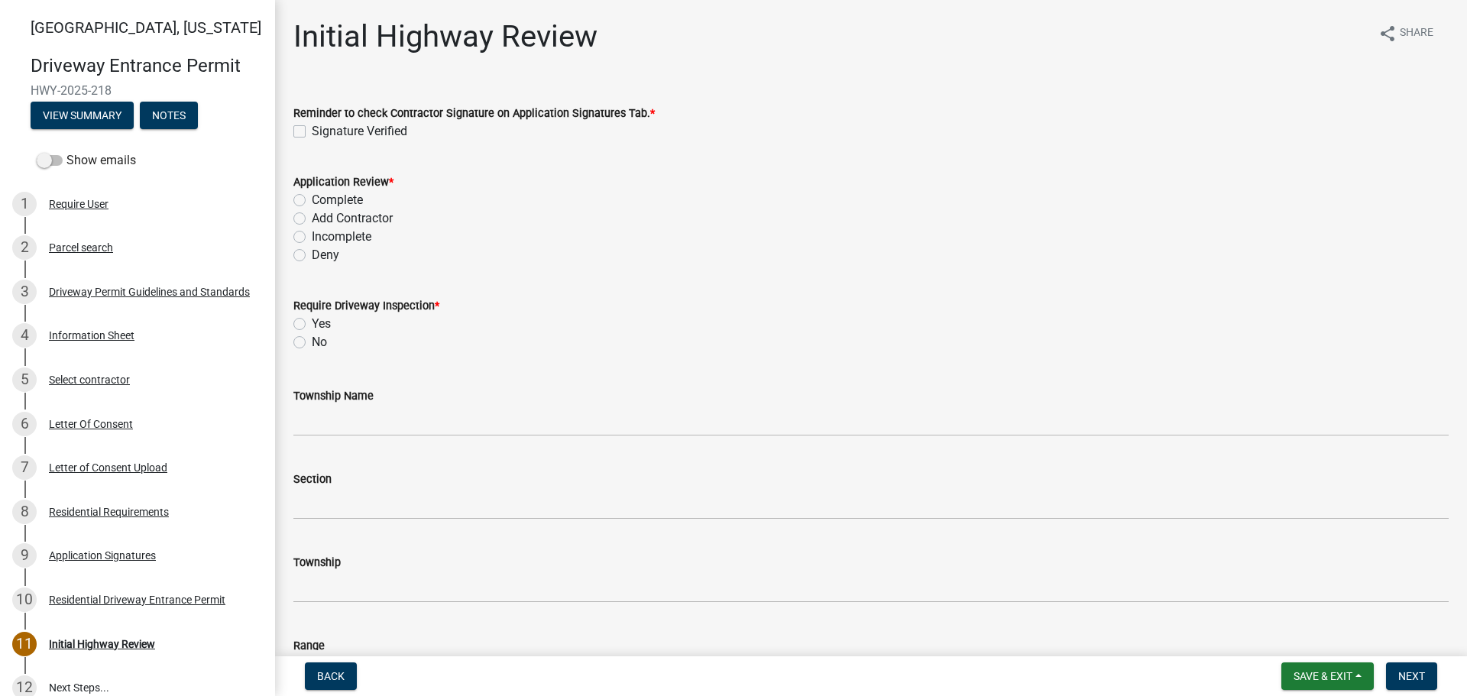
click at [312, 130] on label "Signature Verified" at bounding box center [360, 131] width 96 height 18
click at [312, 130] on input "Signature Verified" at bounding box center [317, 127] width 10 height 10
checkbox input "true"
click at [312, 202] on label "Complete" at bounding box center [337, 200] width 51 height 18
click at [312, 201] on input "Complete" at bounding box center [317, 196] width 10 height 10
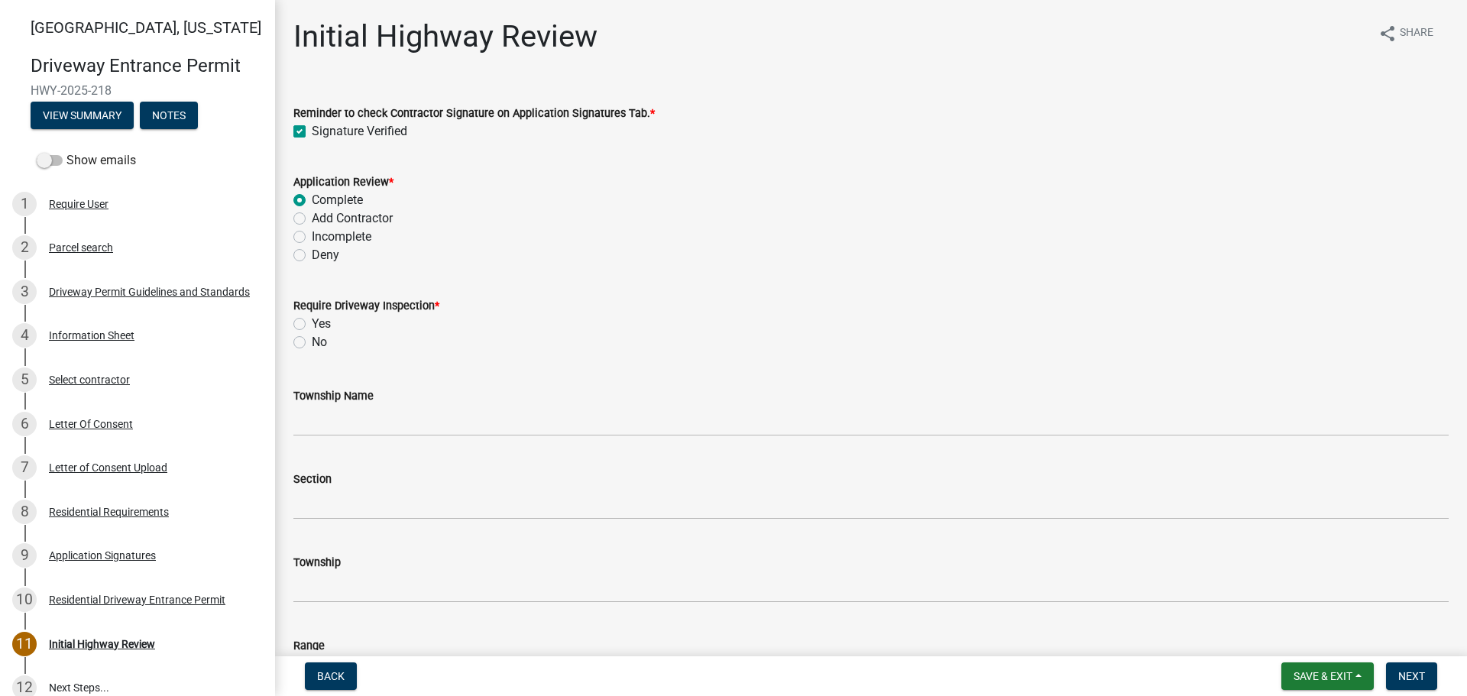
radio input "true"
click at [312, 342] on label "No" at bounding box center [319, 342] width 15 height 18
click at [312, 342] on input "No" at bounding box center [317, 338] width 10 height 10
radio input "true"
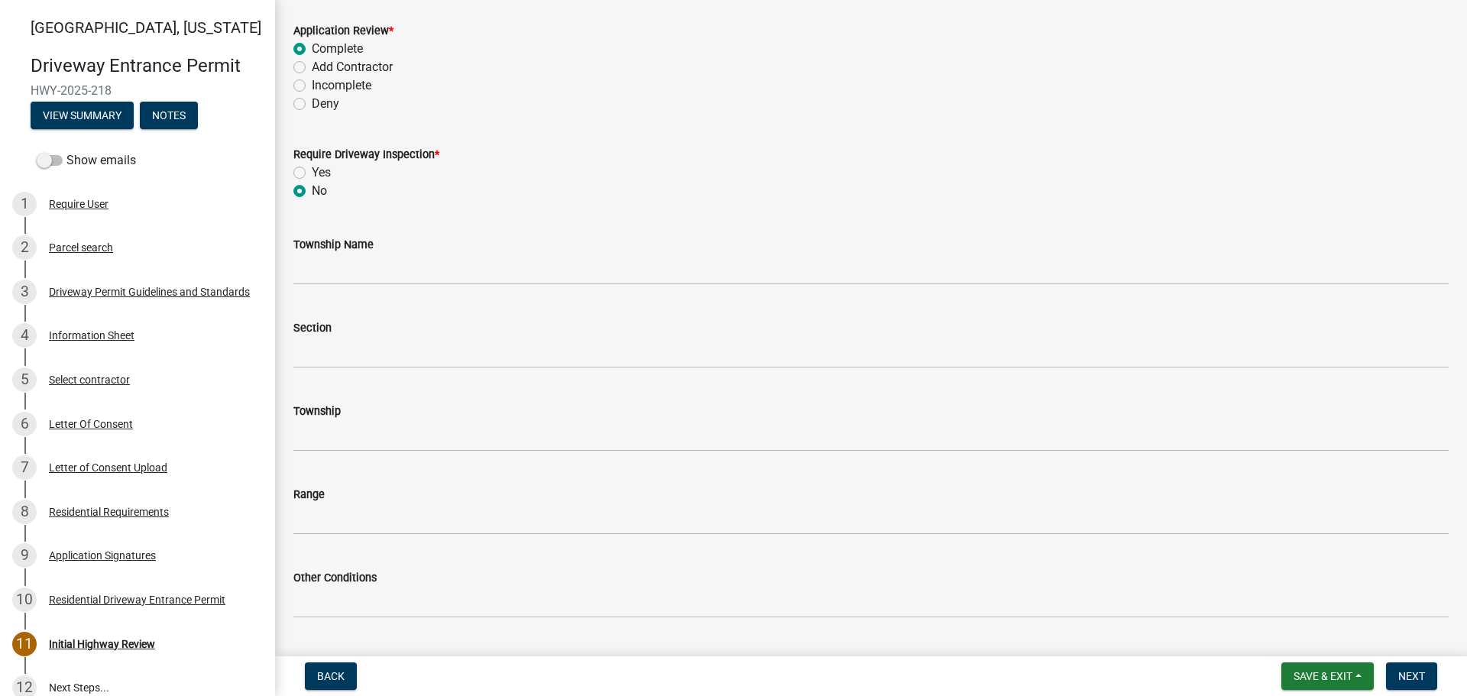
scroll to position [153, 0]
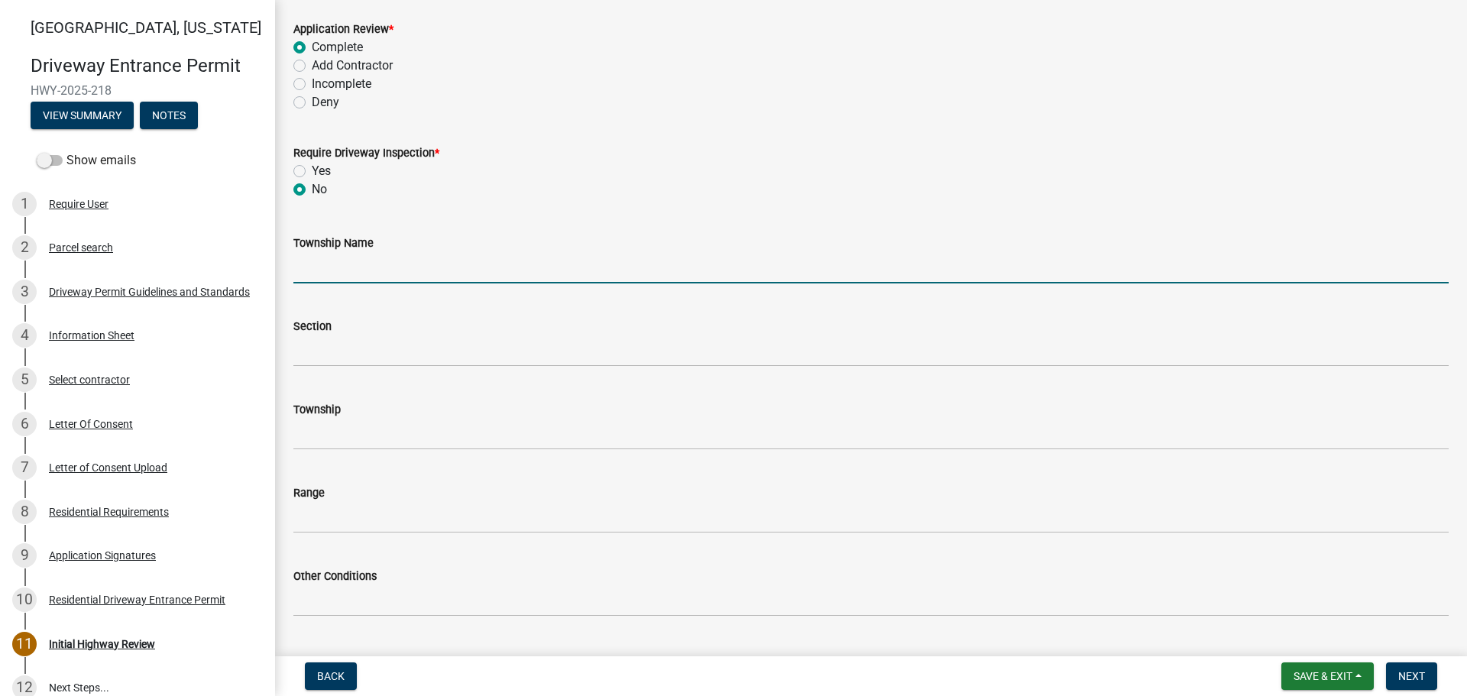
click at [348, 267] on input "Township Name" at bounding box center [870, 267] width 1155 height 31
type input "Wabash"
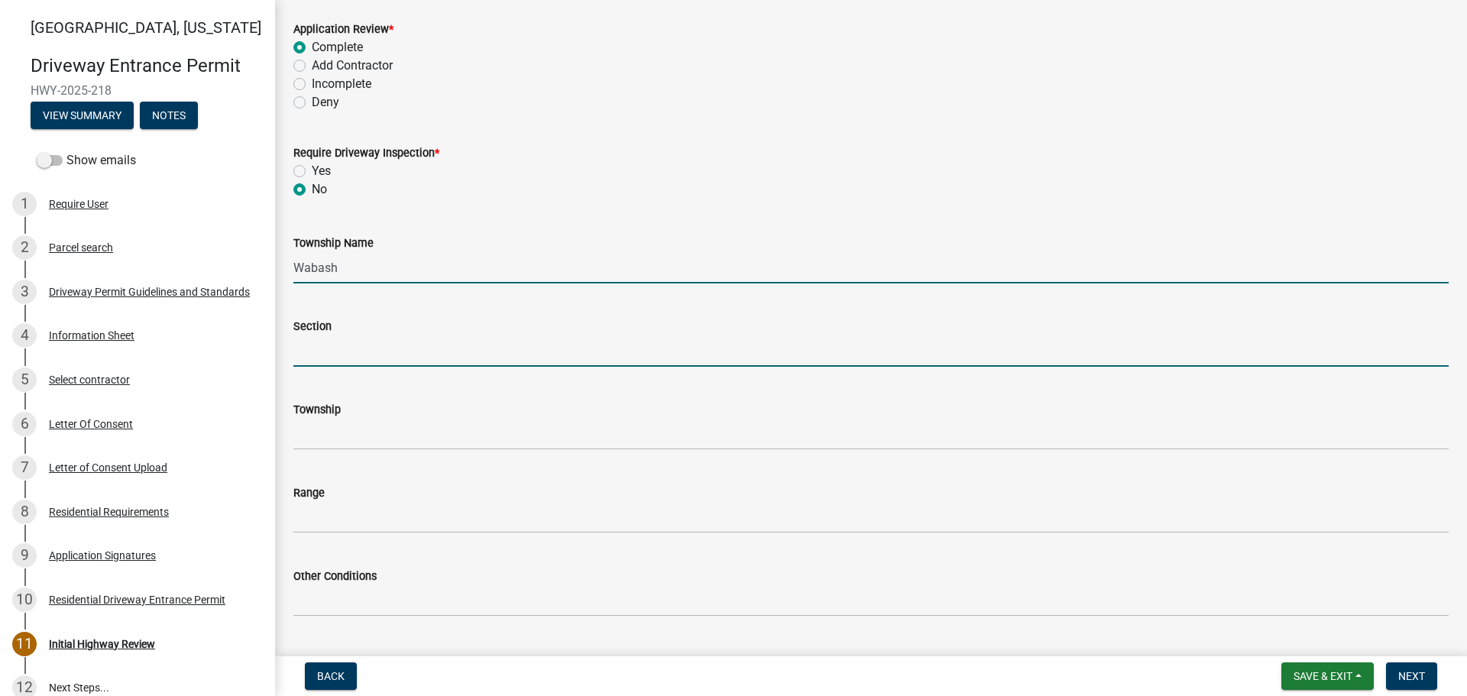
click at [329, 354] on input "Section" at bounding box center [870, 350] width 1155 height 31
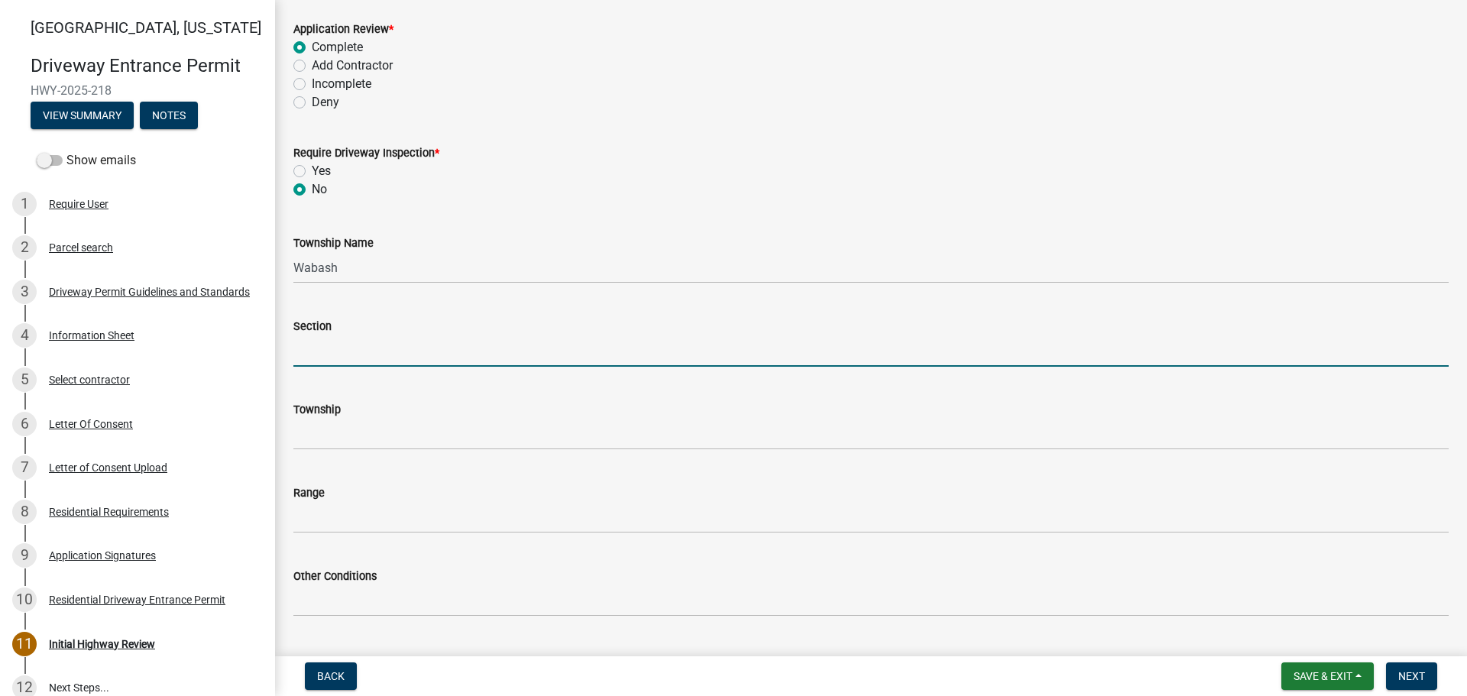
type input "25"
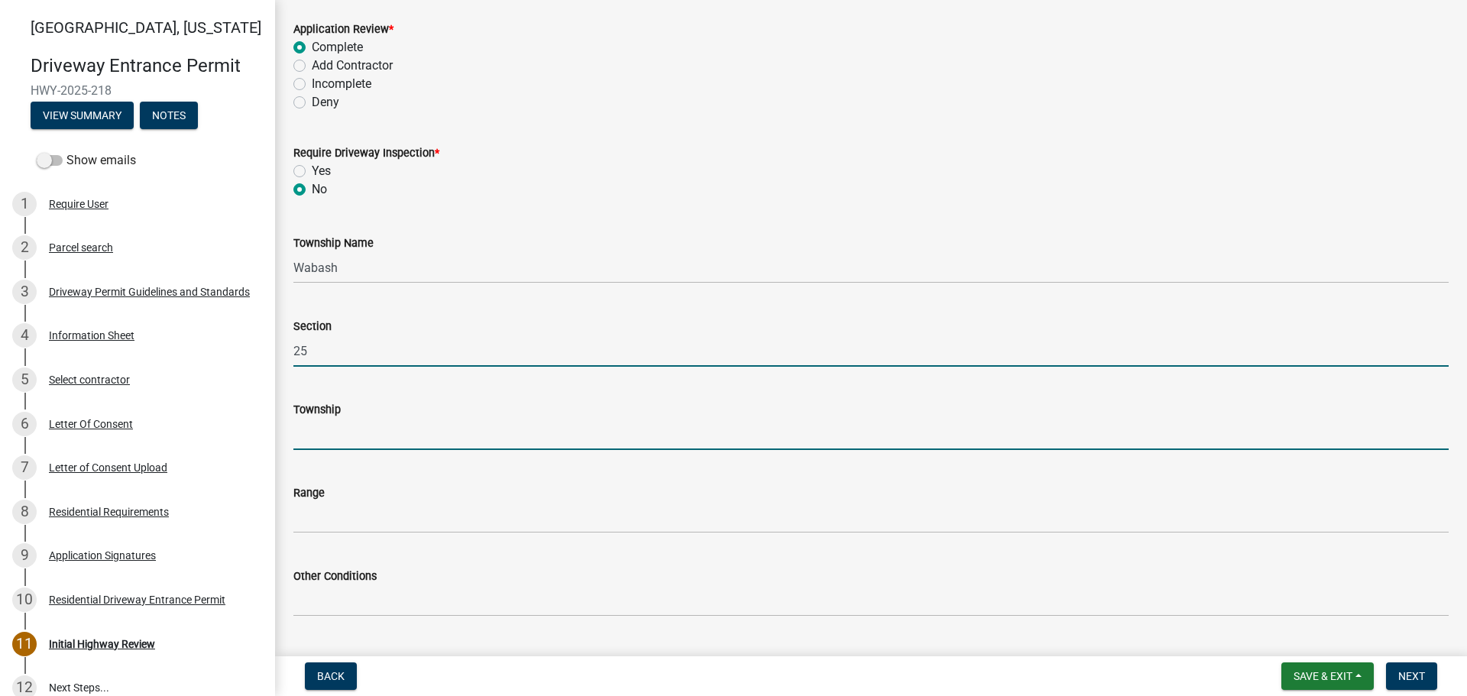
click at [368, 440] on input "Township" at bounding box center [870, 434] width 1155 height 31
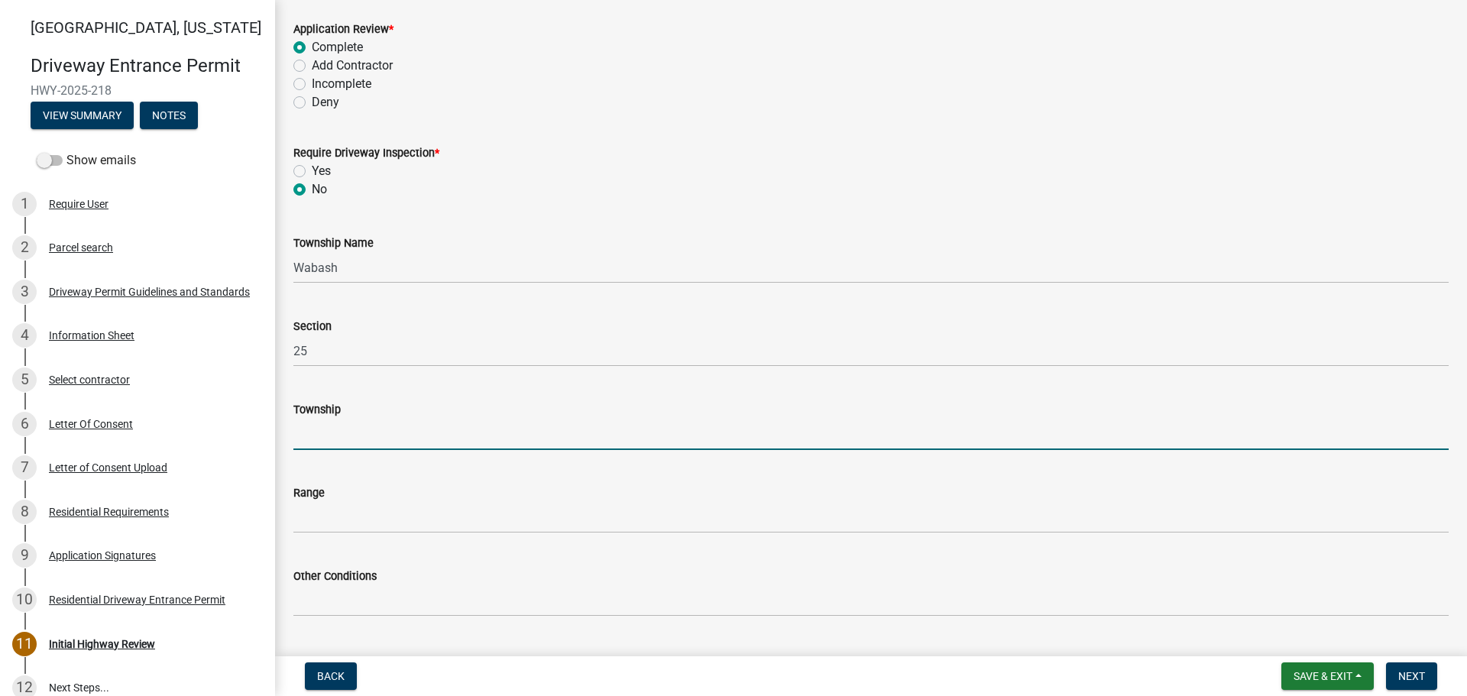
type input "T 24 N"
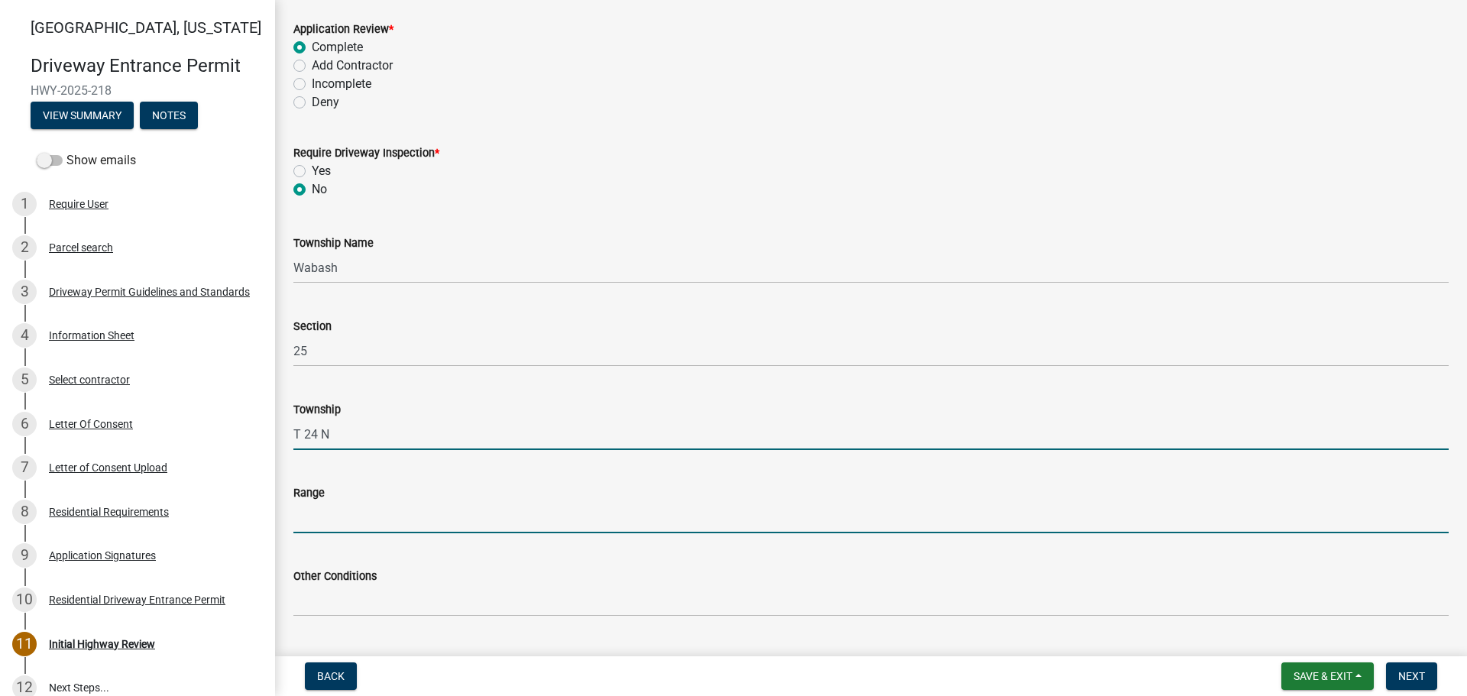
click at [337, 510] on input "Range" at bounding box center [870, 517] width 1155 height 31
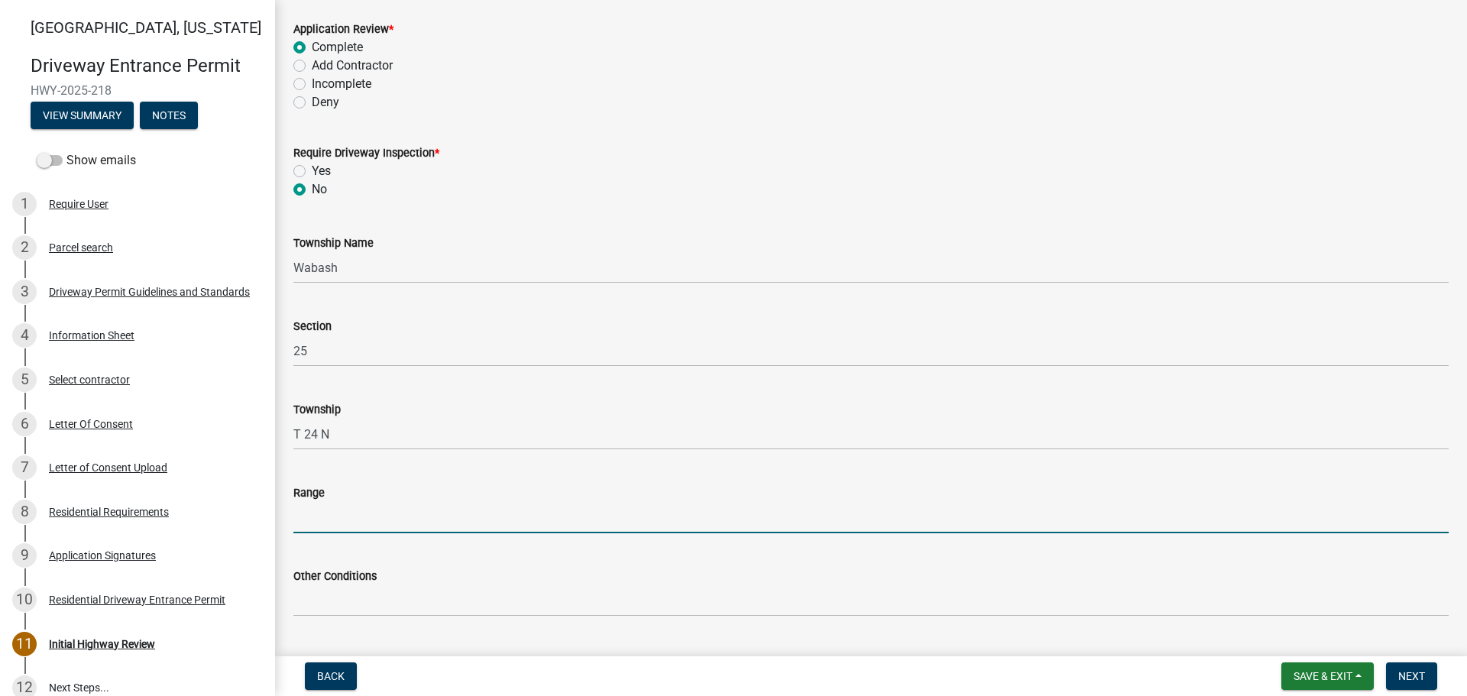
type input "R 5 W"
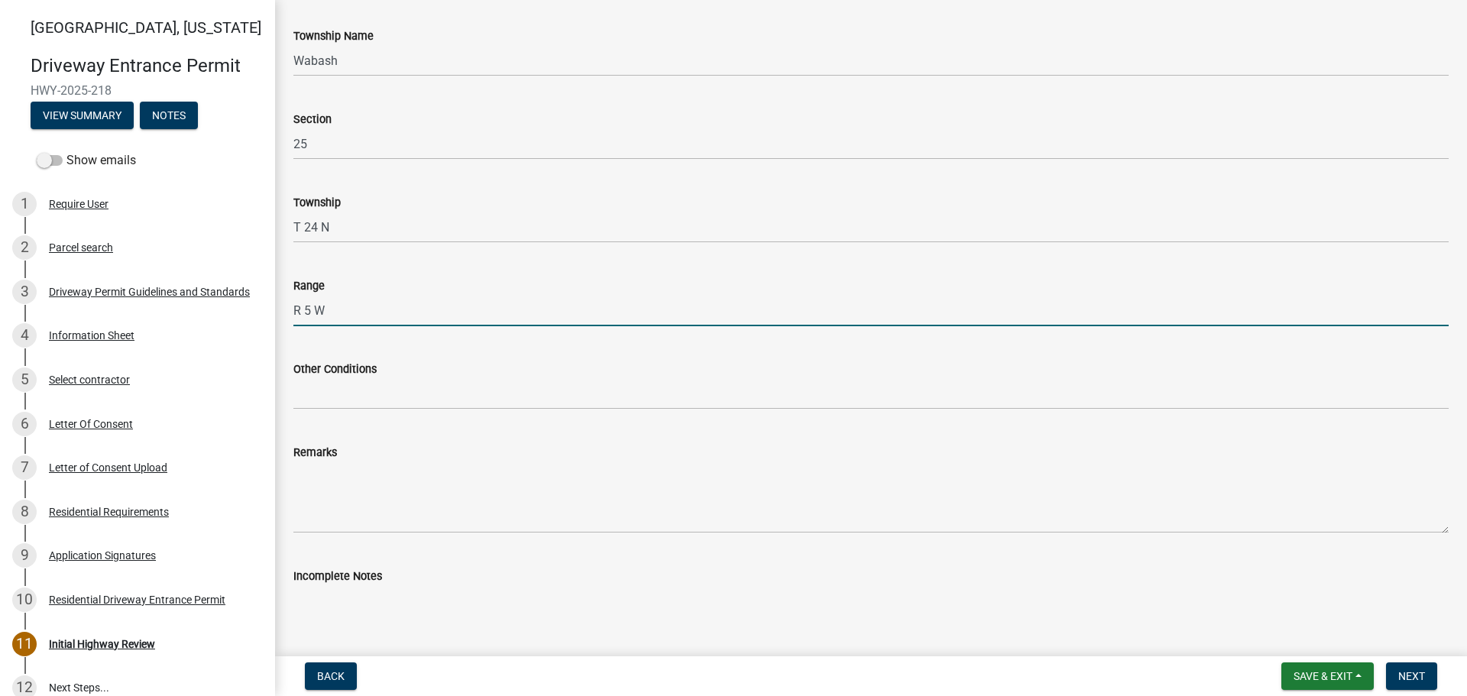
scroll to position [382, 0]
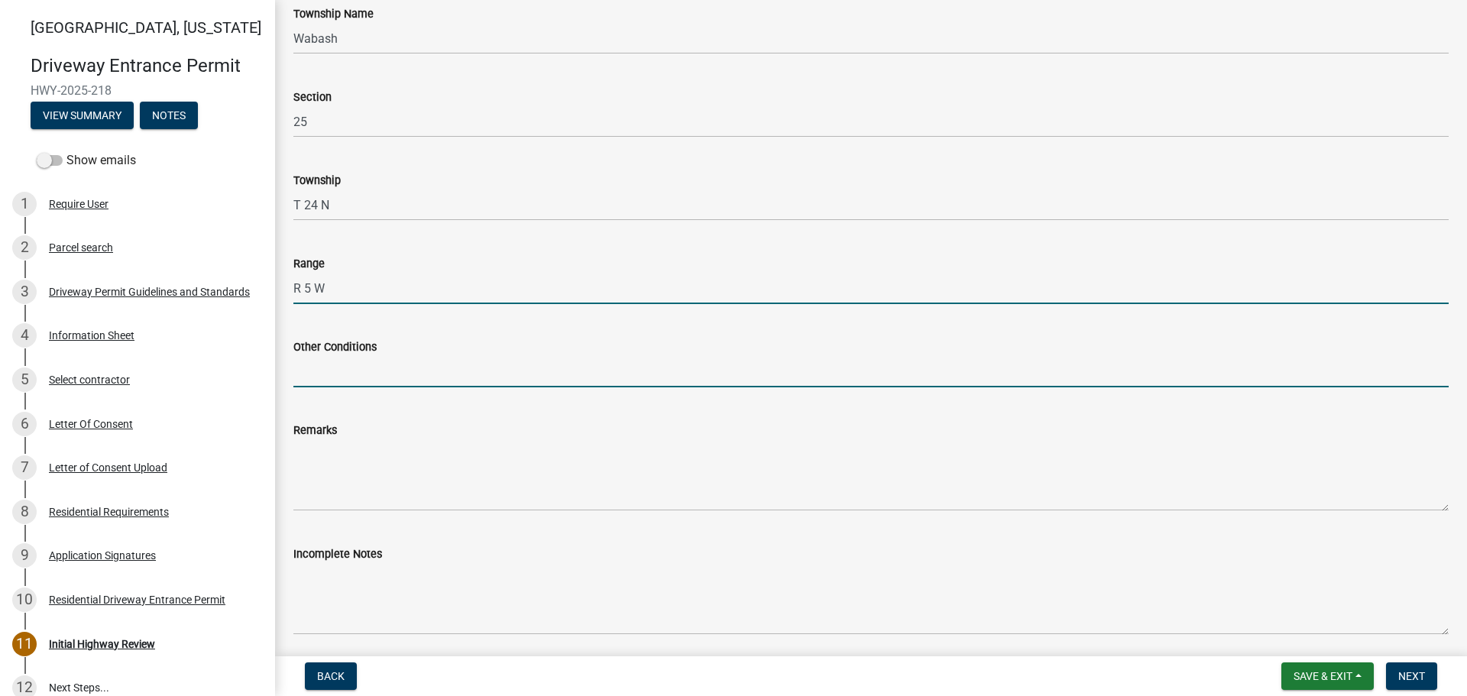
click at [345, 371] on input "Other Conditions" at bounding box center [870, 371] width 1155 height 31
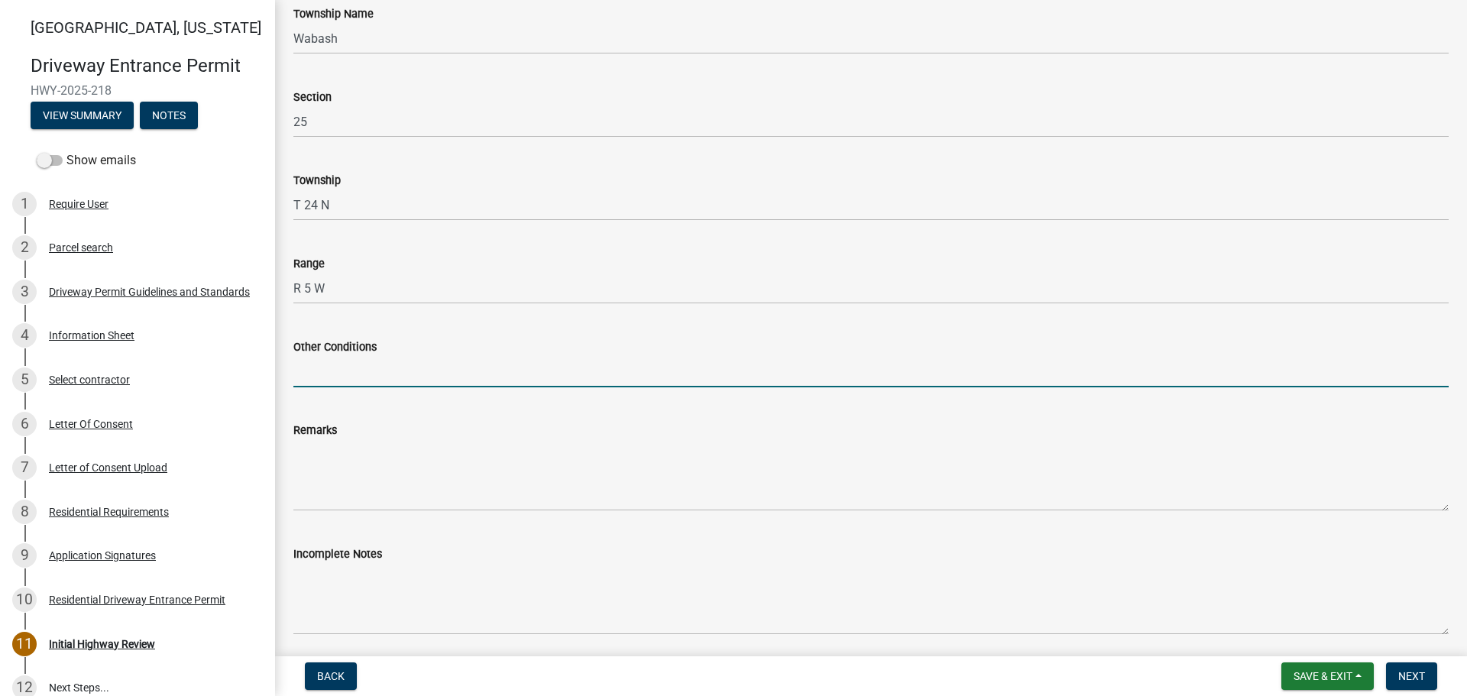
type input "17' Width, 5' Taper, 5' Sidewalk"
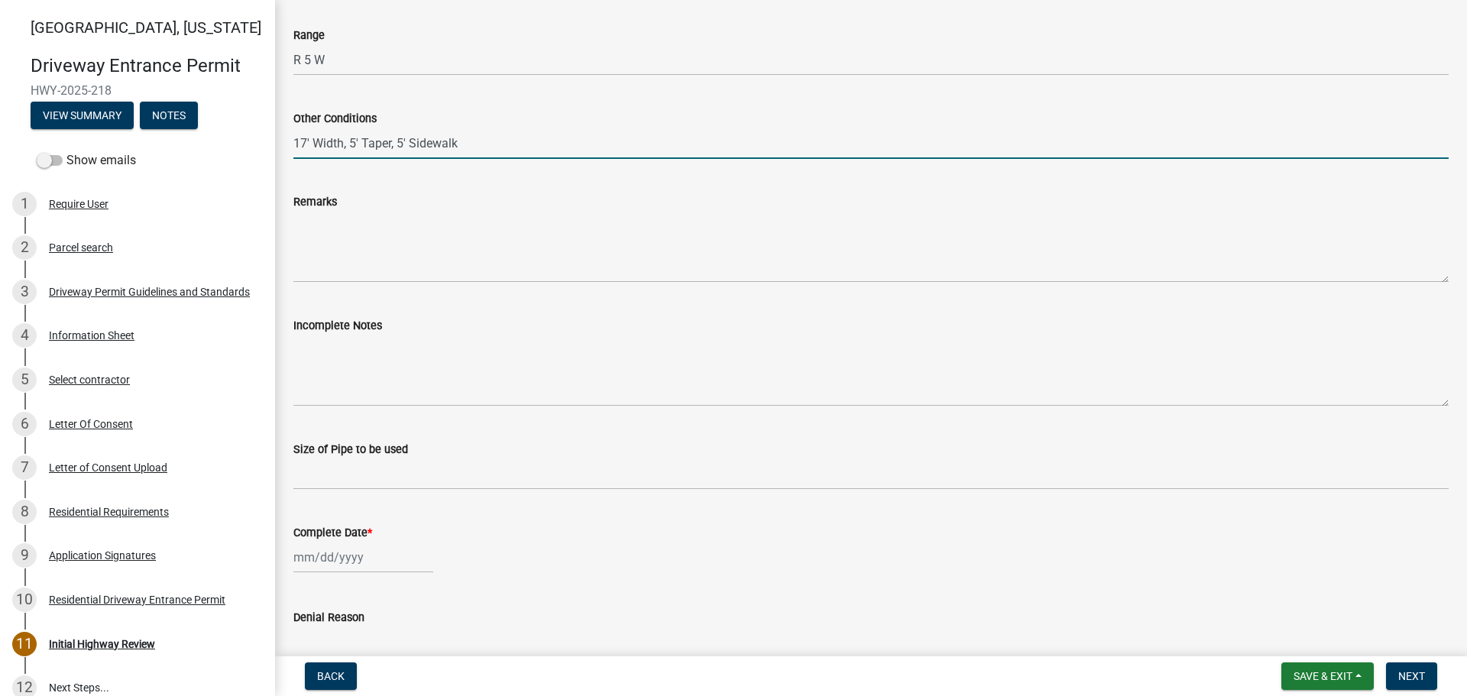
scroll to position [611, 0]
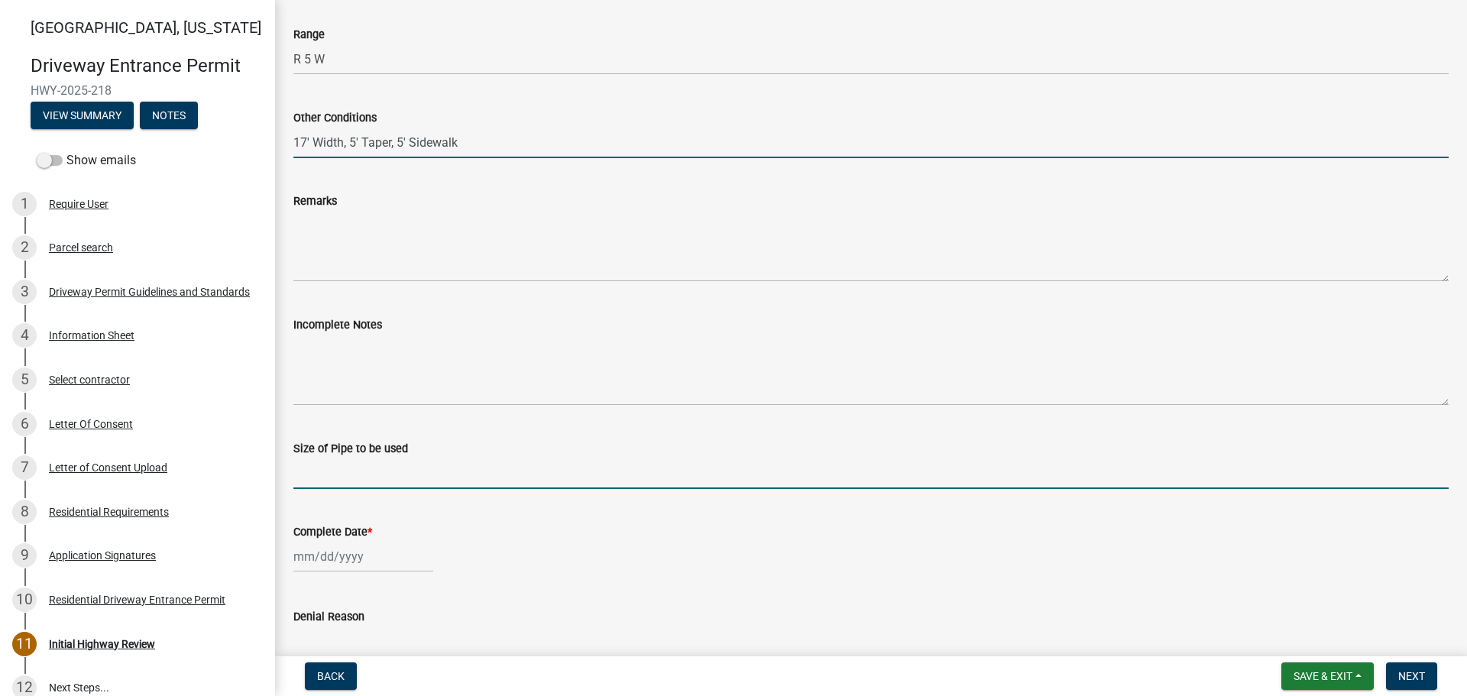
click at [346, 471] on input "Size of Pipe to be used" at bounding box center [870, 473] width 1155 height 31
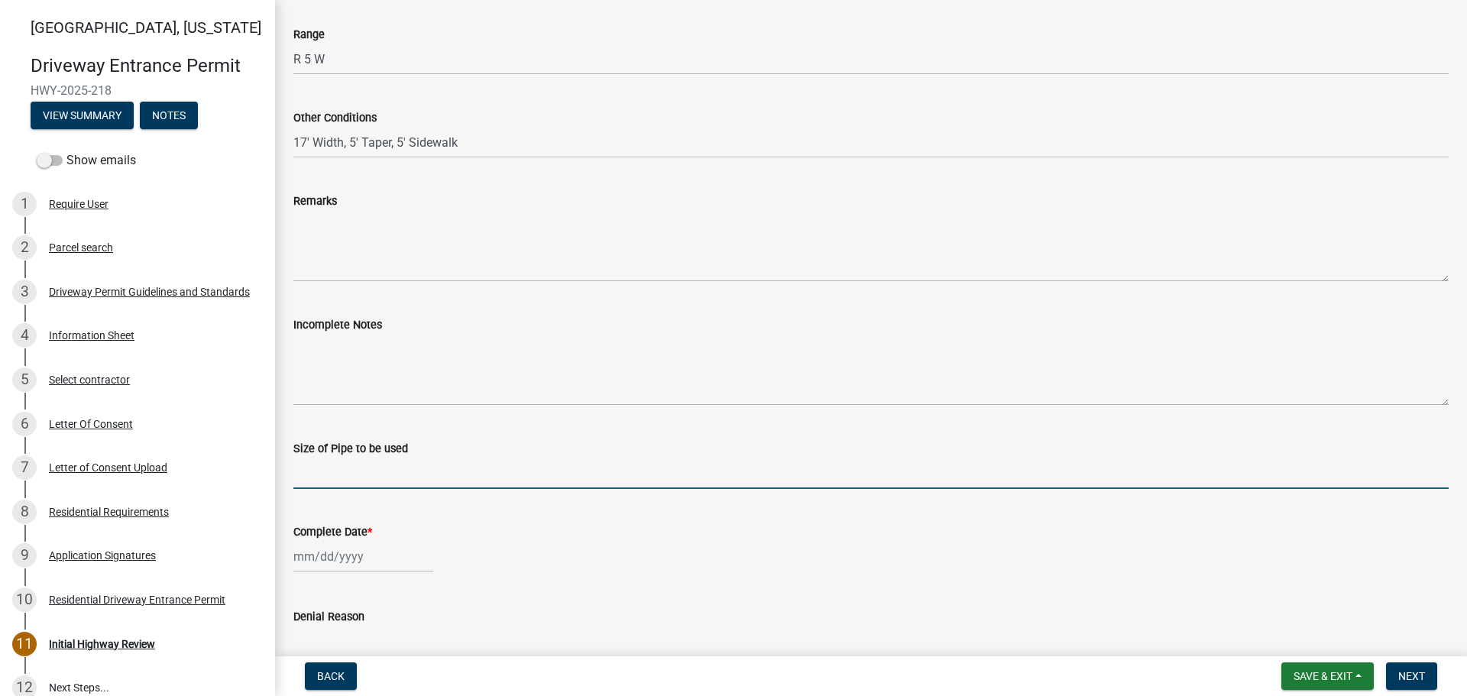
type input "N/A"
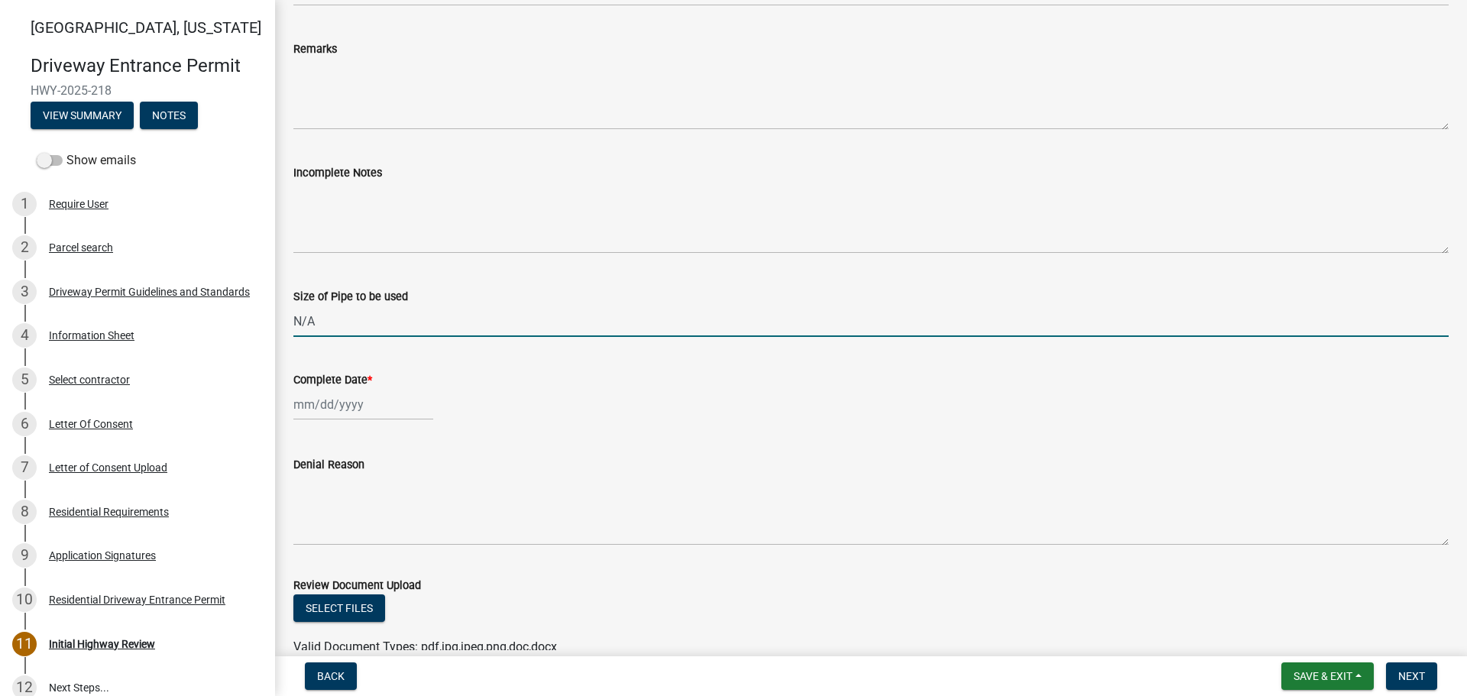
scroll to position [764, 0]
click at [311, 408] on div at bounding box center [363, 403] width 140 height 31
select select "10"
select select "2025"
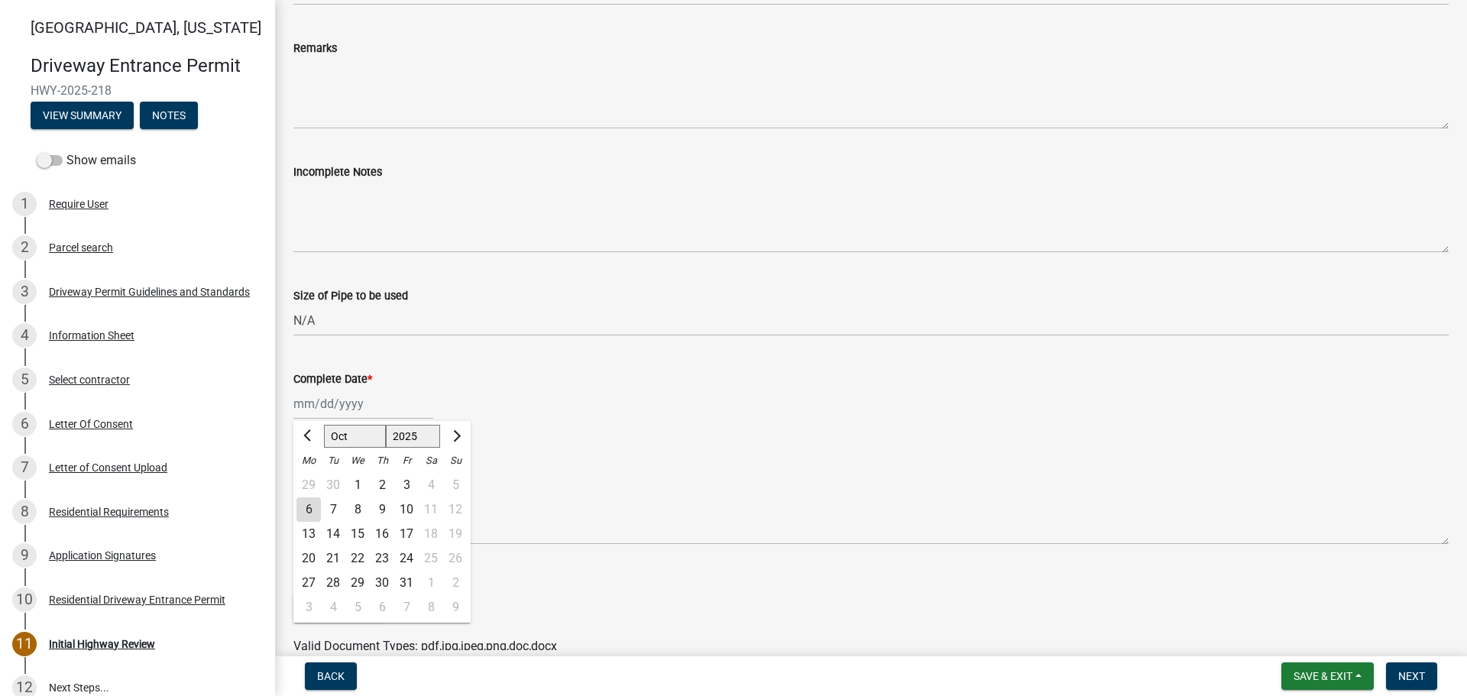
click at [312, 509] on div "6" at bounding box center [308, 509] width 24 height 24
type input "[DATE]"
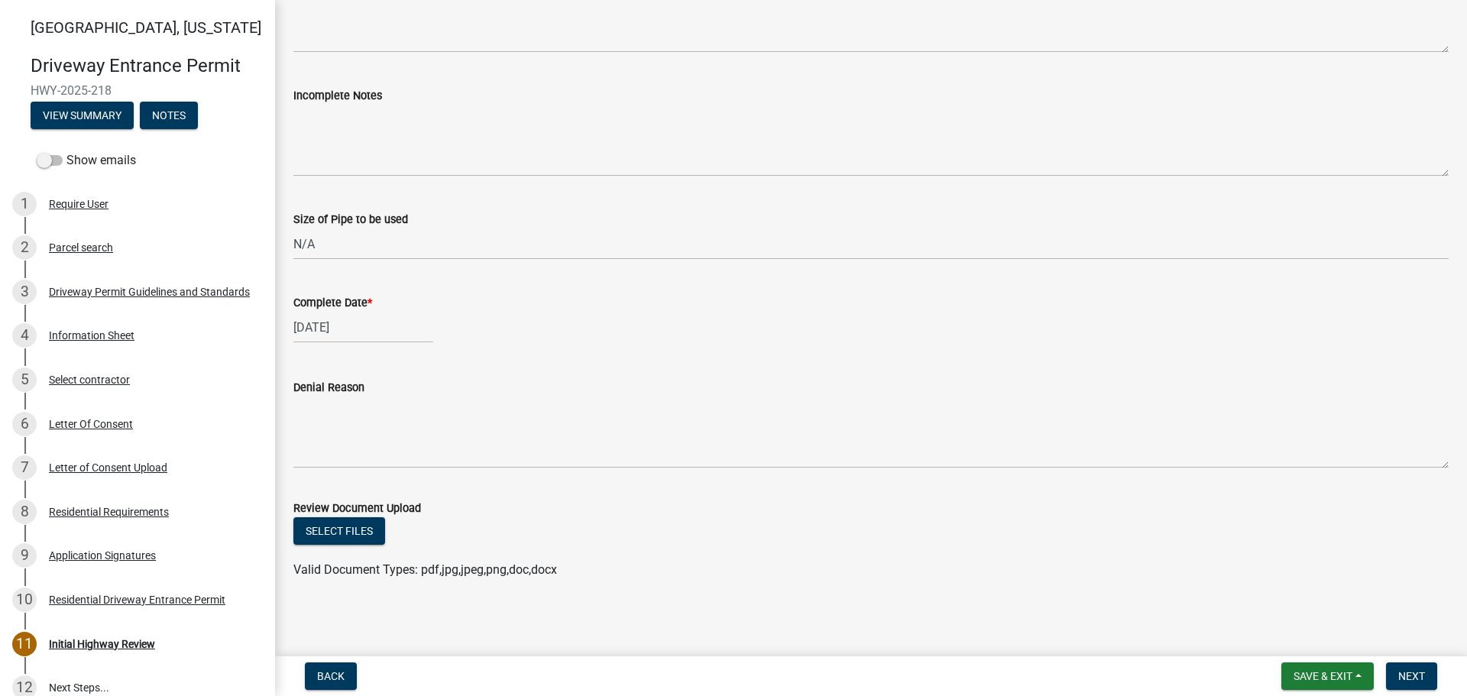
scroll to position [843, 0]
click at [1408, 674] on span "Next" at bounding box center [1411, 676] width 27 height 12
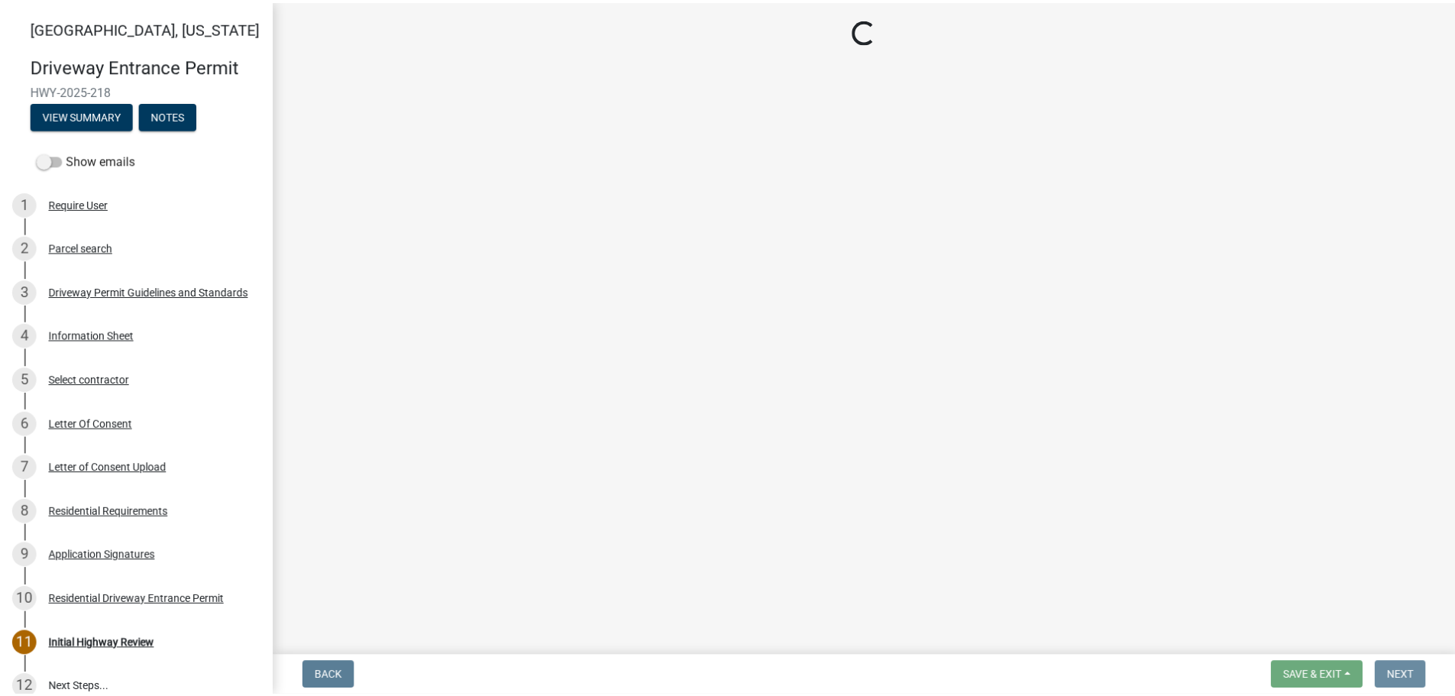
scroll to position [0, 0]
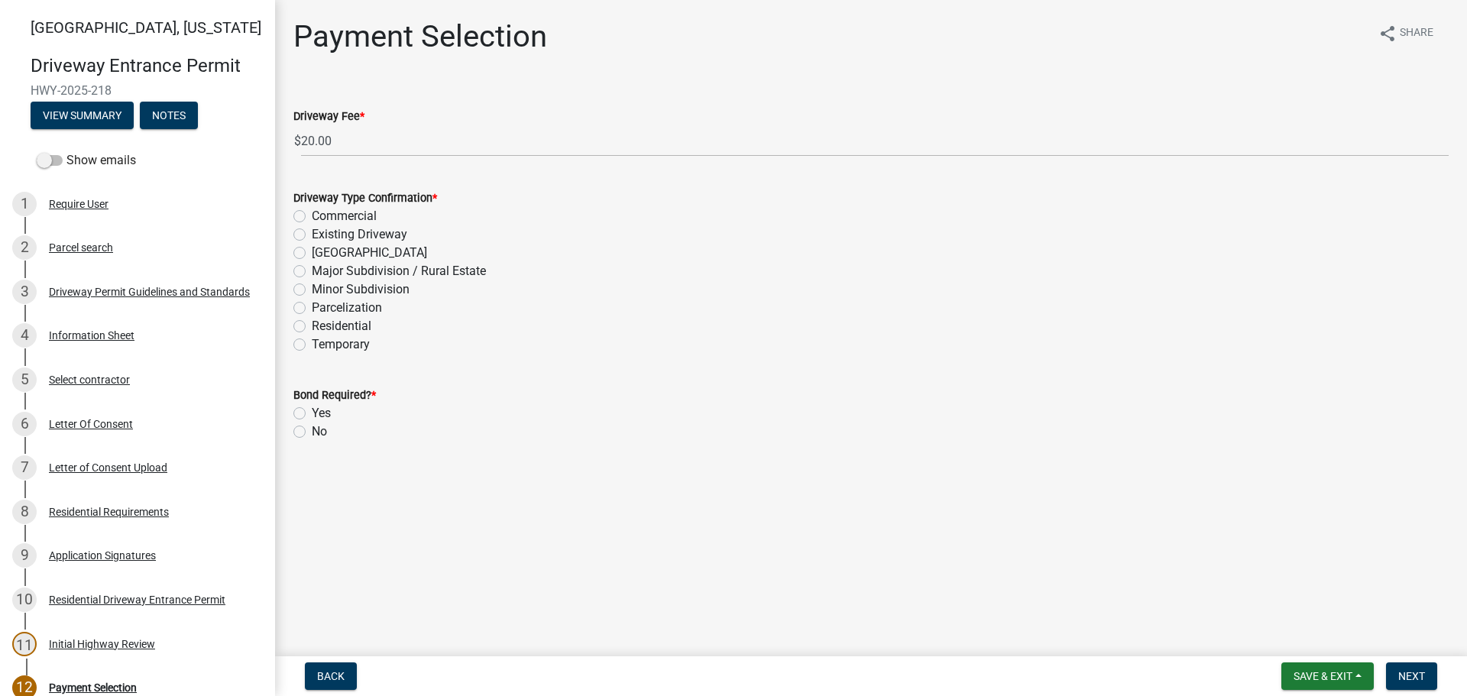
click at [312, 325] on label "Residential" at bounding box center [342, 326] width 60 height 18
click at [312, 325] on input "Residential" at bounding box center [317, 322] width 10 height 10
radio input "true"
click at [312, 434] on label "No" at bounding box center [319, 432] width 15 height 18
click at [312, 432] on input "No" at bounding box center [317, 428] width 10 height 10
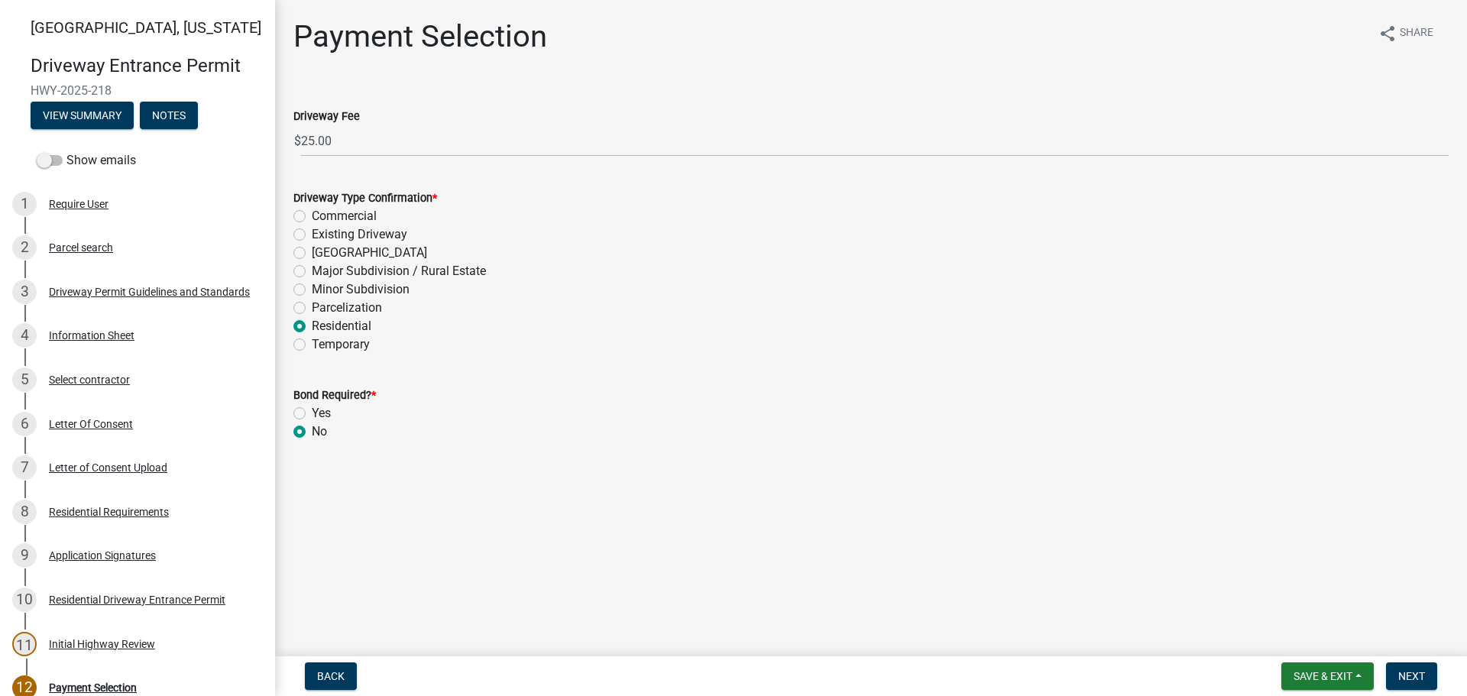
radio input "true"
click at [1414, 672] on span "Next" at bounding box center [1411, 676] width 27 height 12
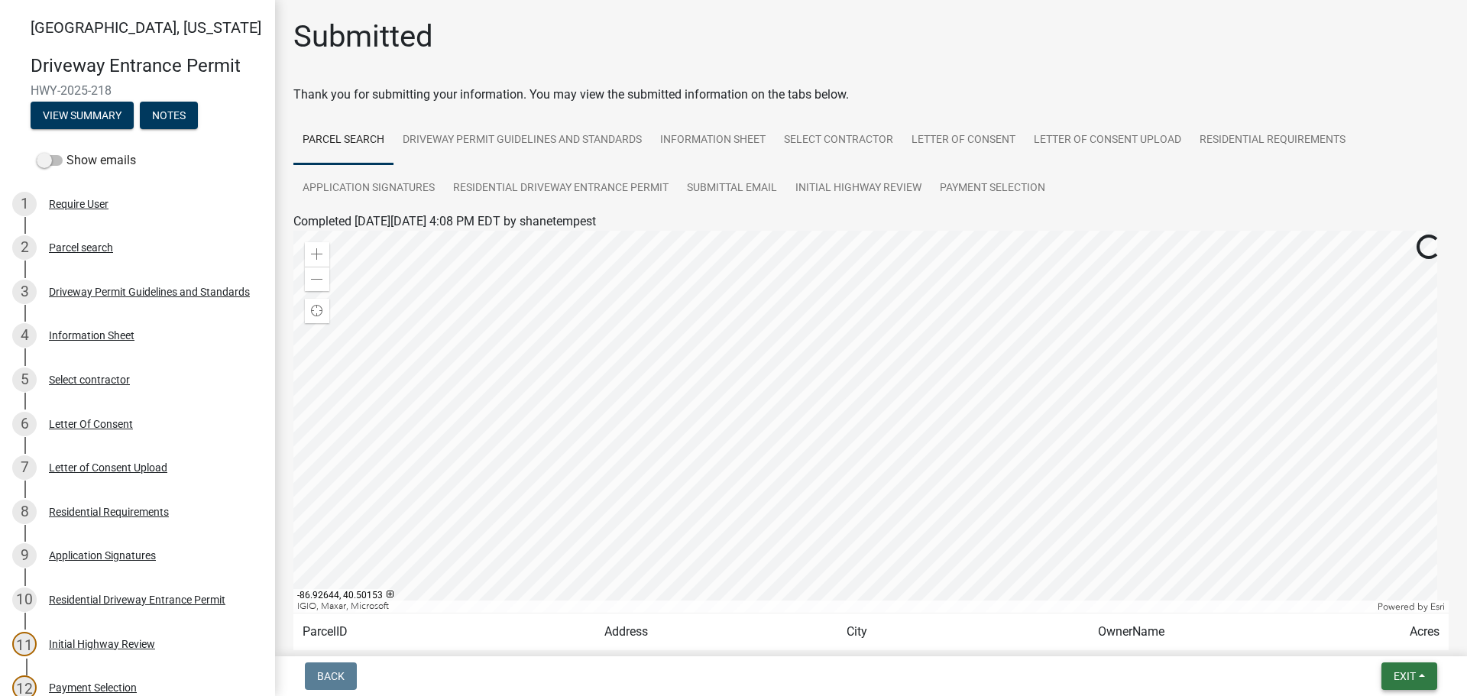
click at [1407, 678] on span "Exit" at bounding box center [1405, 676] width 22 height 12
click at [1354, 639] on button "Save & Exit" at bounding box center [1376, 636] width 122 height 37
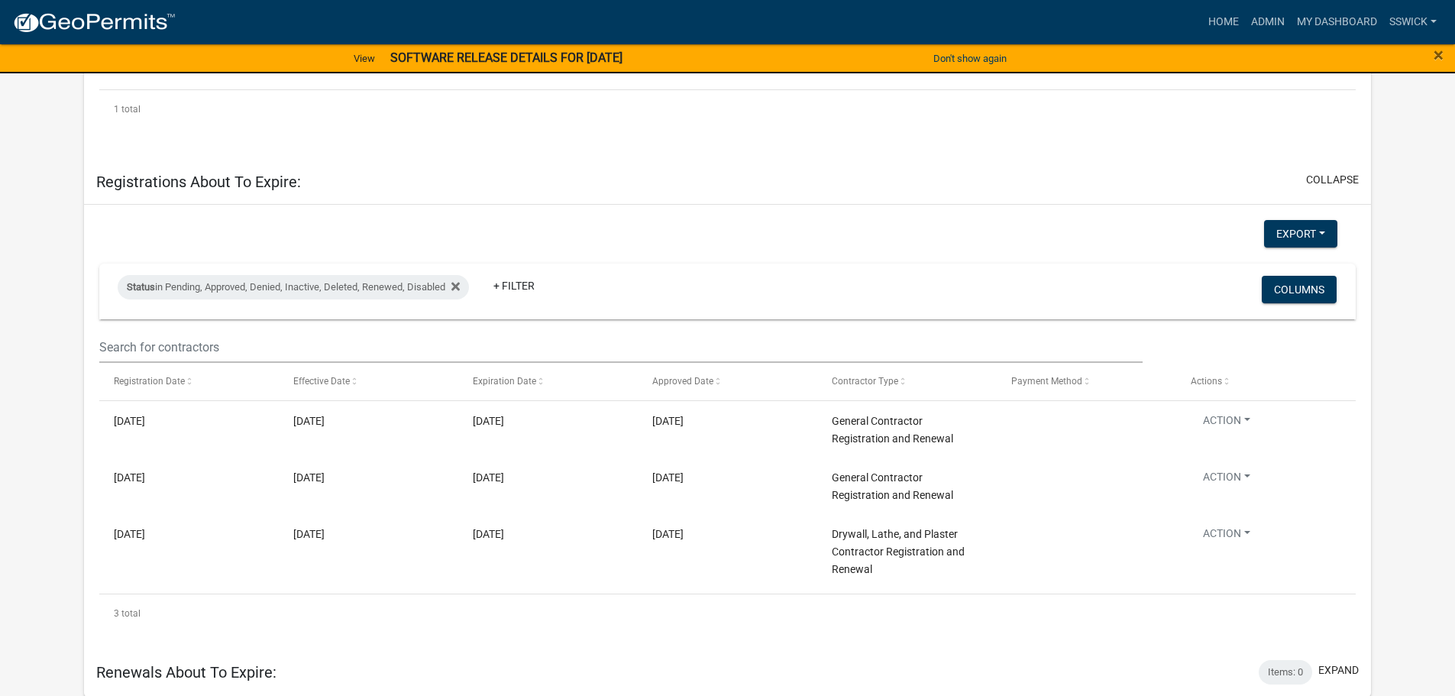
scroll to position [1401, 0]
click at [1349, 185] on button "collapse" at bounding box center [1332, 178] width 53 height 16
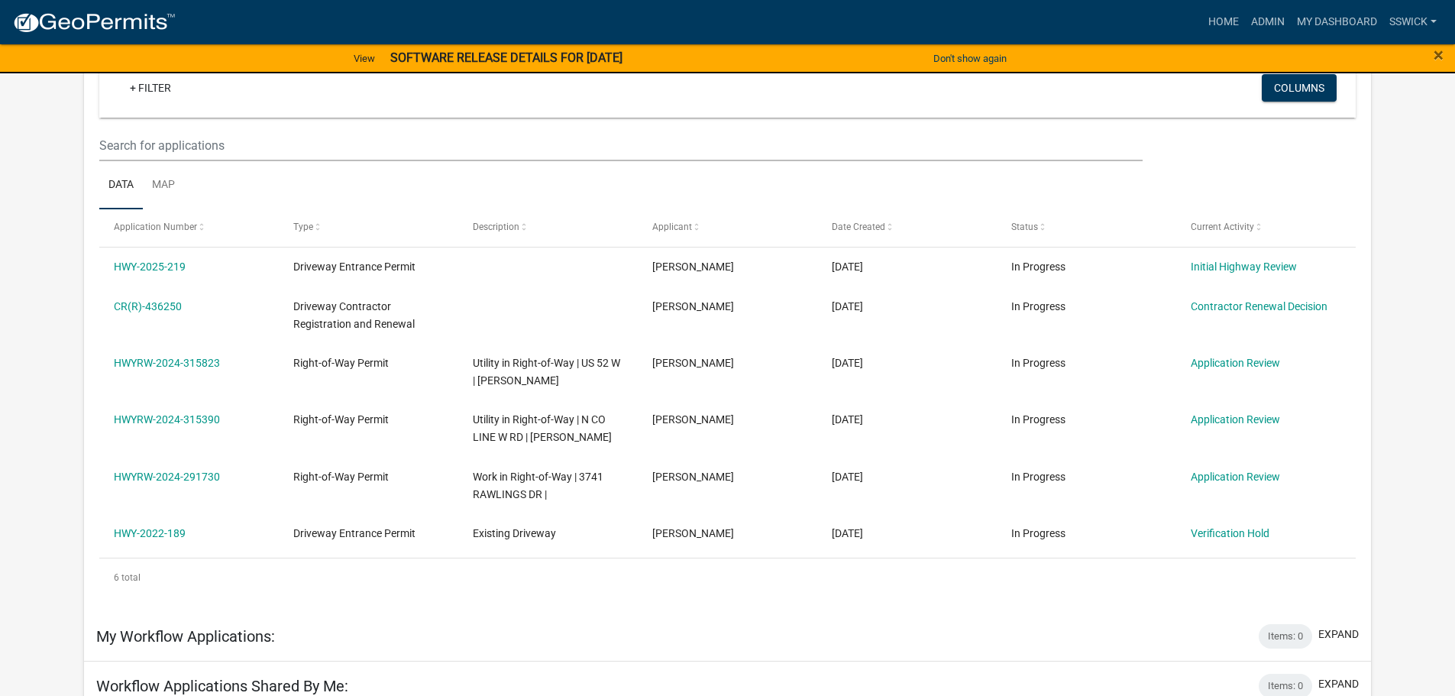
scroll to position [0, 0]
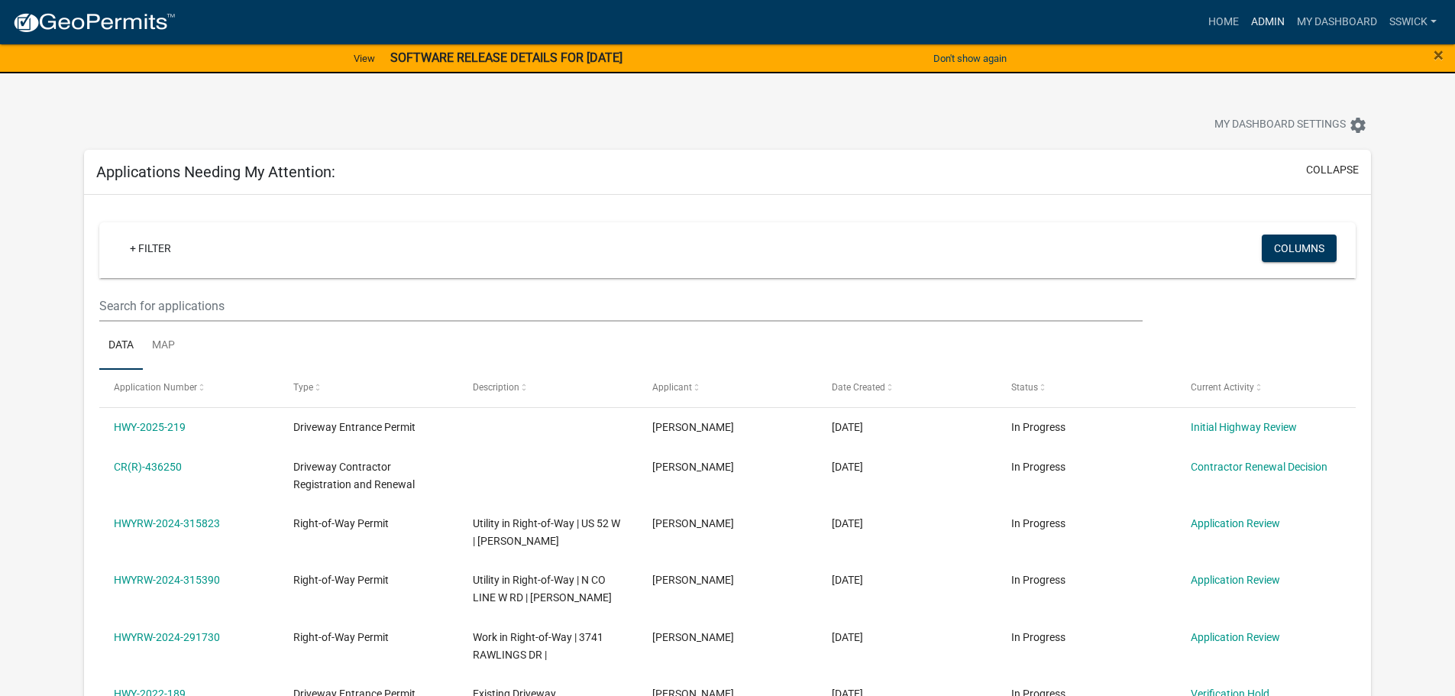
click at [1256, 22] on link "Admin" at bounding box center [1268, 22] width 46 height 29
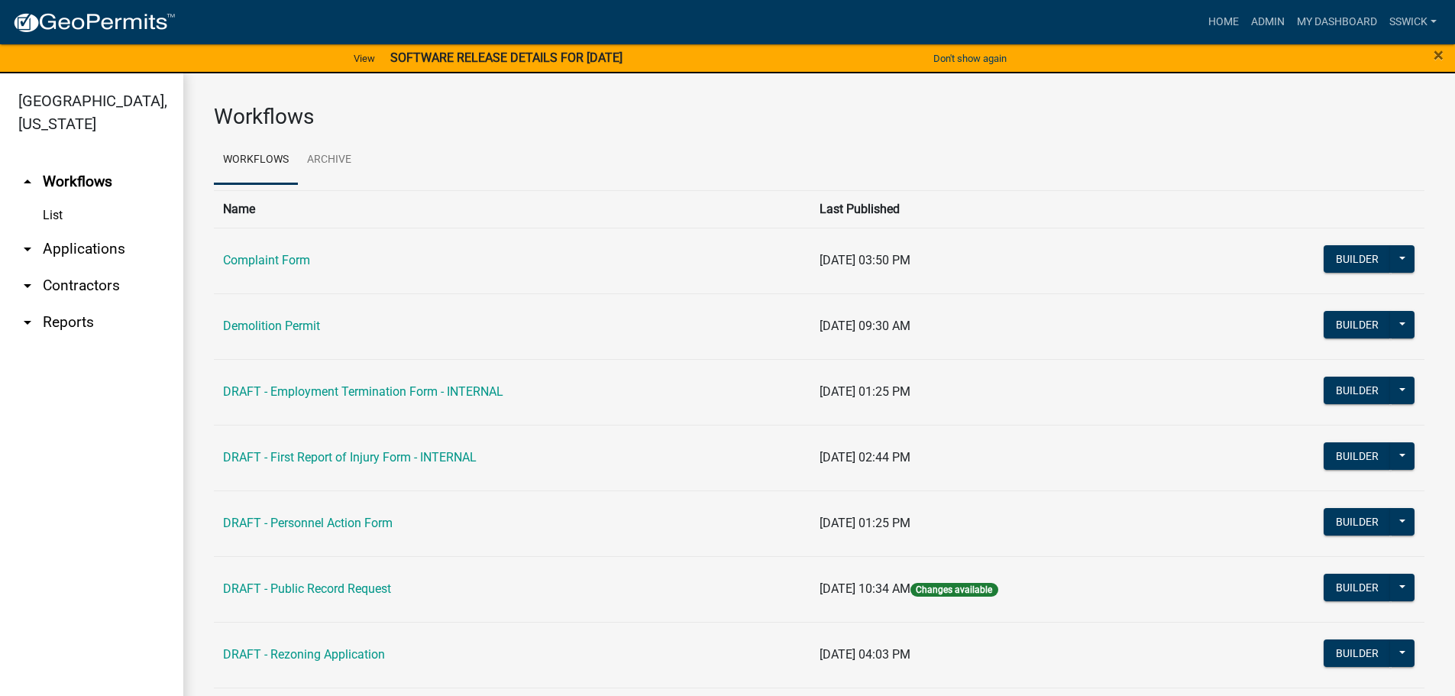
click at [66, 249] on link "arrow_drop_down Applications" at bounding box center [91, 249] width 183 height 37
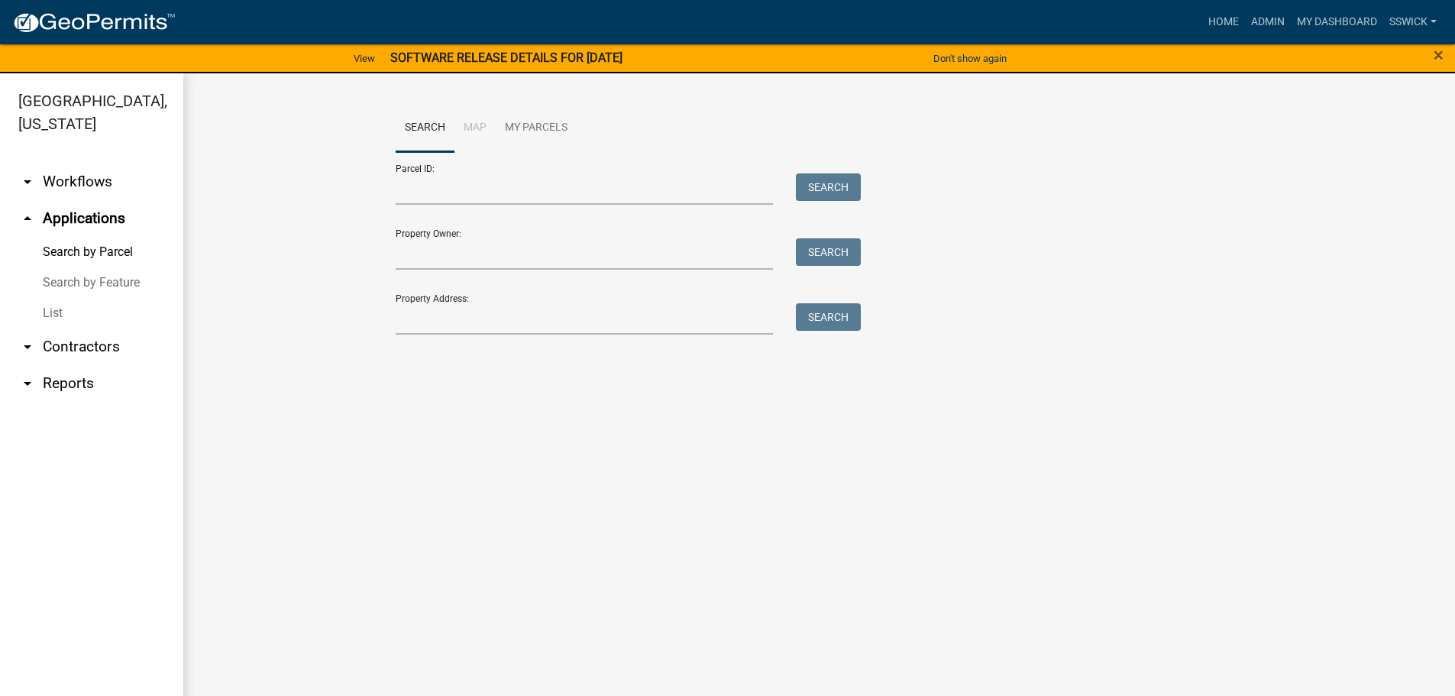
click at [53, 316] on link "List" at bounding box center [91, 313] width 183 height 31
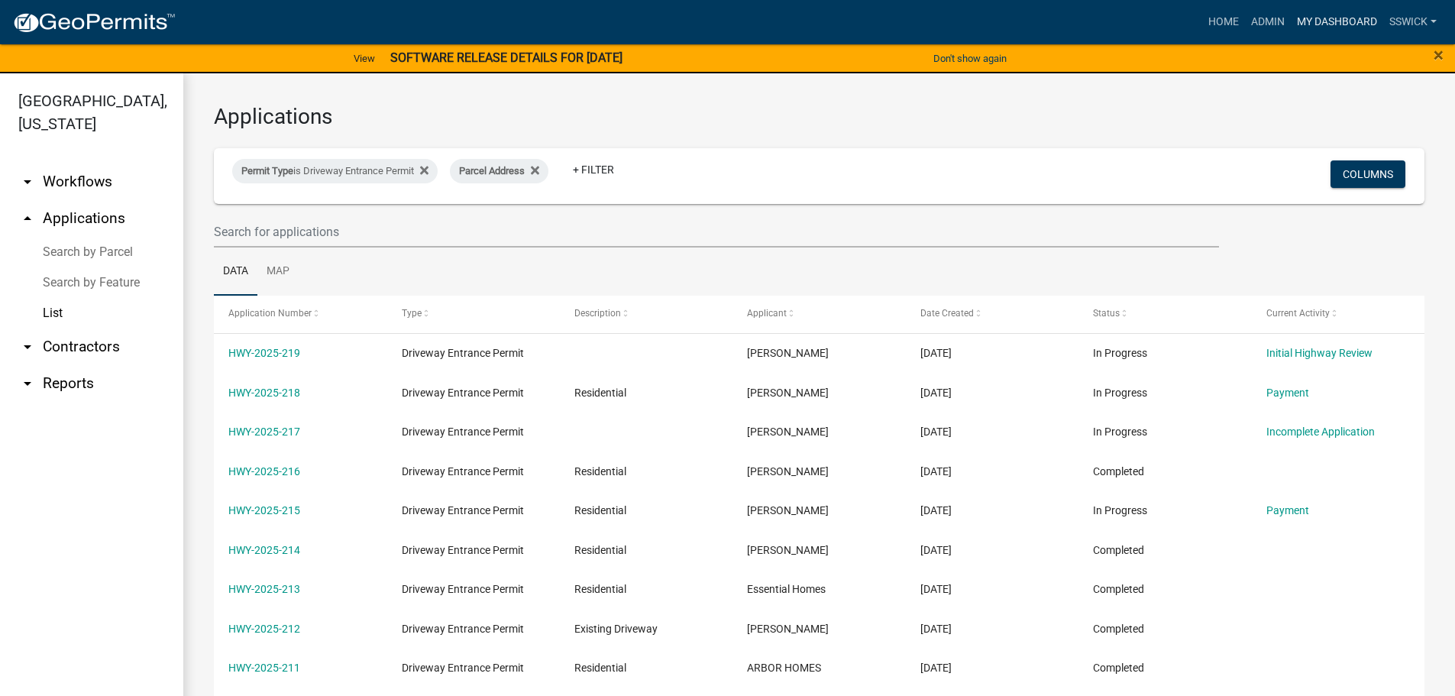
click at [1316, 21] on link "My Dashboard" at bounding box center [1337, 22] width 92 height 29
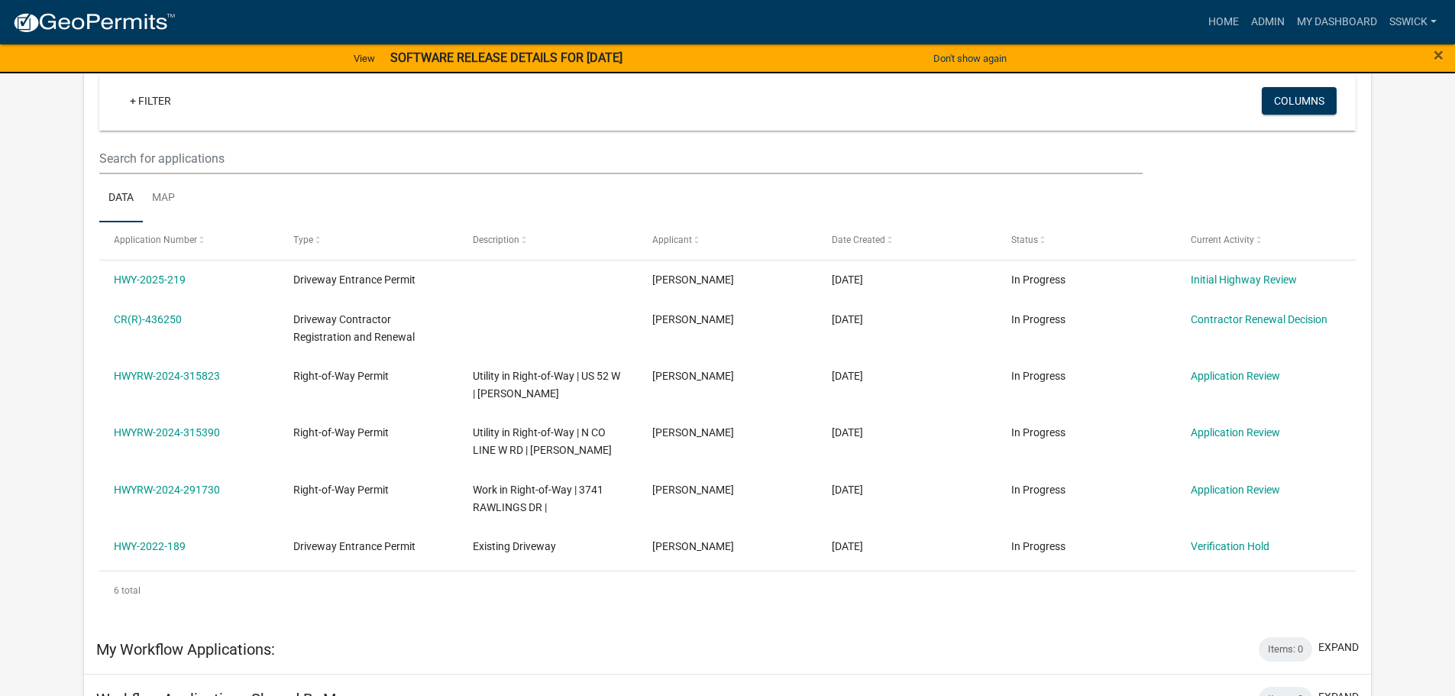
scroll to position [153, 0]
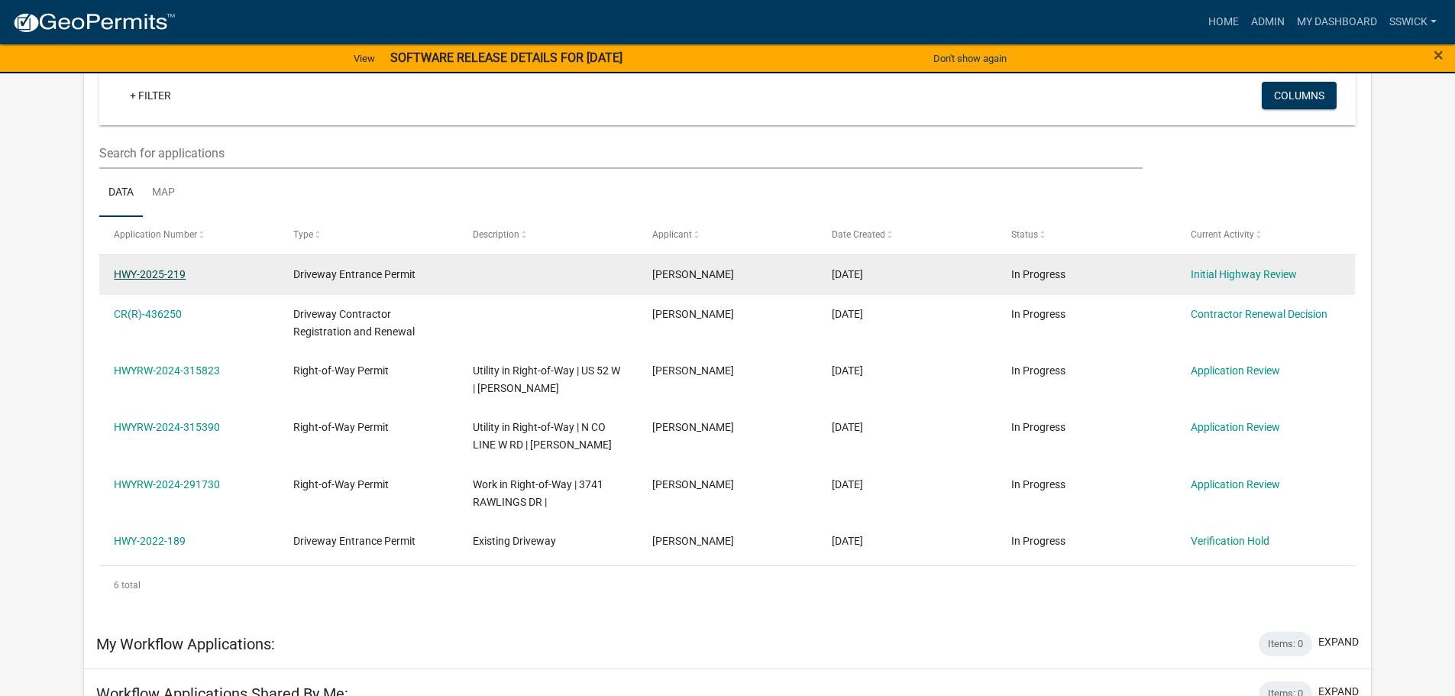
click at [140, 277] on link "HWY-2025-219" at bounding box center [150, 274] width 72 height 12
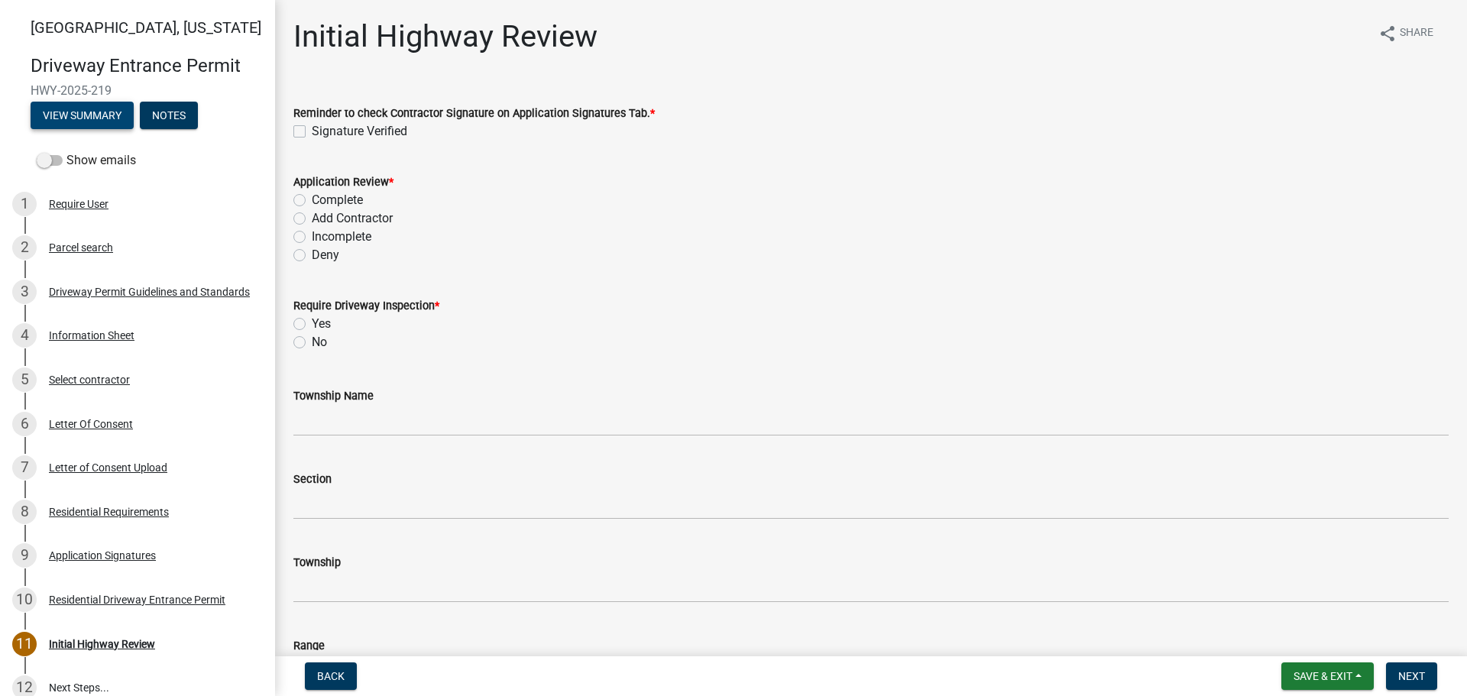
click at [107, 118] on button "View Summary" at bounding box center [82, 116] width 103 height 28
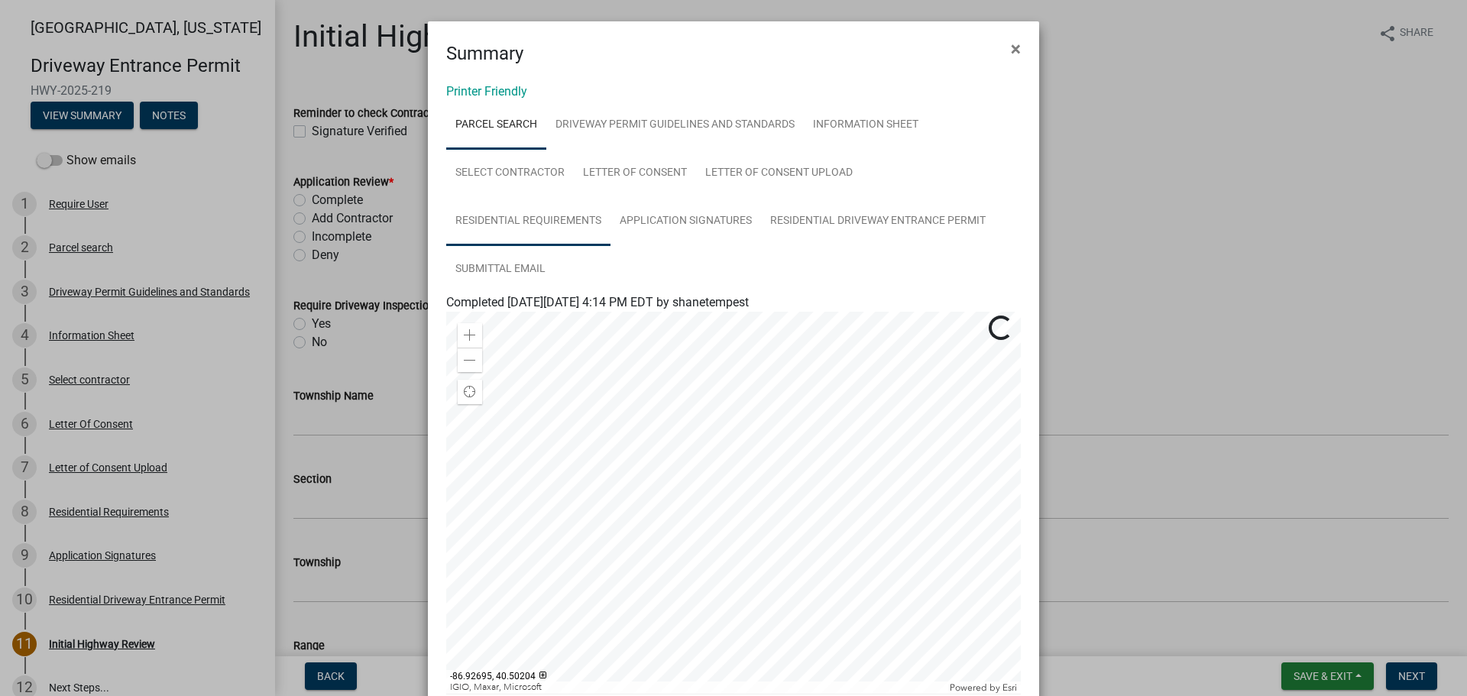
click at [552, 226] on link "Residential Requirements" at bounding box center [528, 221] width 164 height 49
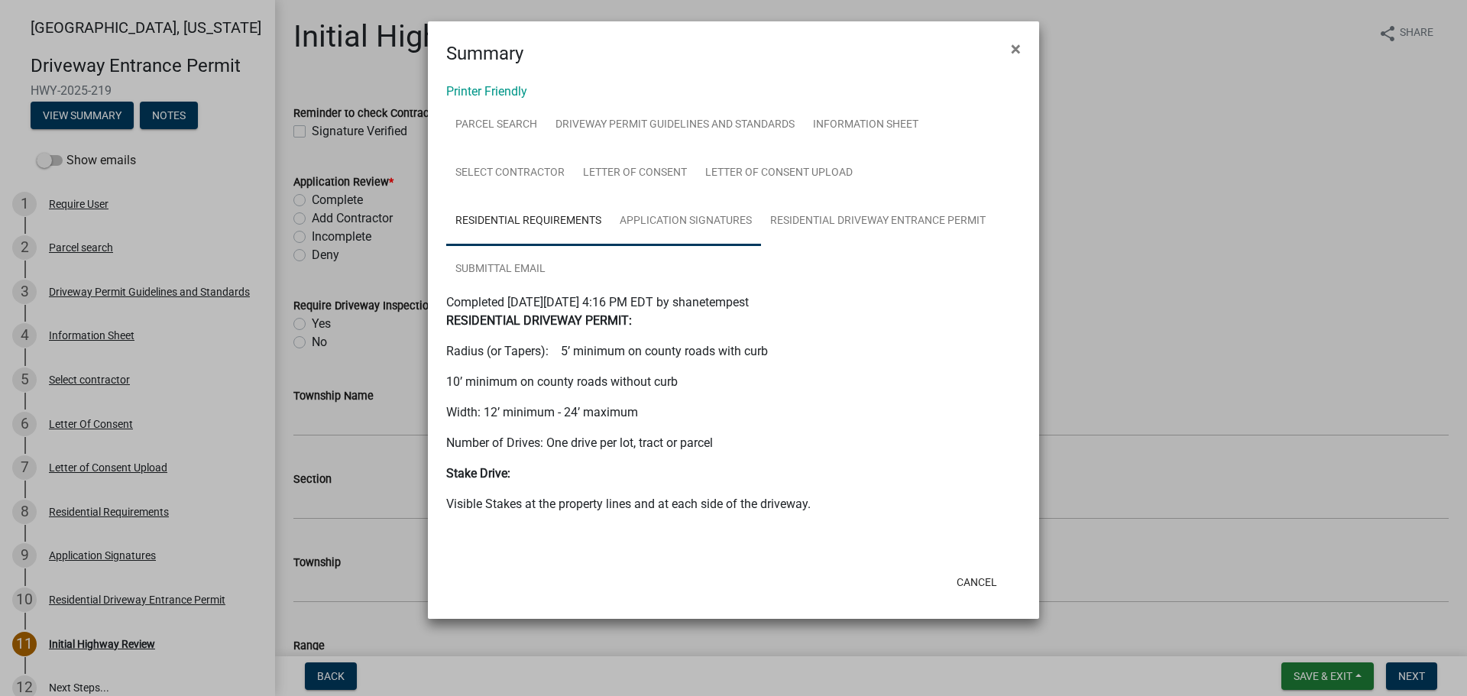
click at [662, 228] on link "Application Signatures" at bounding box center [685, 221] width 151 height 49
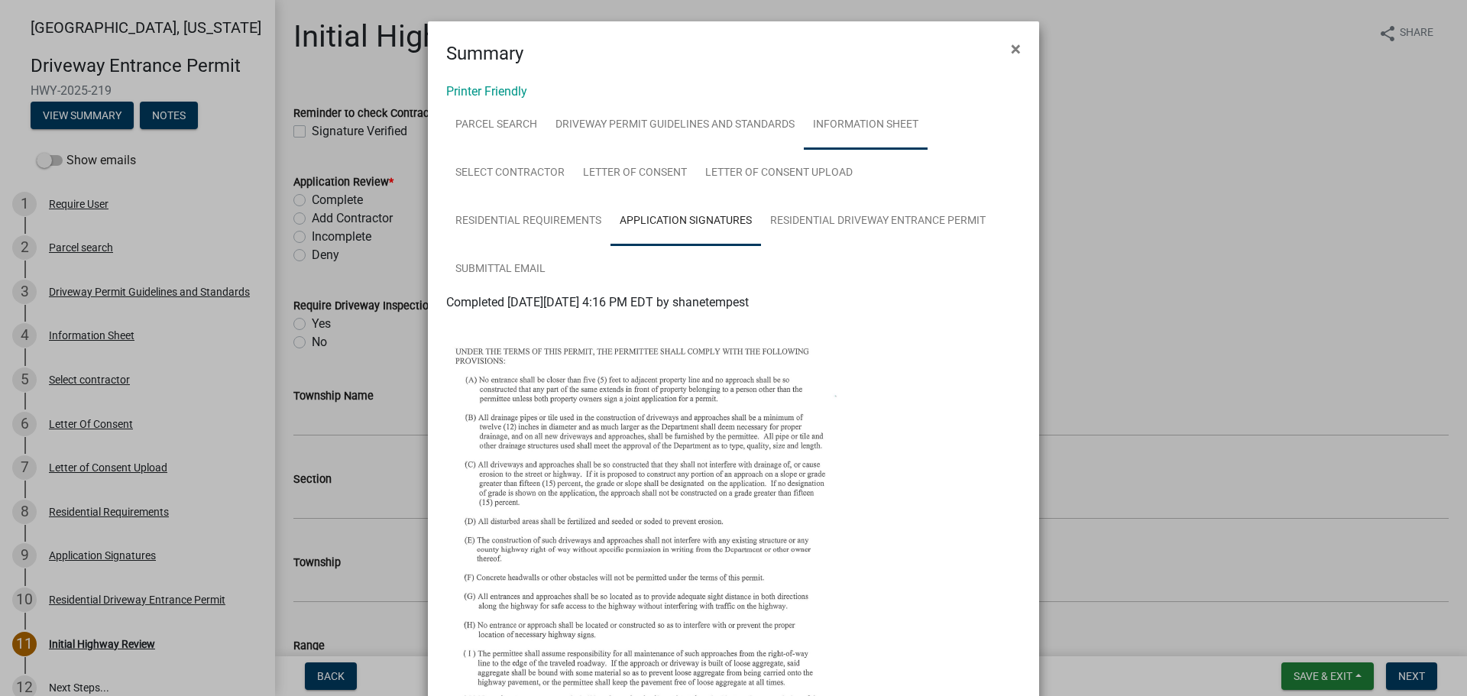
click at [834, 122] on link "Information Sheet" at bounding box center [866, 125] width 124 height 49
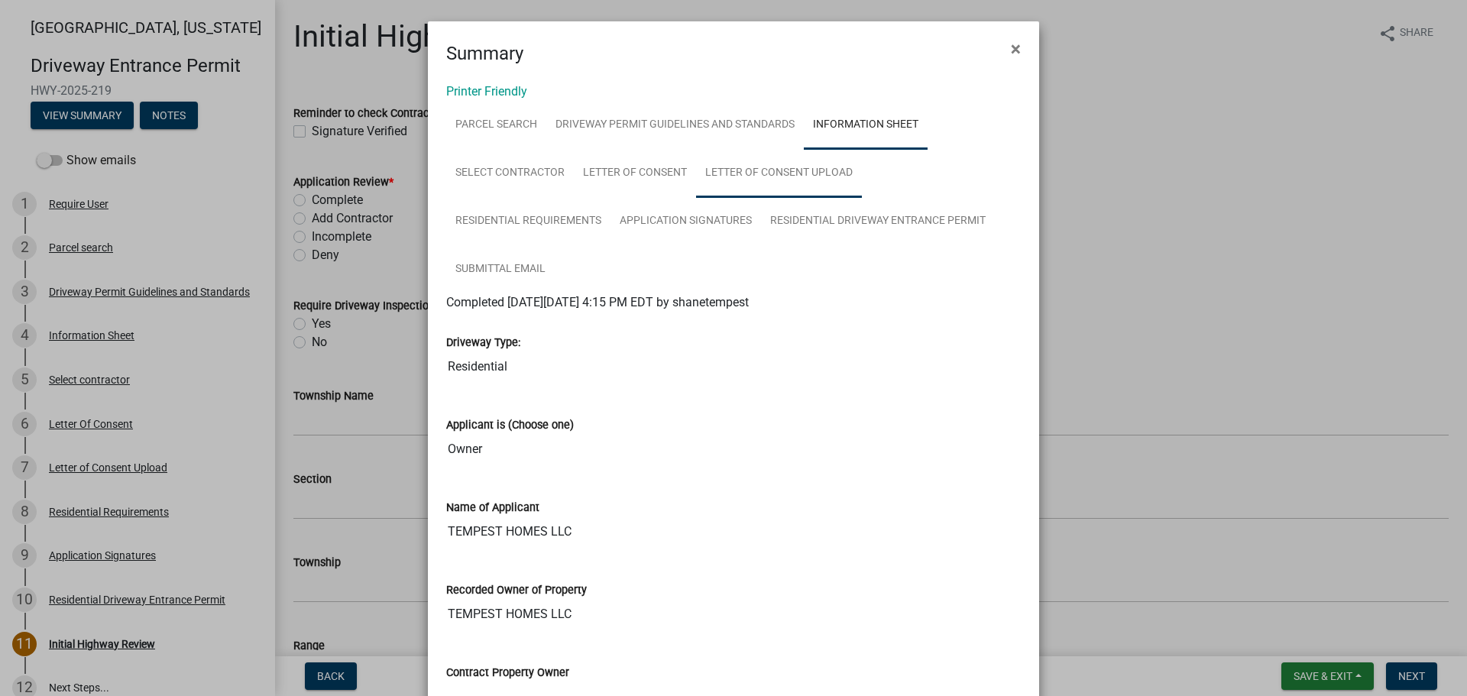
click at [754, 173] on link "Letter of Consent Upload" at bounding box center [779, 173] width 166 height 49
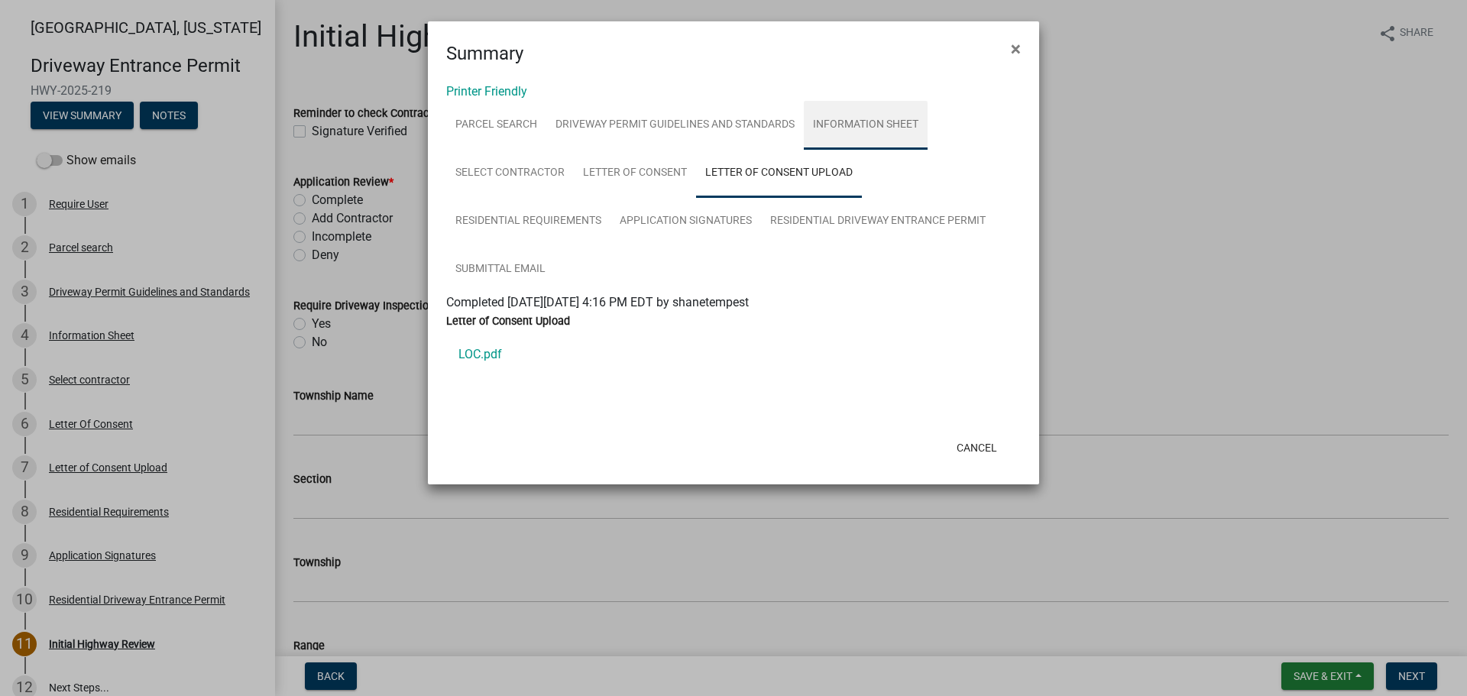
click at [873, 129] on link "Information Sheet" at bounding box center [866, 125] width 124 height 49
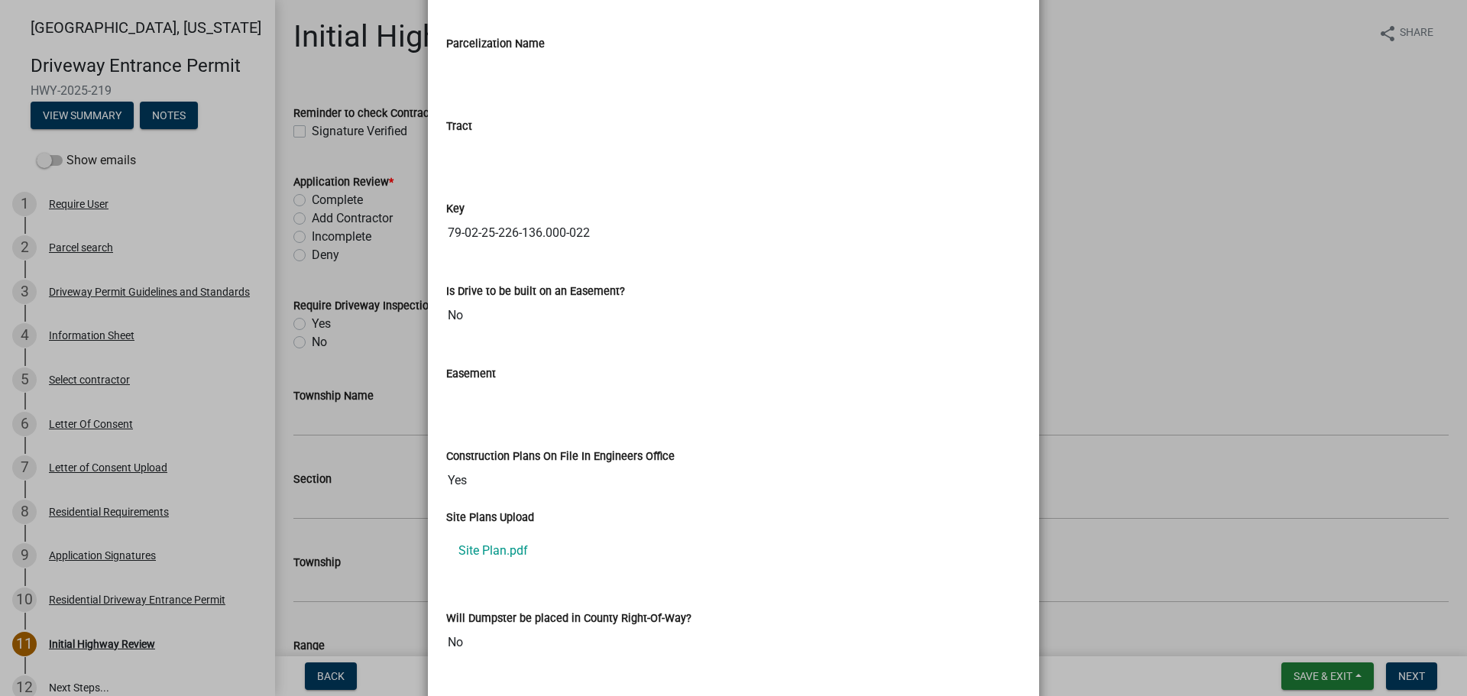
scroll to position [2194, 0]
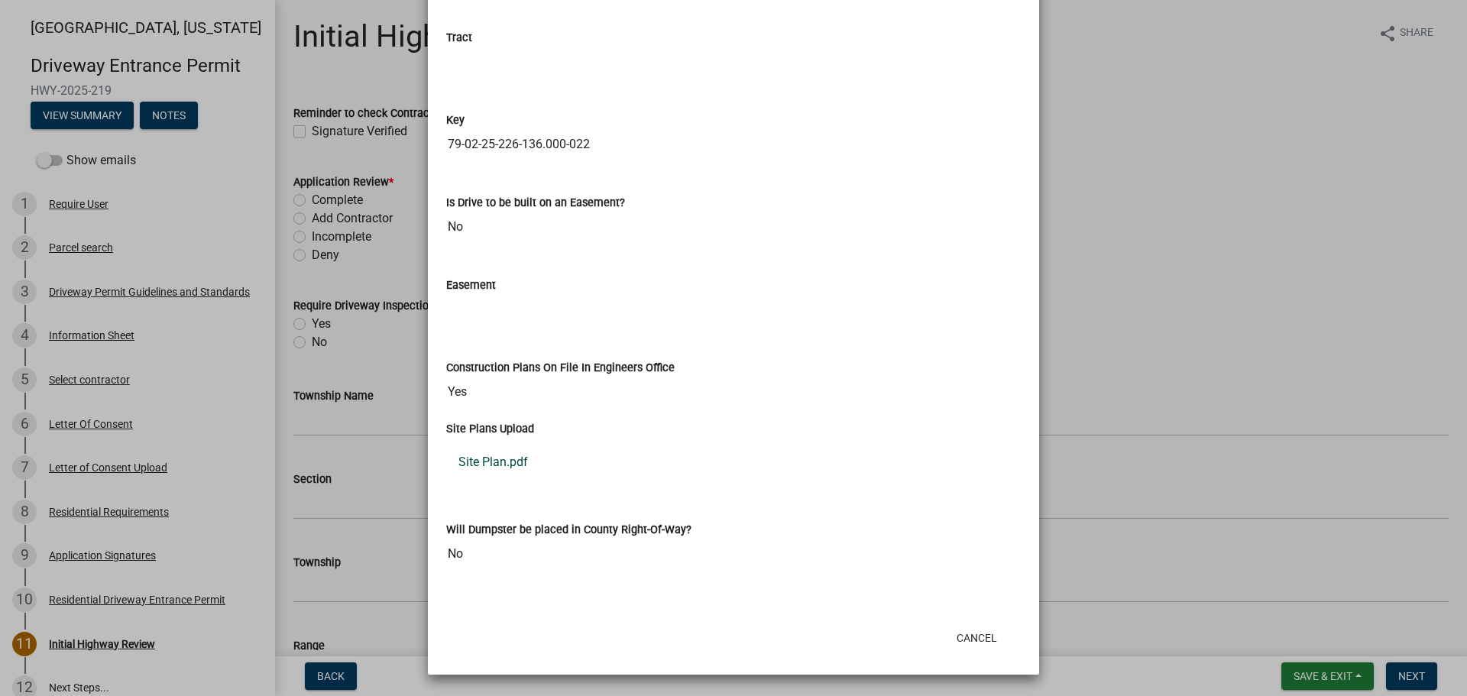
click at [510, 466] on link "Site Plan.pdf" at bounding box center [733, 462] width 575 height 37
drag, startPoint x: 973, startPoint y: 637, endPoint x: 966, endPoint y: 624, distance: 14.7
click at [973, 637] on button "Cancel" at bounding box center [976, 638] width 65 height 28
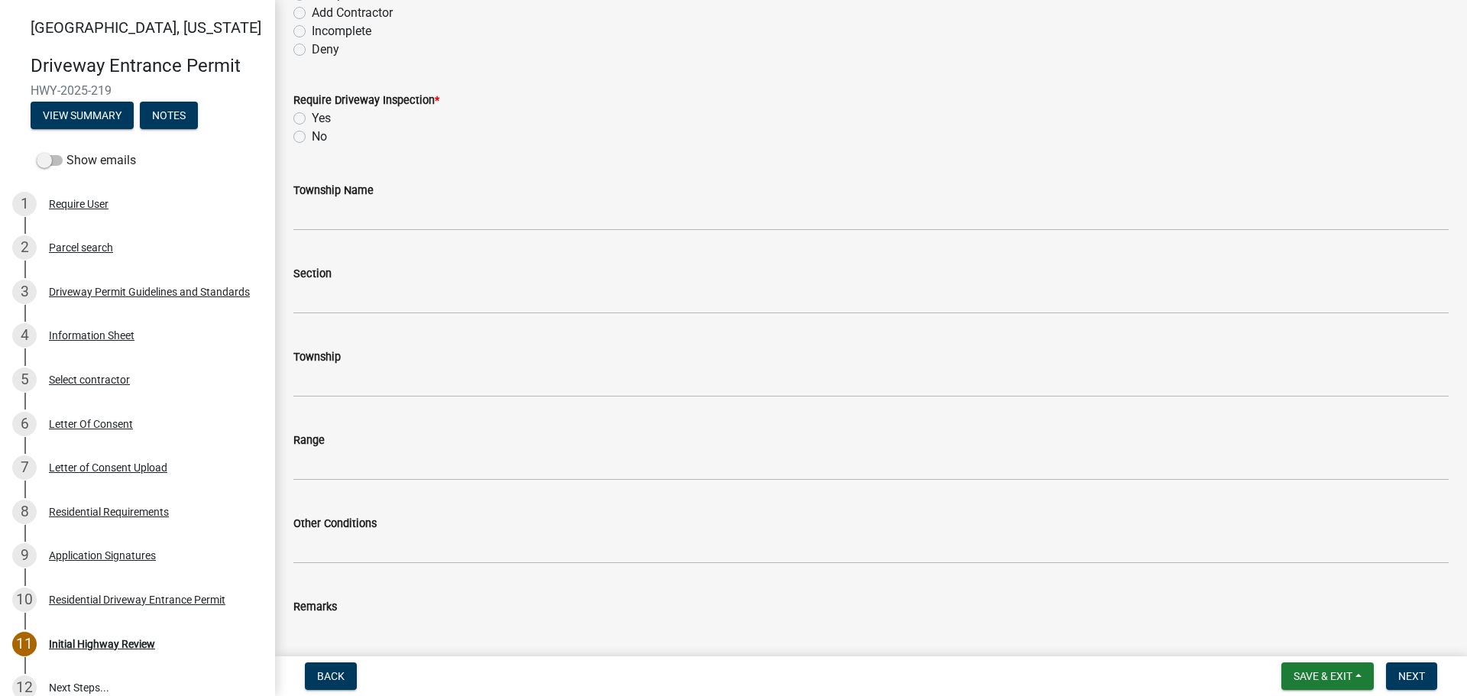
scroll to position [76, 0]
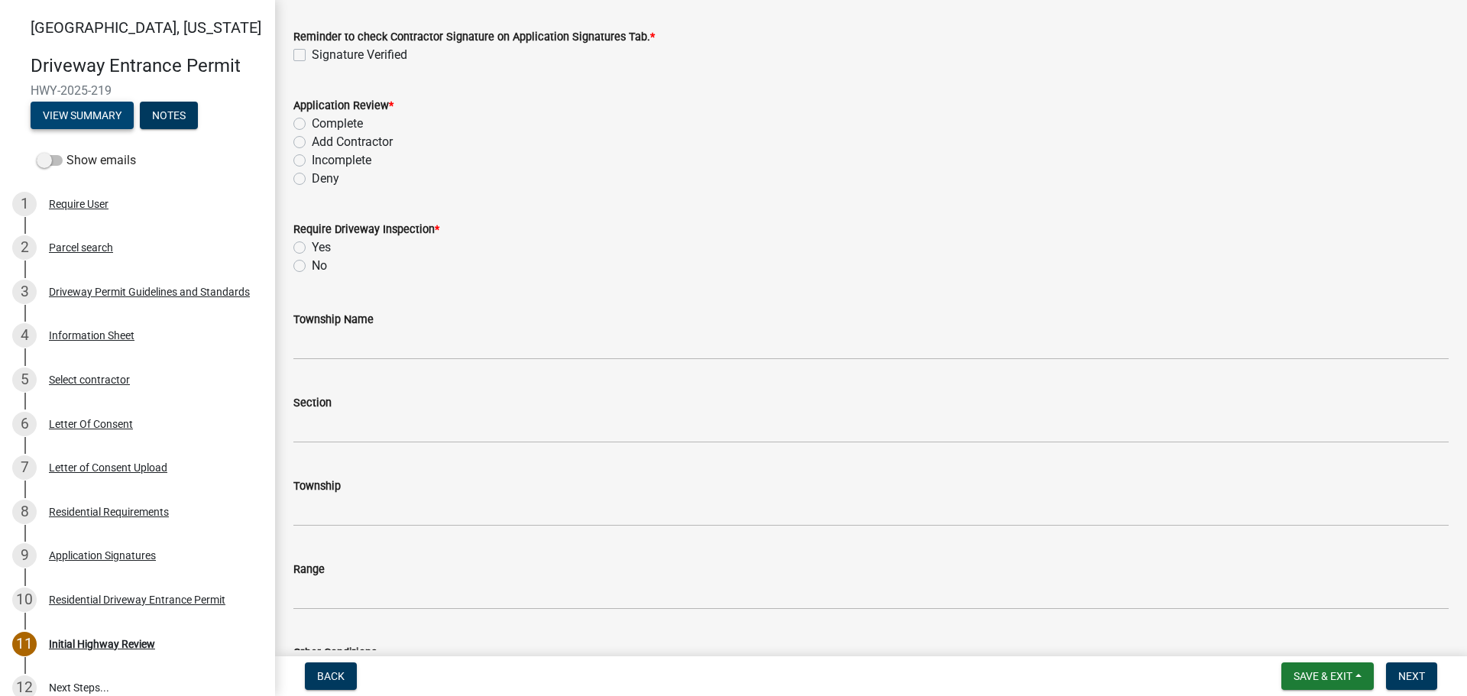
click at [88, 111] on button "View Summary" at bounding box center [82, 116] width 103 height 28
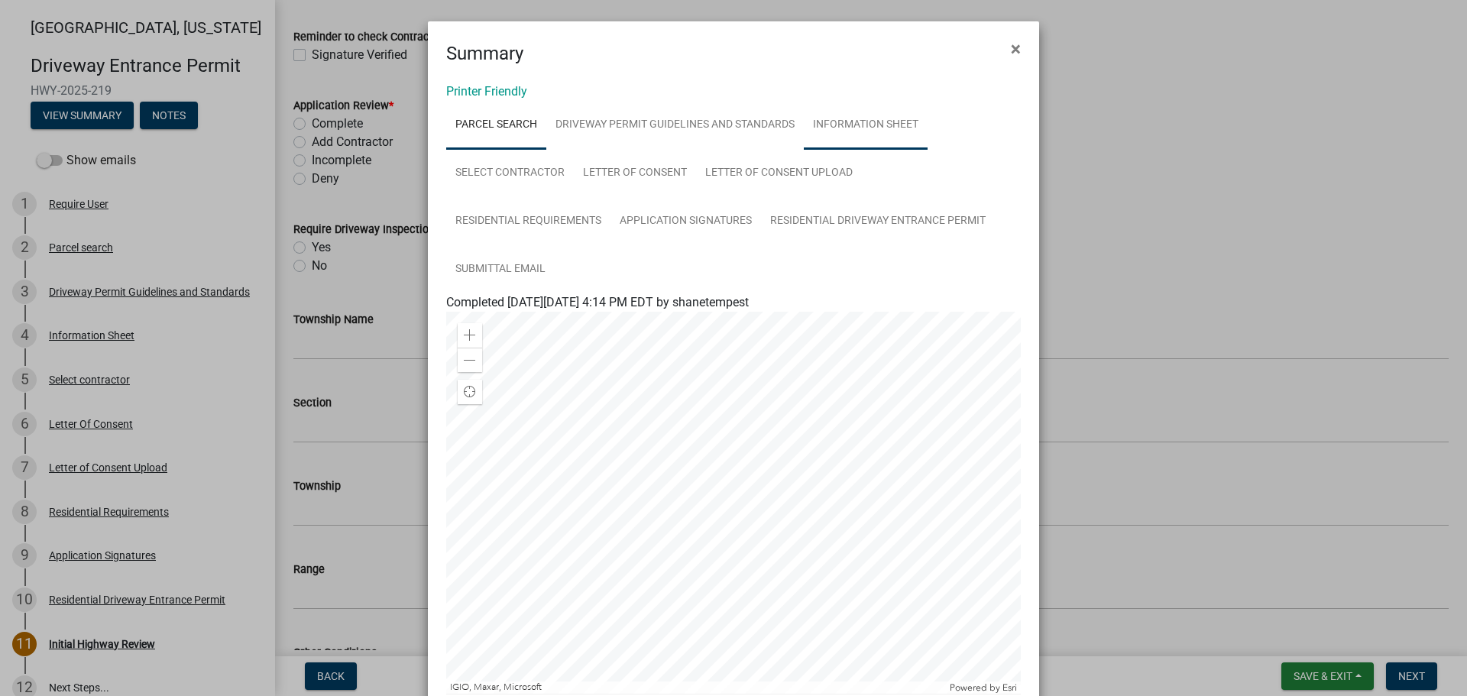
click at [844, 129] on link "Information Sheet" at bounding box center [866, 125] width 124 height 49
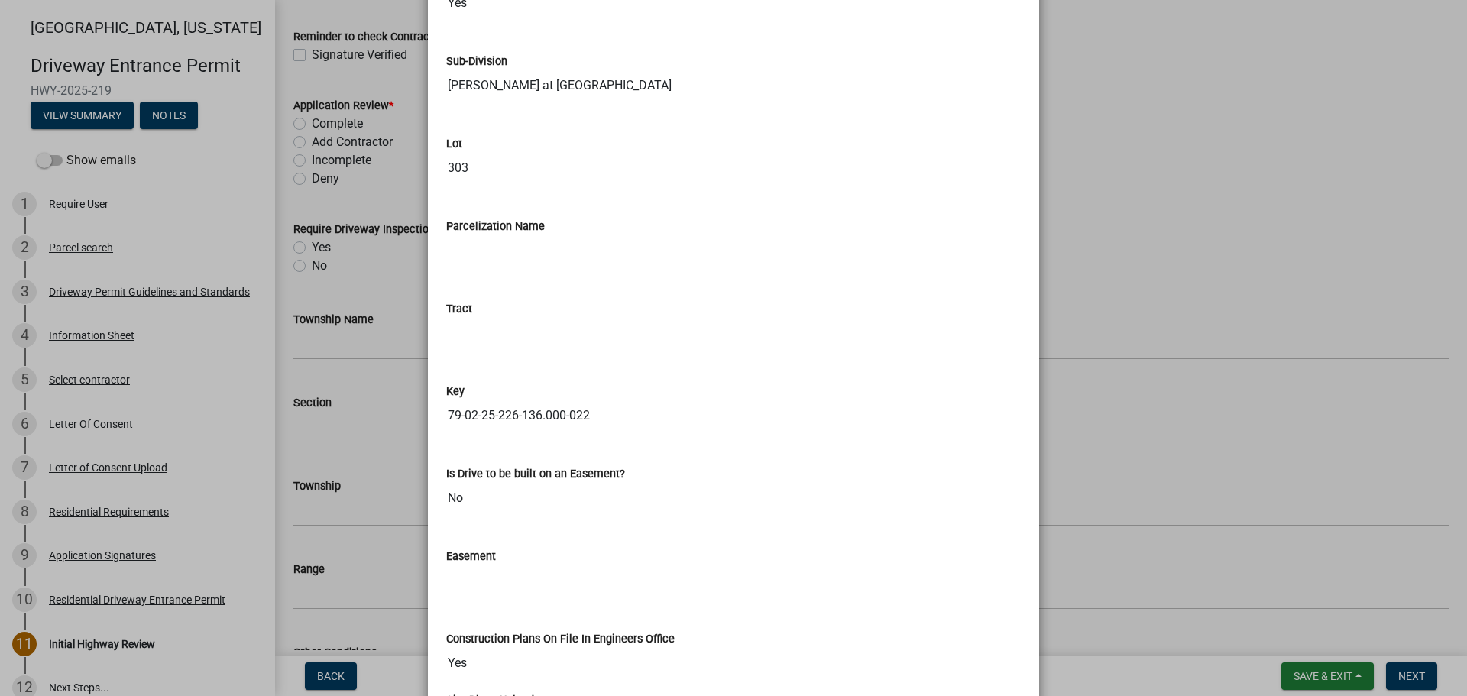
scroll to position [2194, 0]
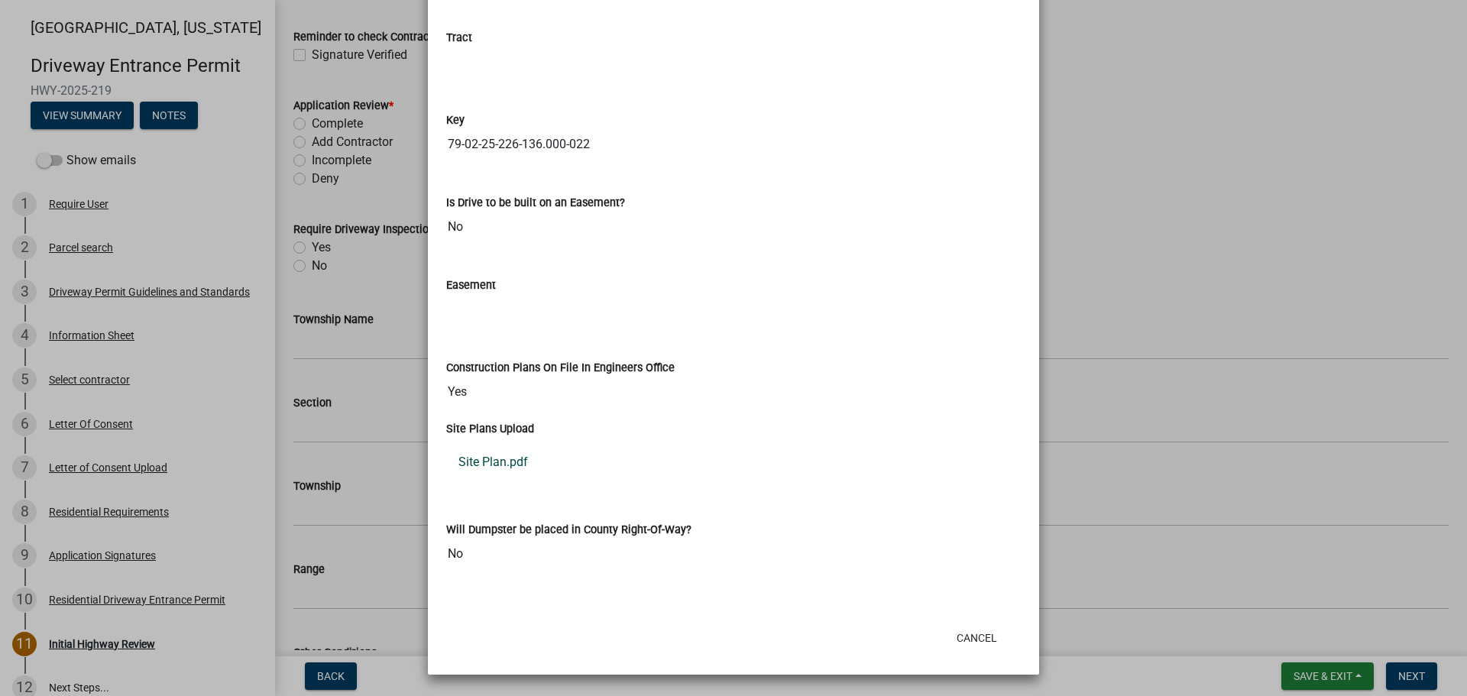
click at [496, 467] on link "Site Plan.pdf" at bounding box center [733, 462] width 575 height 37
click at [970, 636] on button "Cancel" at bounding box center [976, 638] width 65 height 28
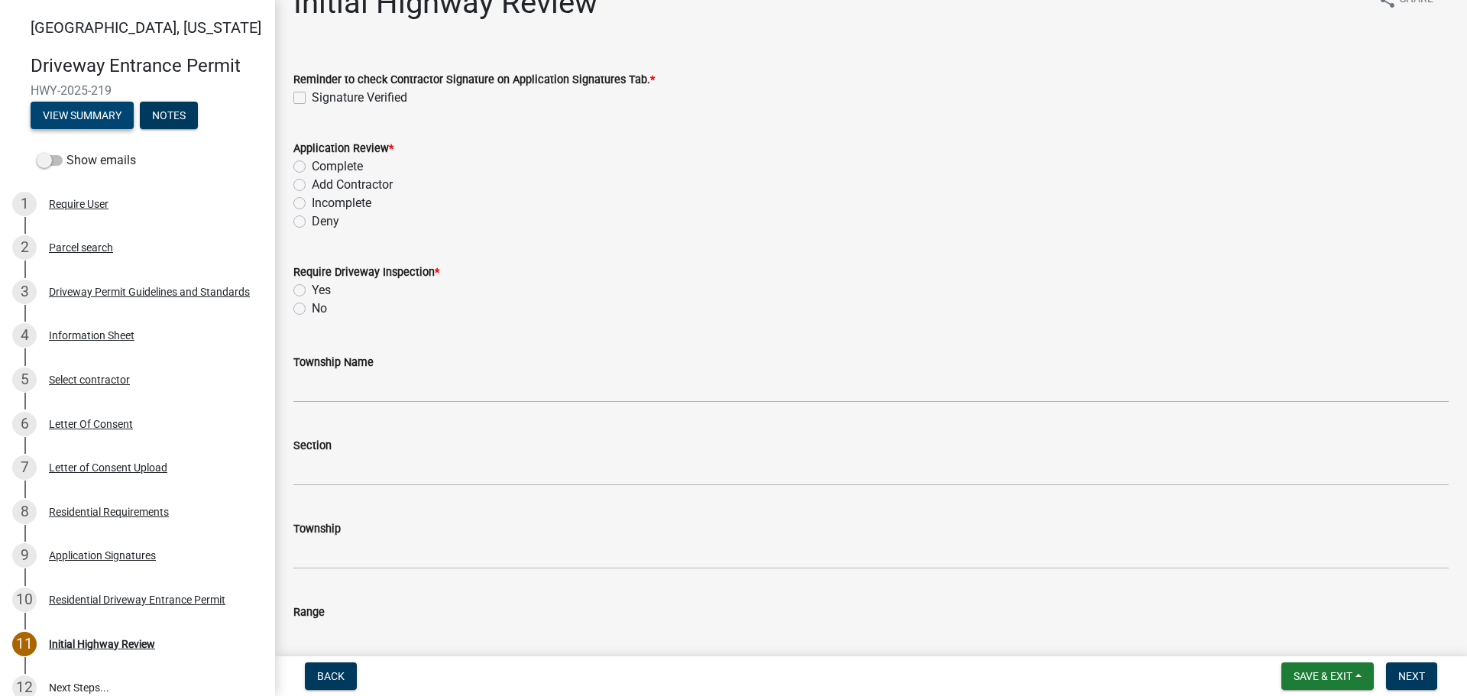
scroll to position [0, 0]
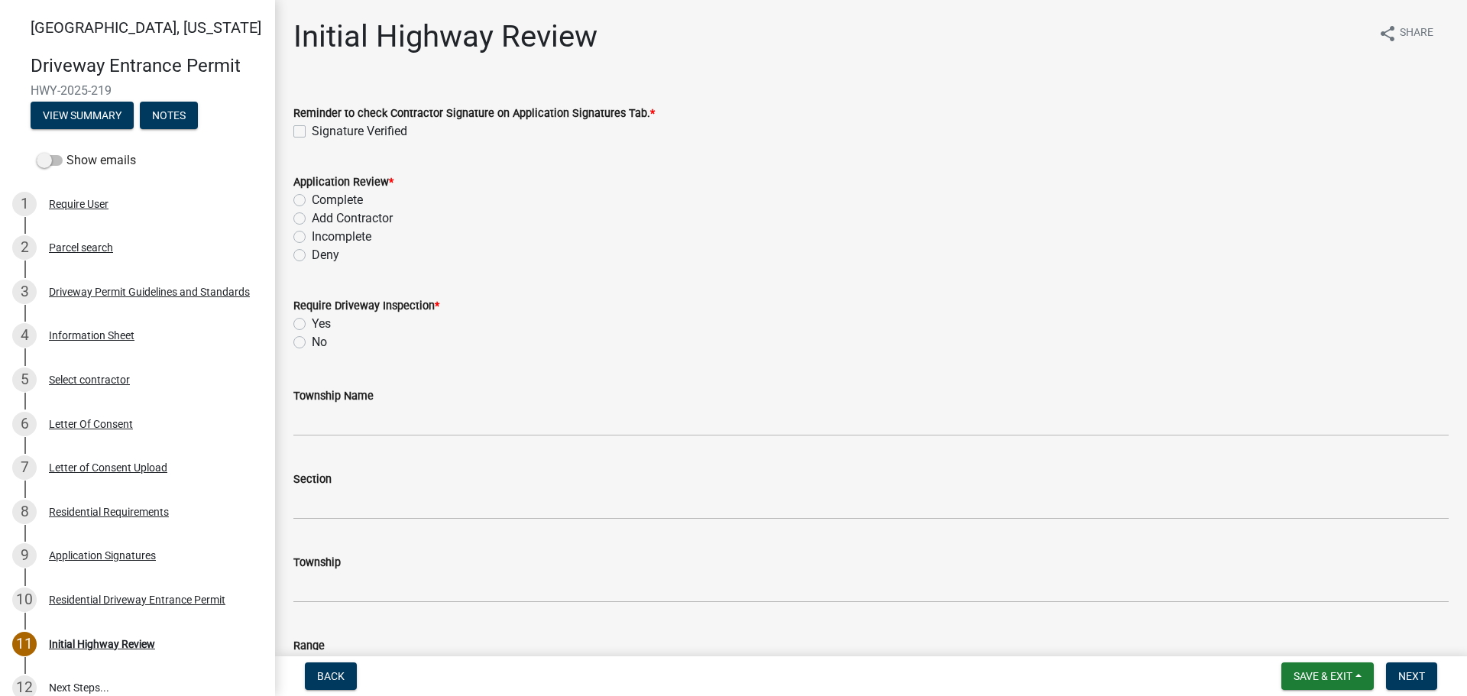
click at [312, 128] on label "Signature Verified" at bounding box center [360, 131] width 96 height 18
click at [312, 128] on input "Signature Verified" at bounding box center [317, 127] width 10 height 10
checkbox input "true"
click at [312, 196] on label "Complete" at bounding box center [337, 200] width 51 height 18
click at [312, 196] on input "Complete" at bounding box center [317, 196] width 10 height 10
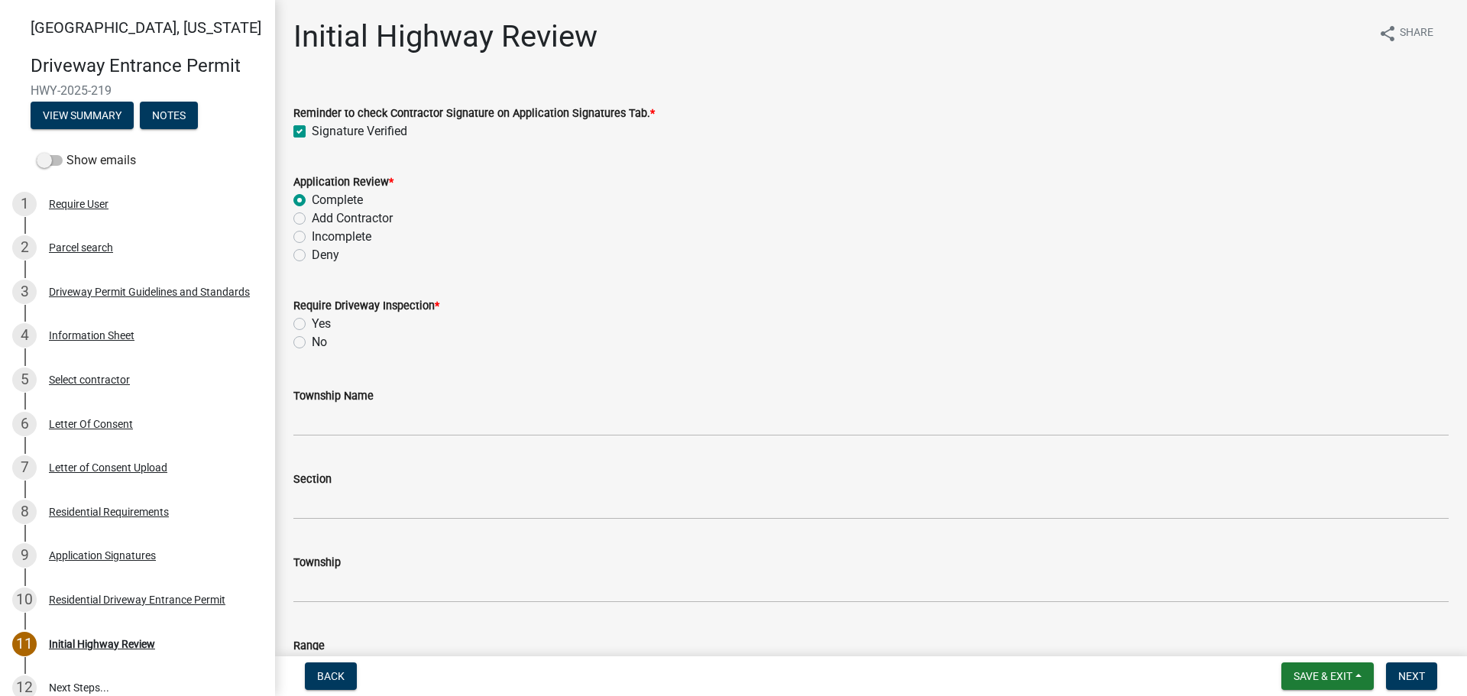
radio input "true"
drag, startPoint x: 302, startPoint y: 342, endPoint x: 313, endPoint y: 340, distance: 11.7
click at [312, 342] on label "No" at bounding box center [319, 342] width 15 height 18
click at [312, 342] on input "No" at bounding box center [317, 338] width 10 height 10
radio input "true"
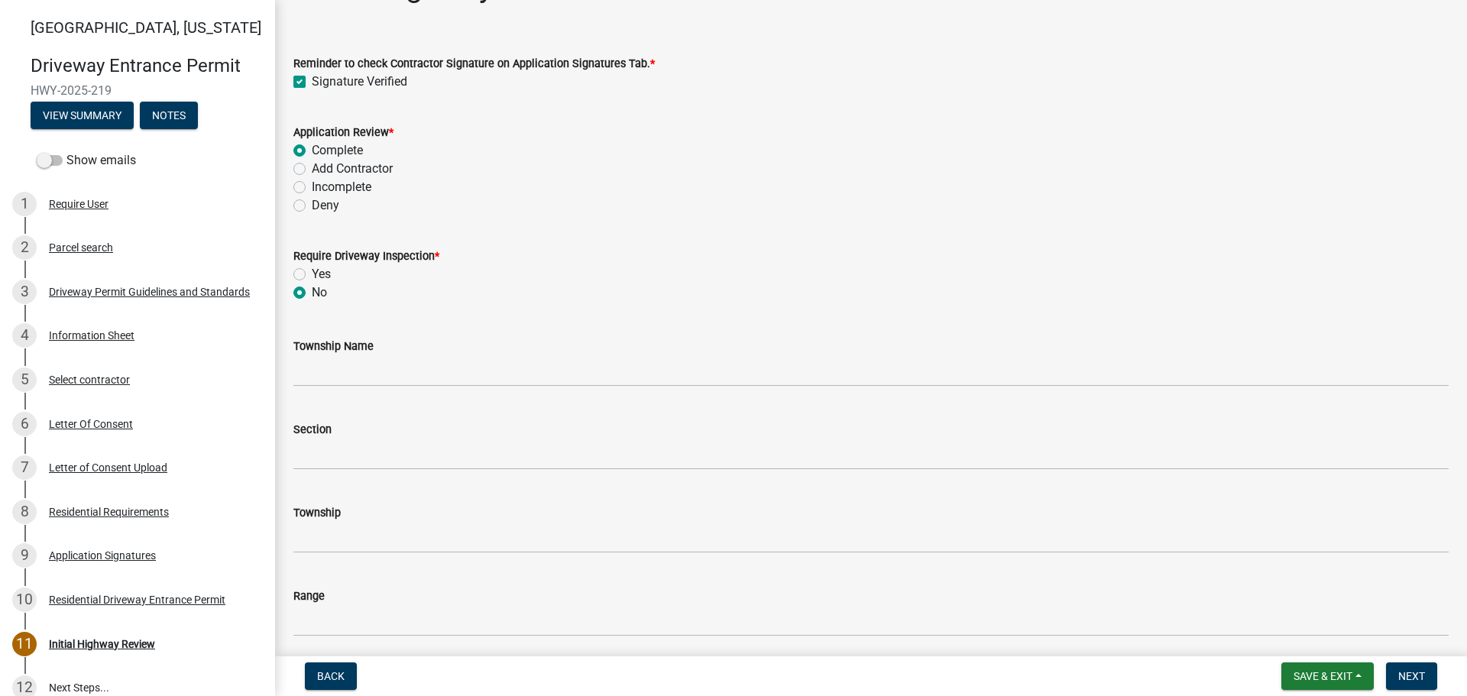
scroll to position [76, 0]
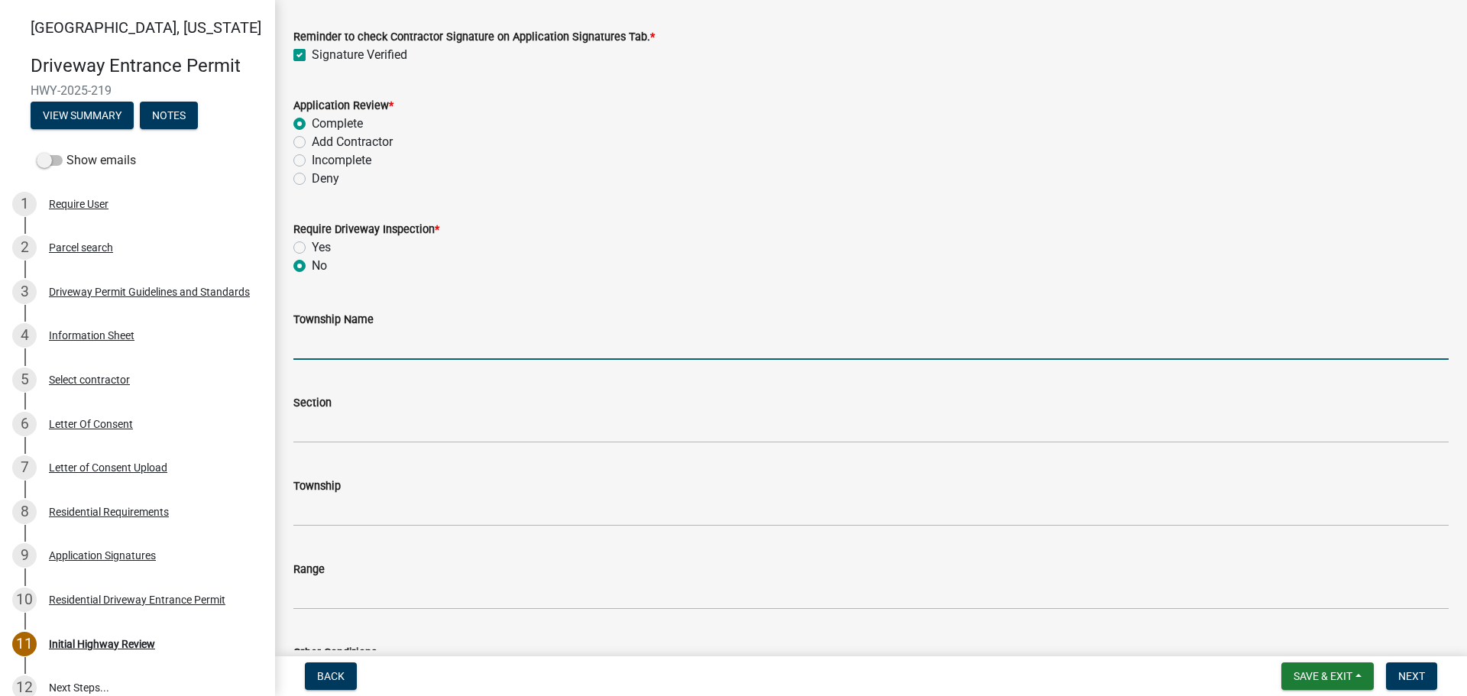
click at [357, 345] on input "Township Name" at bounding box center [870, 344] width 1155 height 31
type input "Wabash"
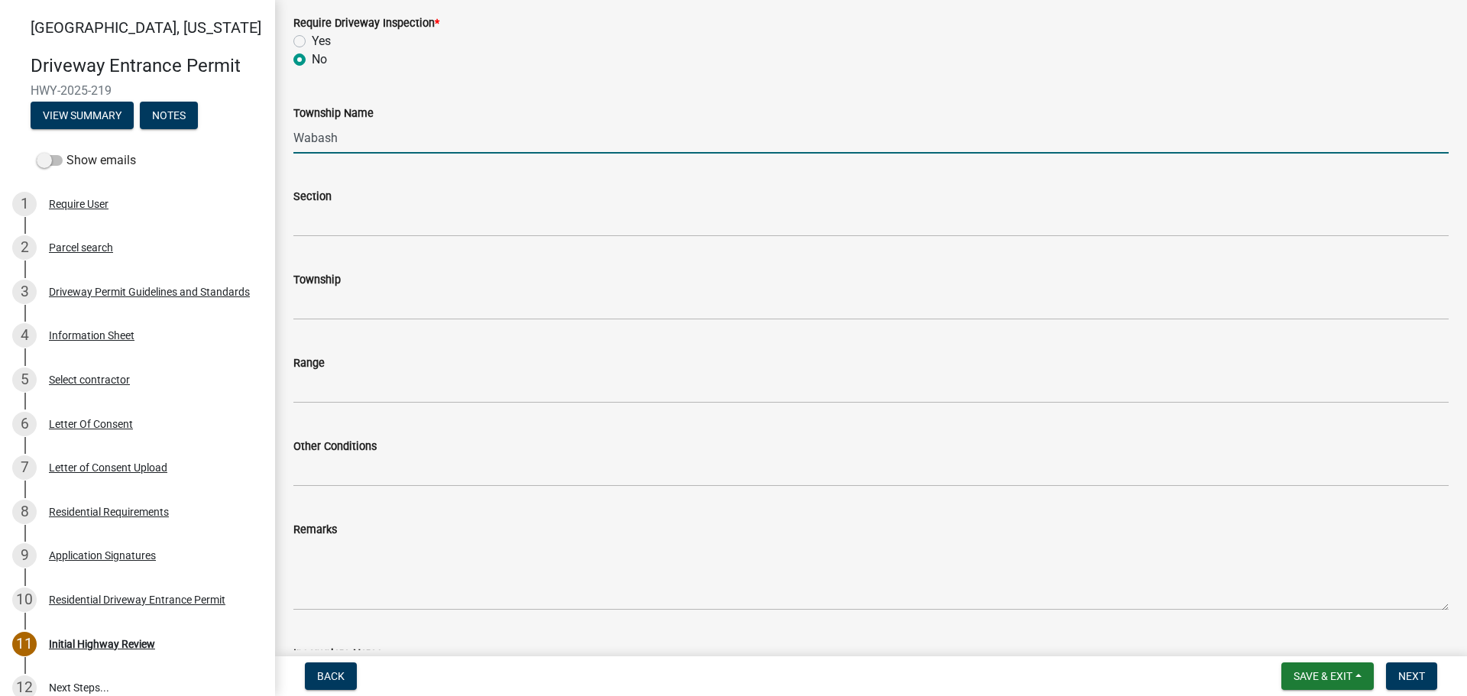
scroll to position [306, 0]
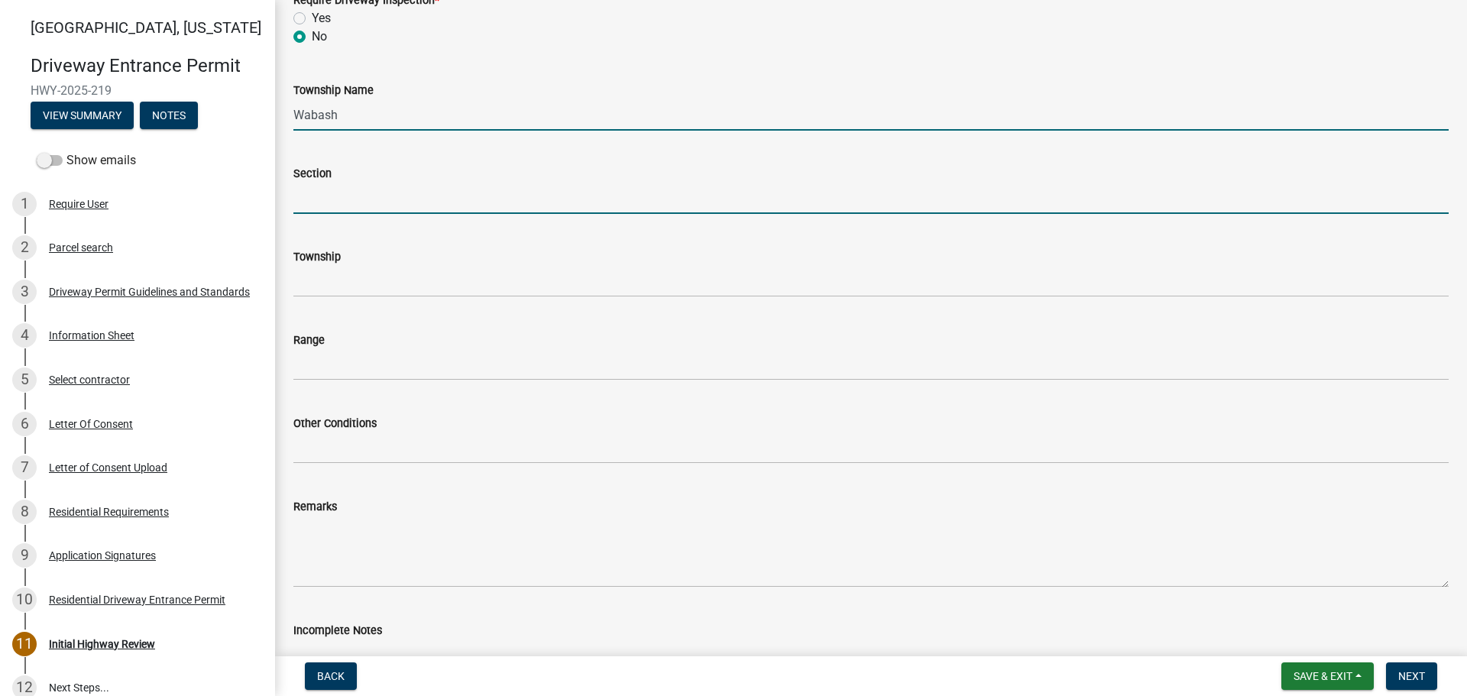
click at [330, 206] on input "Section" at bounding box center [870, 198] width 1155 height 31
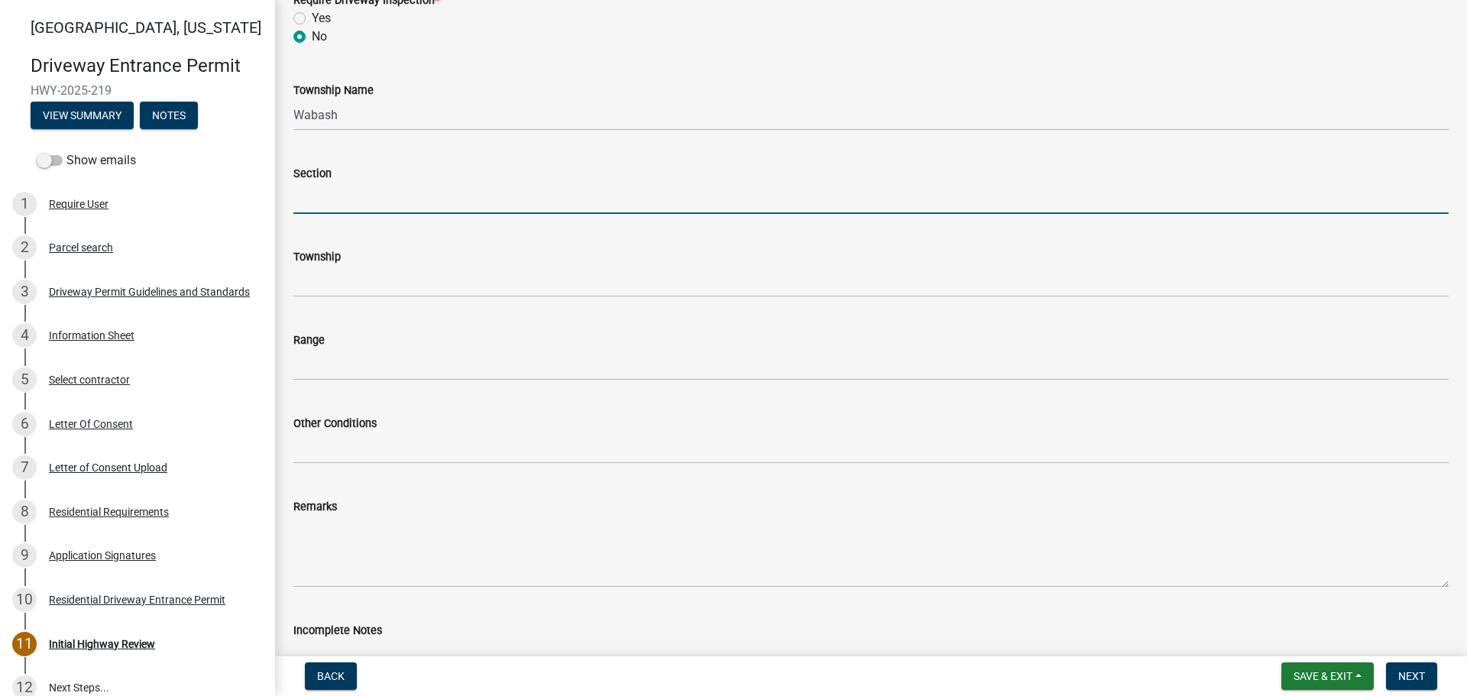
type input "25"
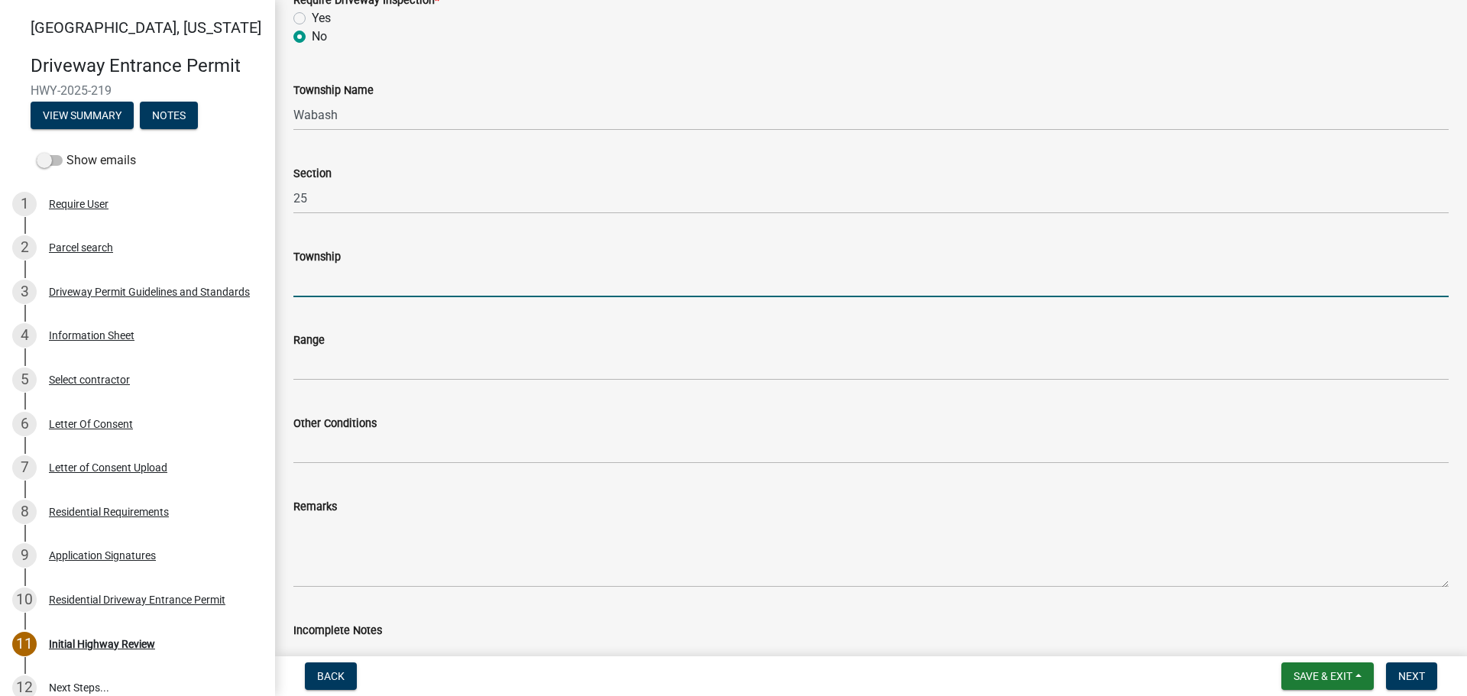
click at [359, 285] on input "Township" at bounding box center [870, 281] width 1155 height 31
type input "T 24 N"
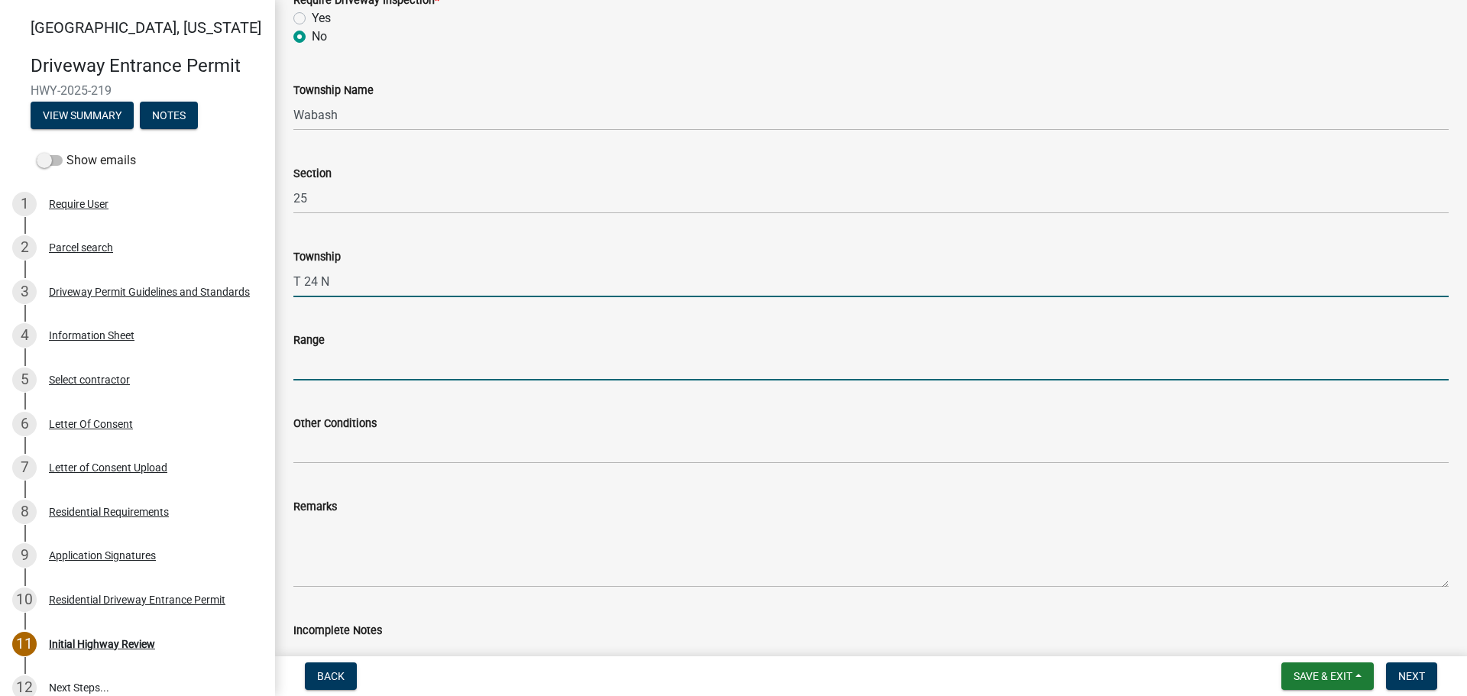
click at [339, 362] on input "Range" at bounding box center [870, 364] width 1155 height 31
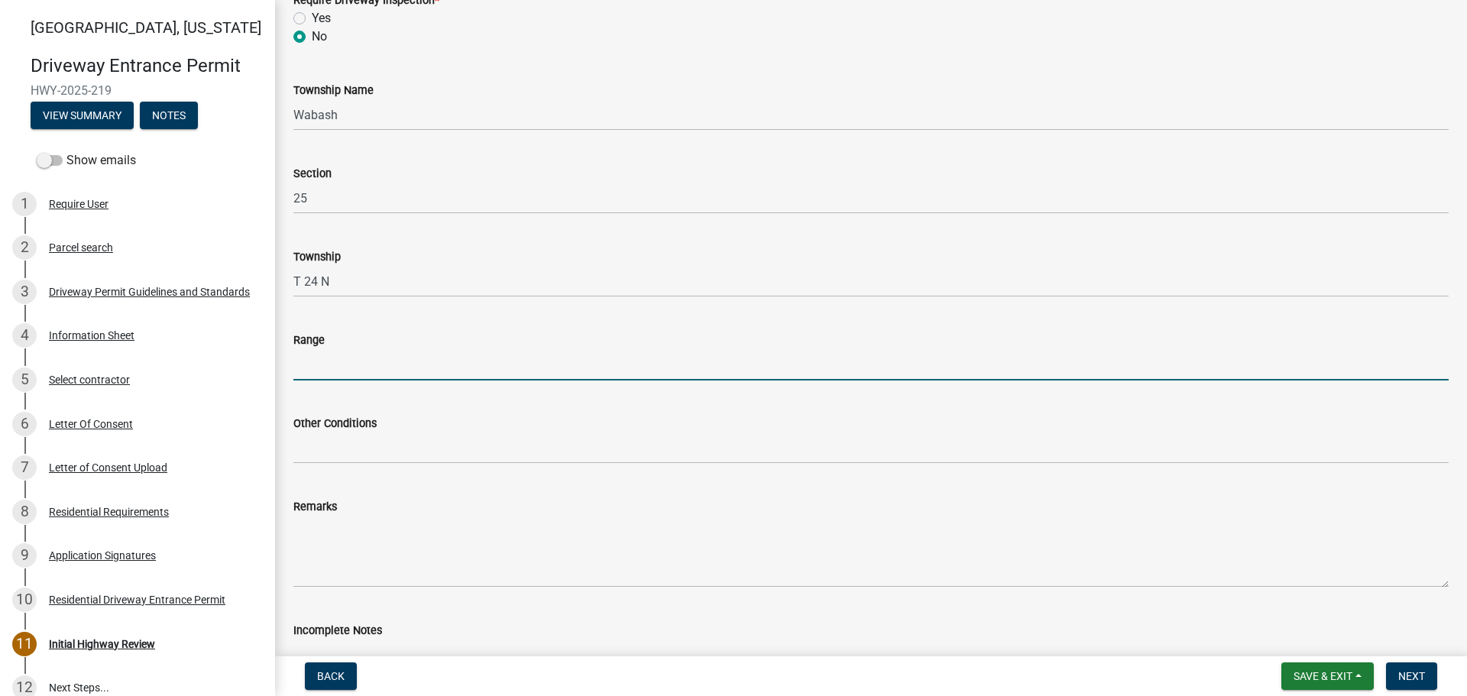
type input "R 5 W"
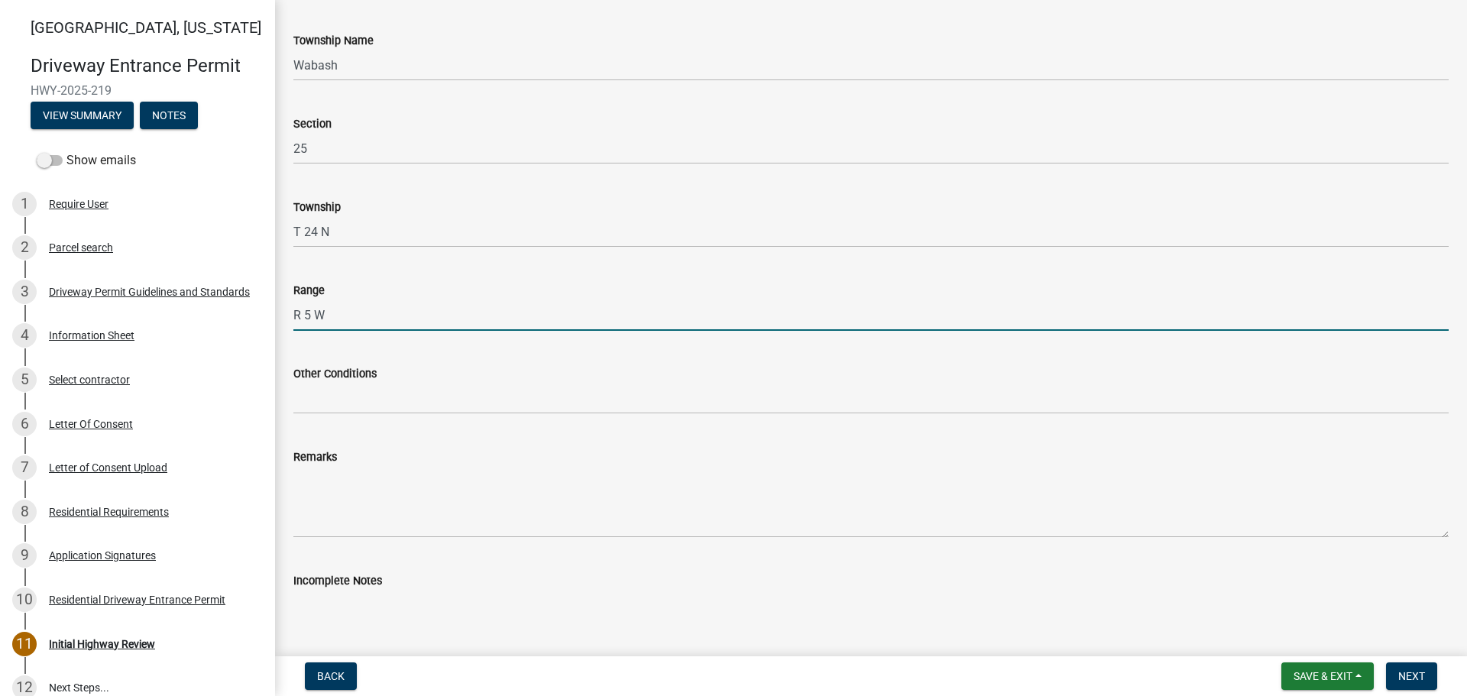
scroll to position [382, 0]
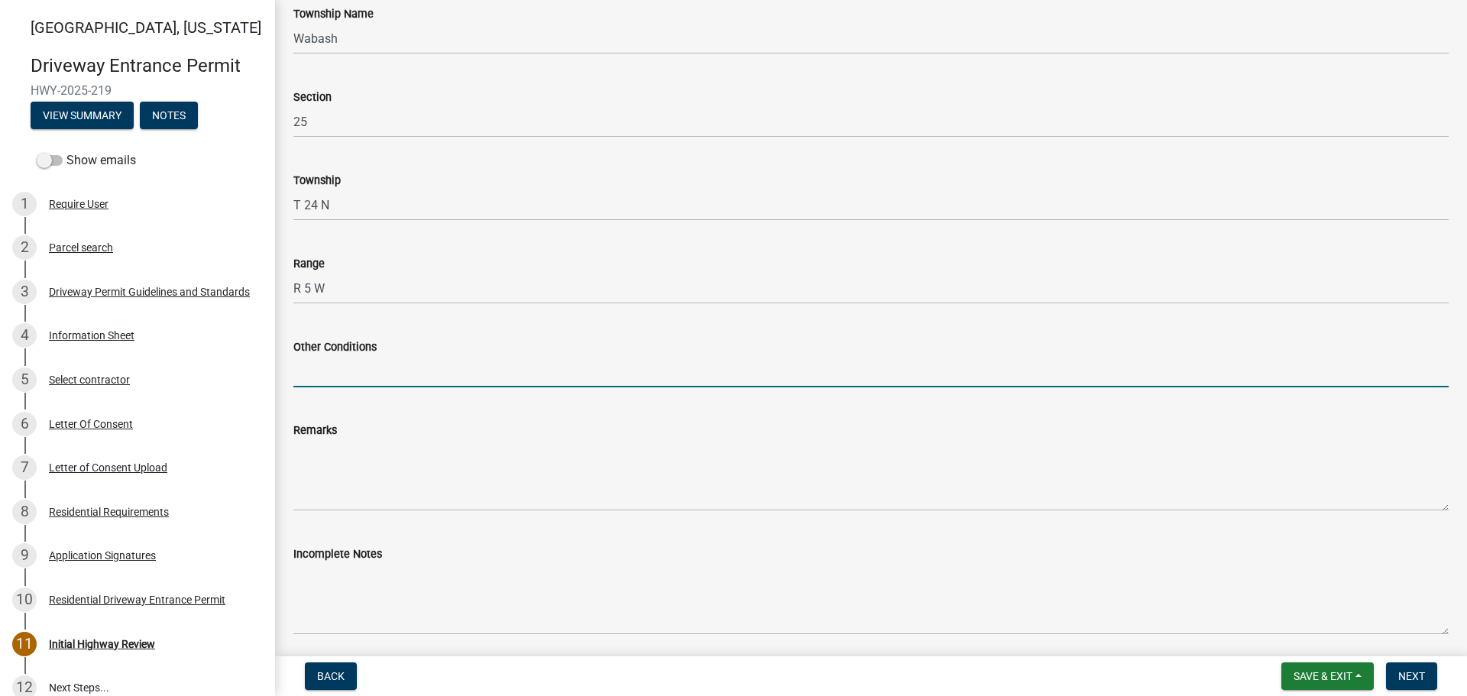
click at [373, 376] on input "Other Conditions" at bounding box center [870, 371] width 1155 height 31
type input "17' Width, 5' Taper, 5' Sidewalk"
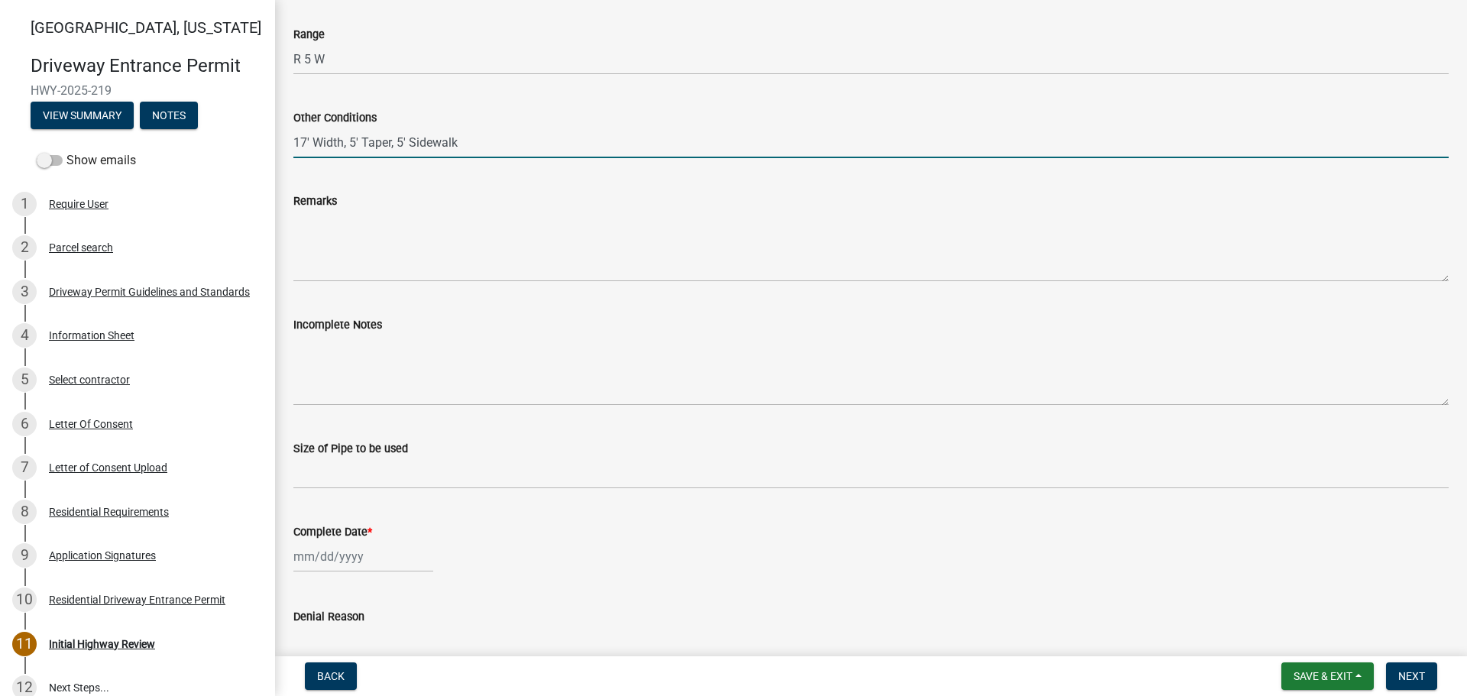
scroll to position [688, 0]
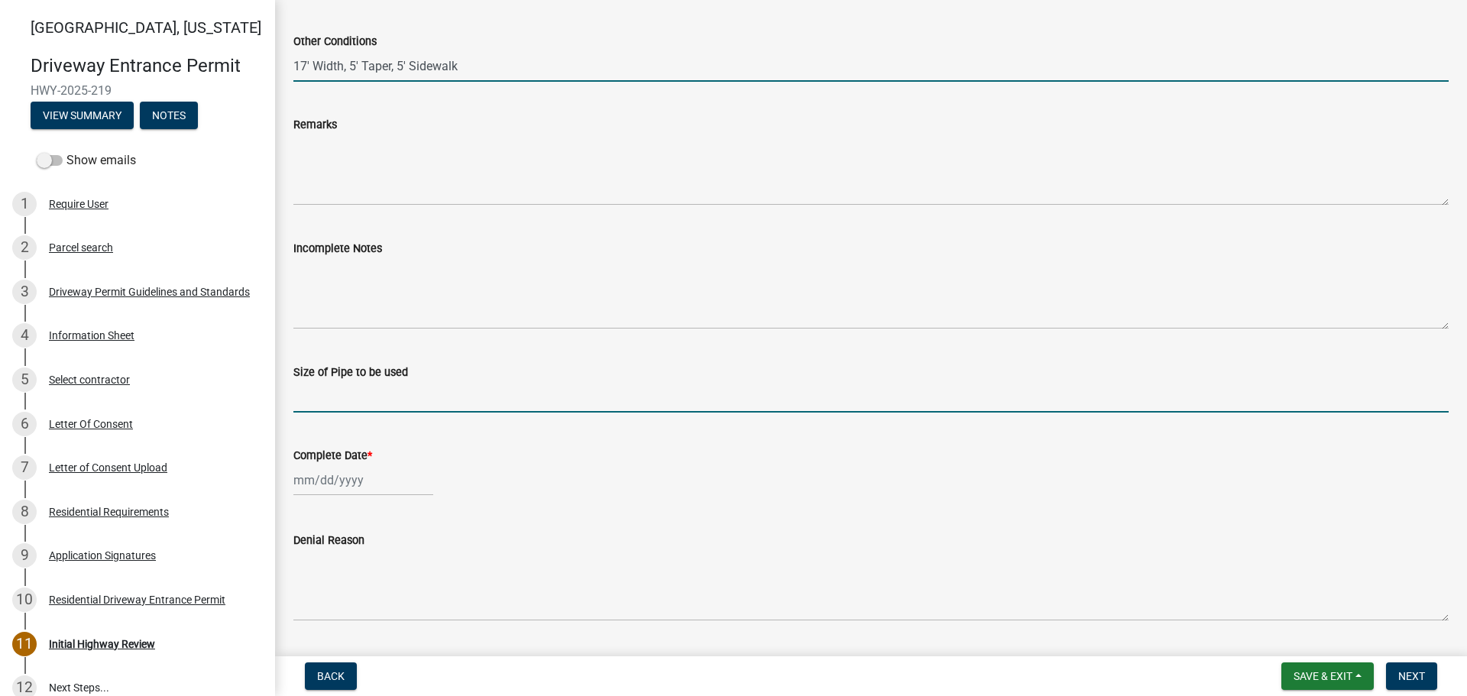
click at [358, 395] on input "Size of Pipe to be used" at bounding box center [870, 396] width 1155 height 31
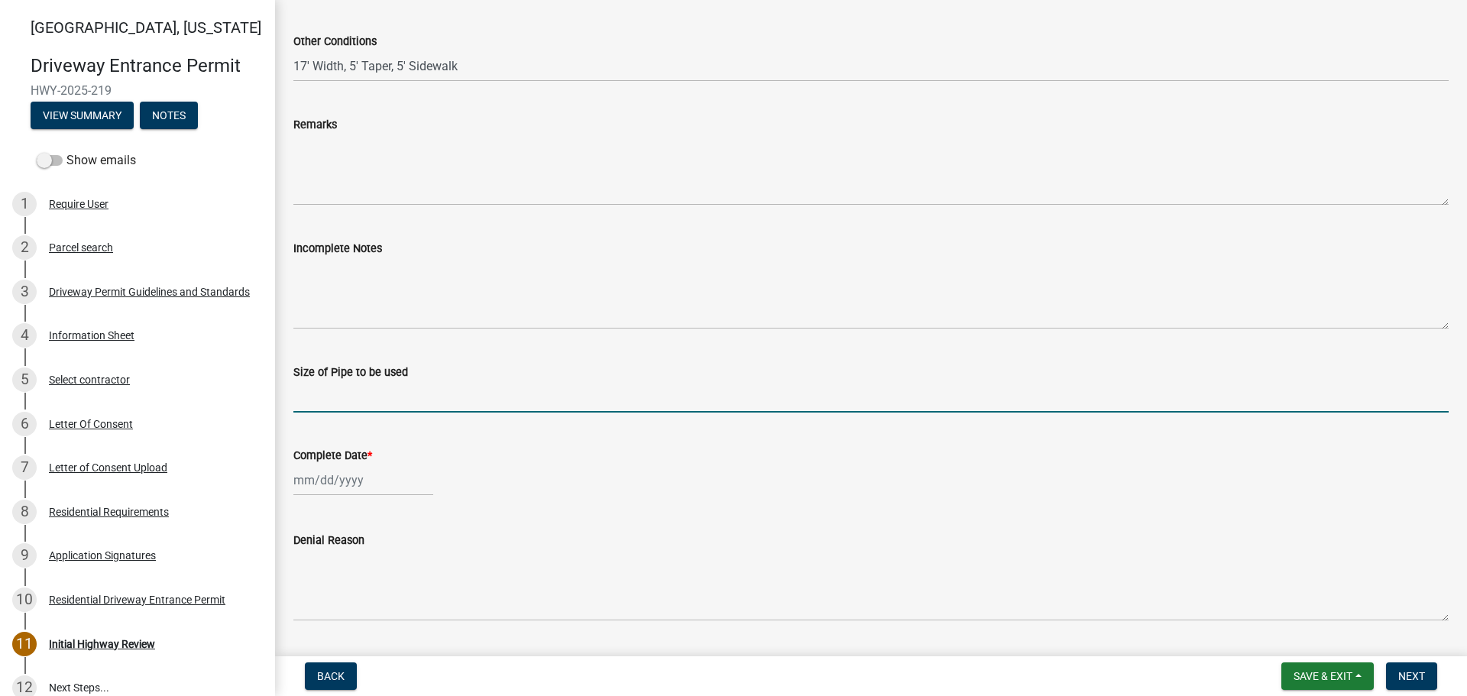
type input "N/A"
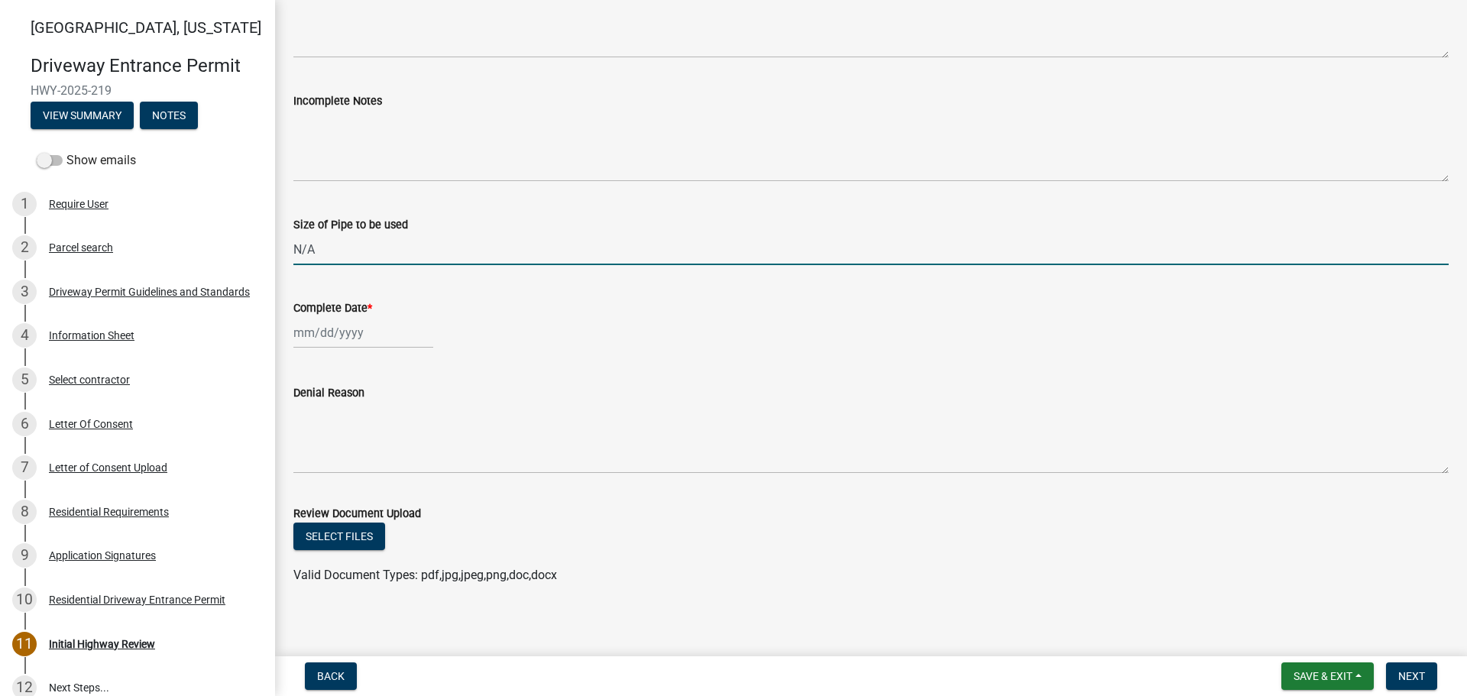
scroll to position [843, 0]
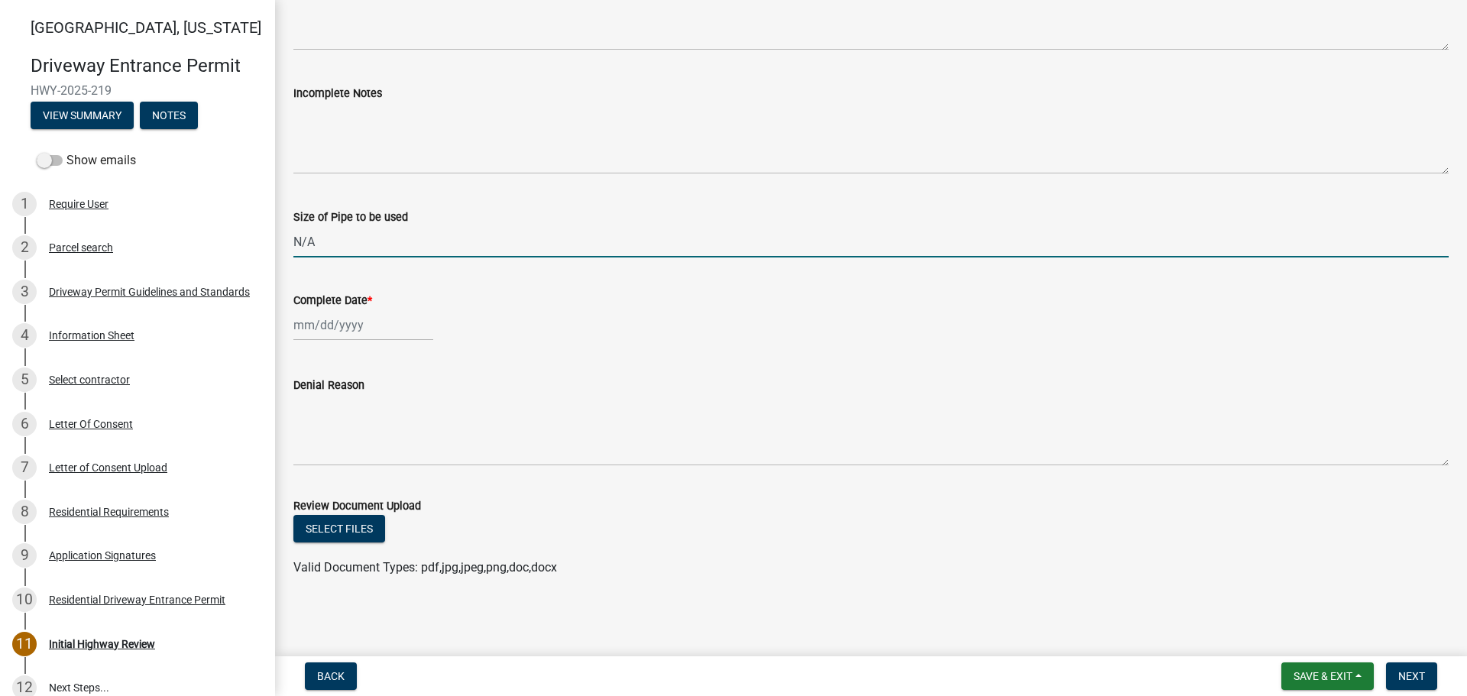
select select "10"
select select "2025"
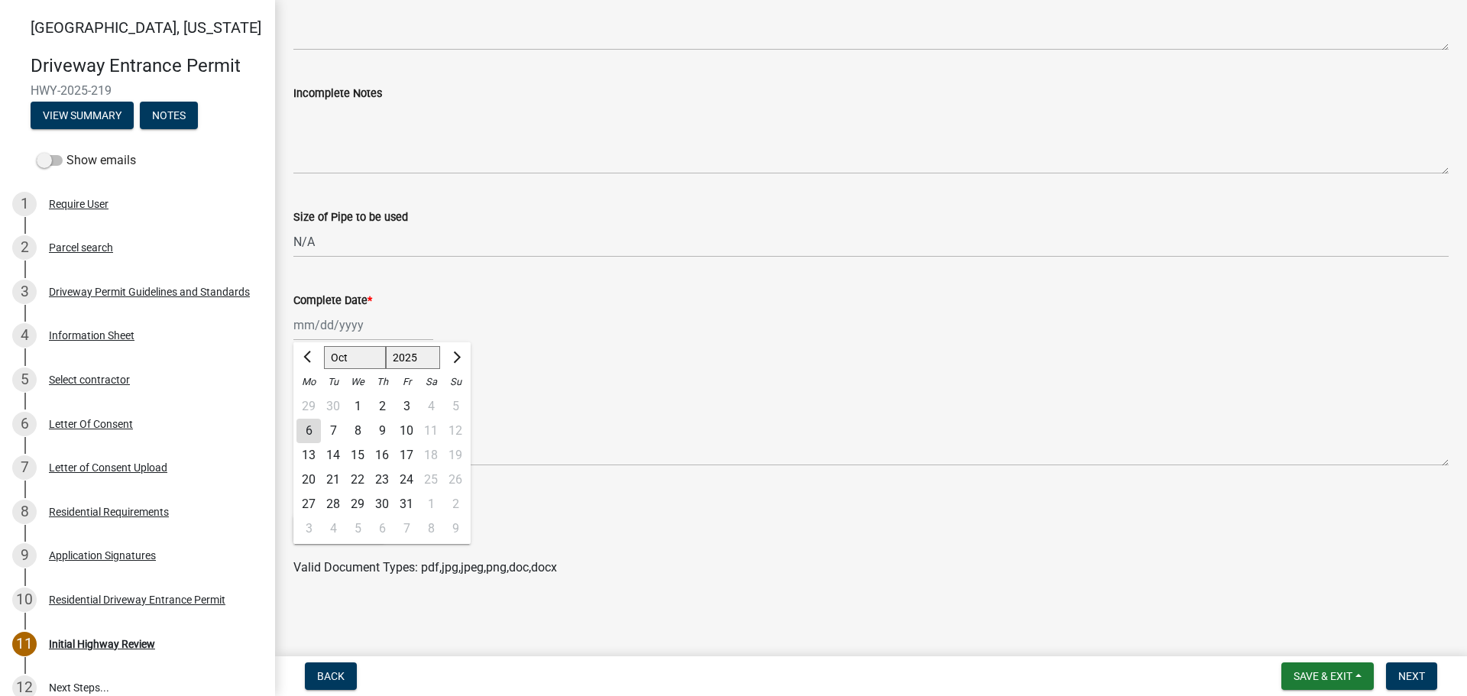
click at [316, 326] on div "[PERSON_NAME] Feb Mar Apr [PERSON_NAME][DATE] Oct Nov [DATE] 1526 1527 1528 152…" at bounding box center [363, 324] width 140 height 31
click at [309, 429] on div "6" at bounding box center [308, 431] width 24 height 24
type input "[DATE]"
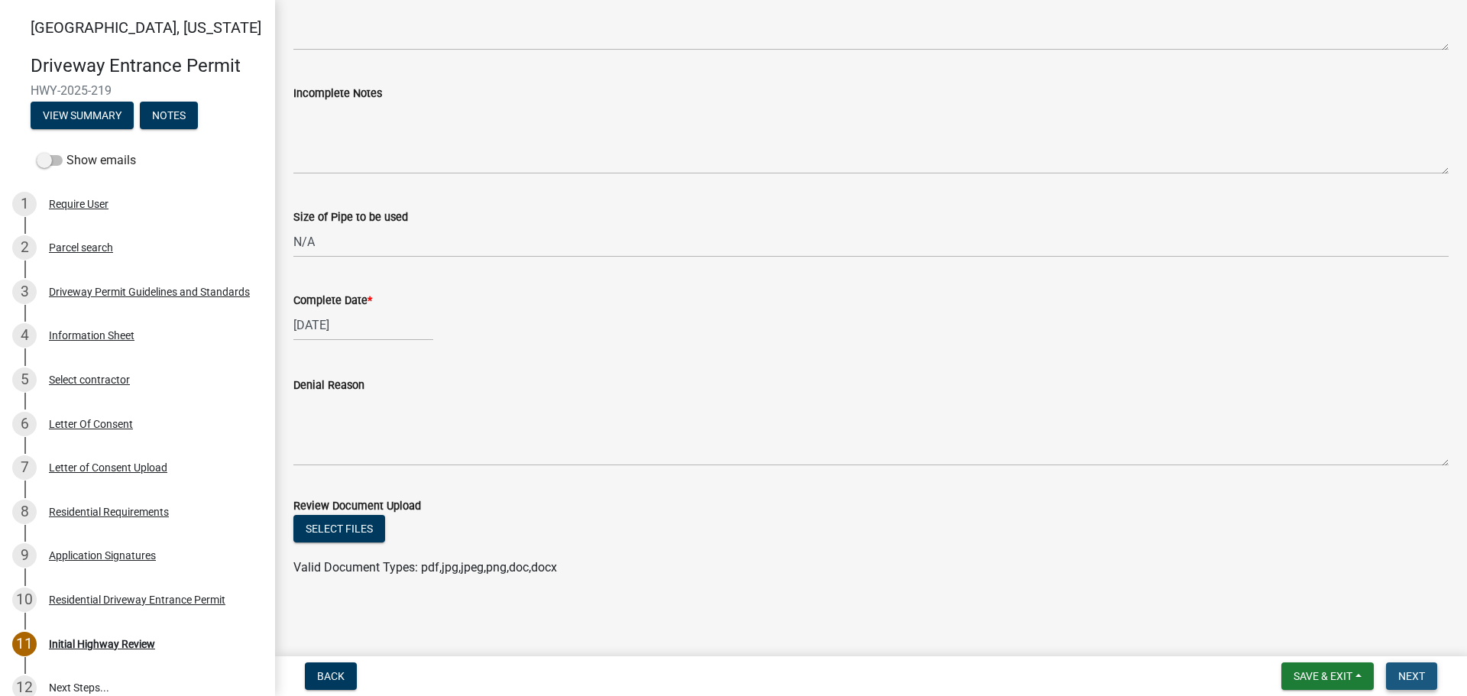
click at [1408, 677] on span "Next" at bounding box center [1411, 676] width 27 height 12
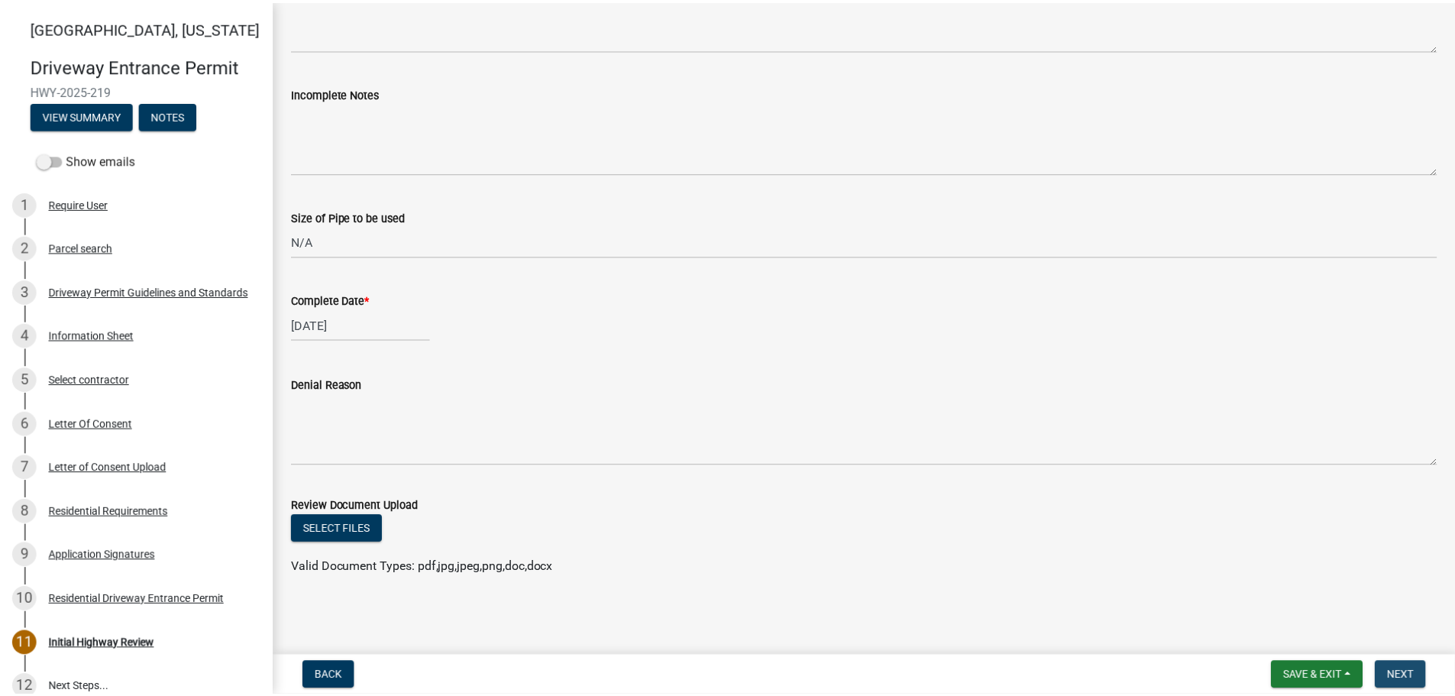
scroll to position [0, 0]
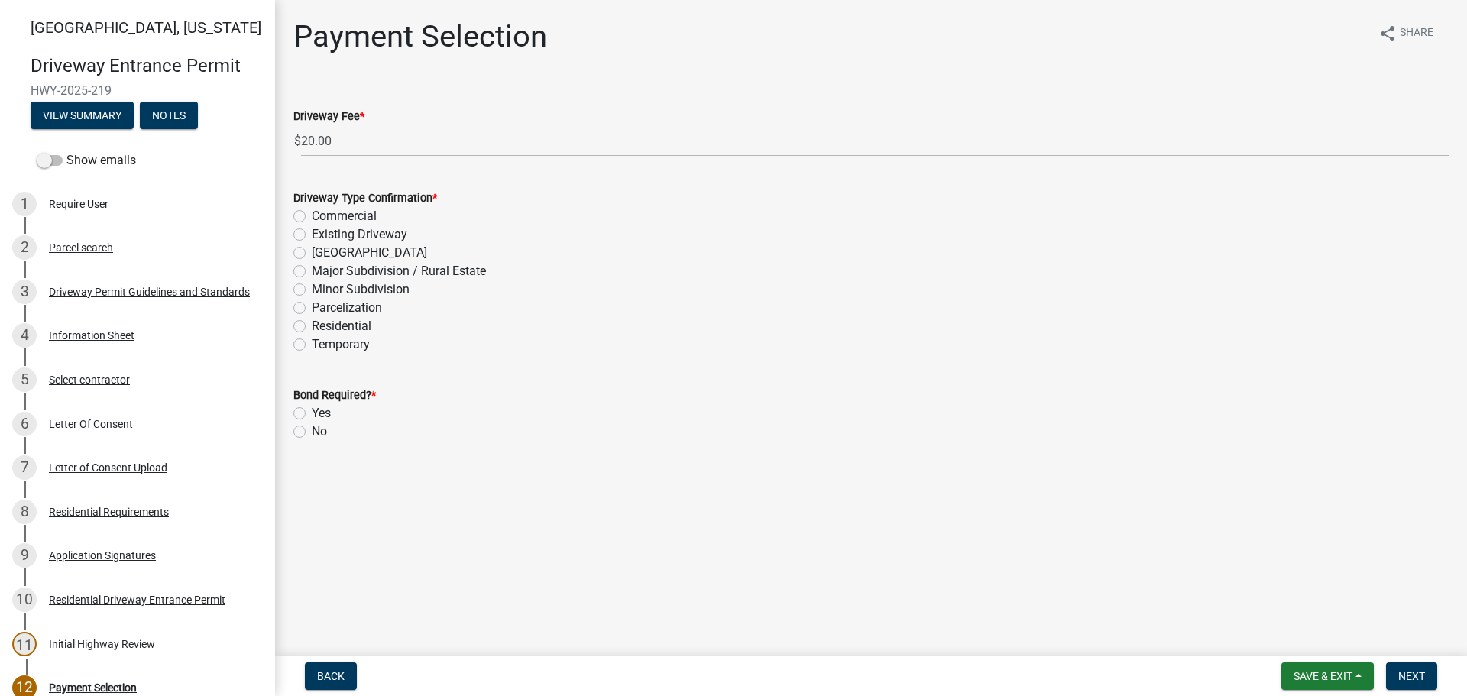
click at [312, 326] on label "Residential" at bounding box center [342, 326] width 60 height 18
click at [312, 326] on input "Residential" at bounding box center [317, 322] width 10 height 10
radio input "true"
drag, startPoint x: 298, startPoint y: 434, endPoint x: 359, endPoint y: 437, distance: 61.2
click at [312, 434] on label "No" at bounding box center [319, 432] width 15 height 18
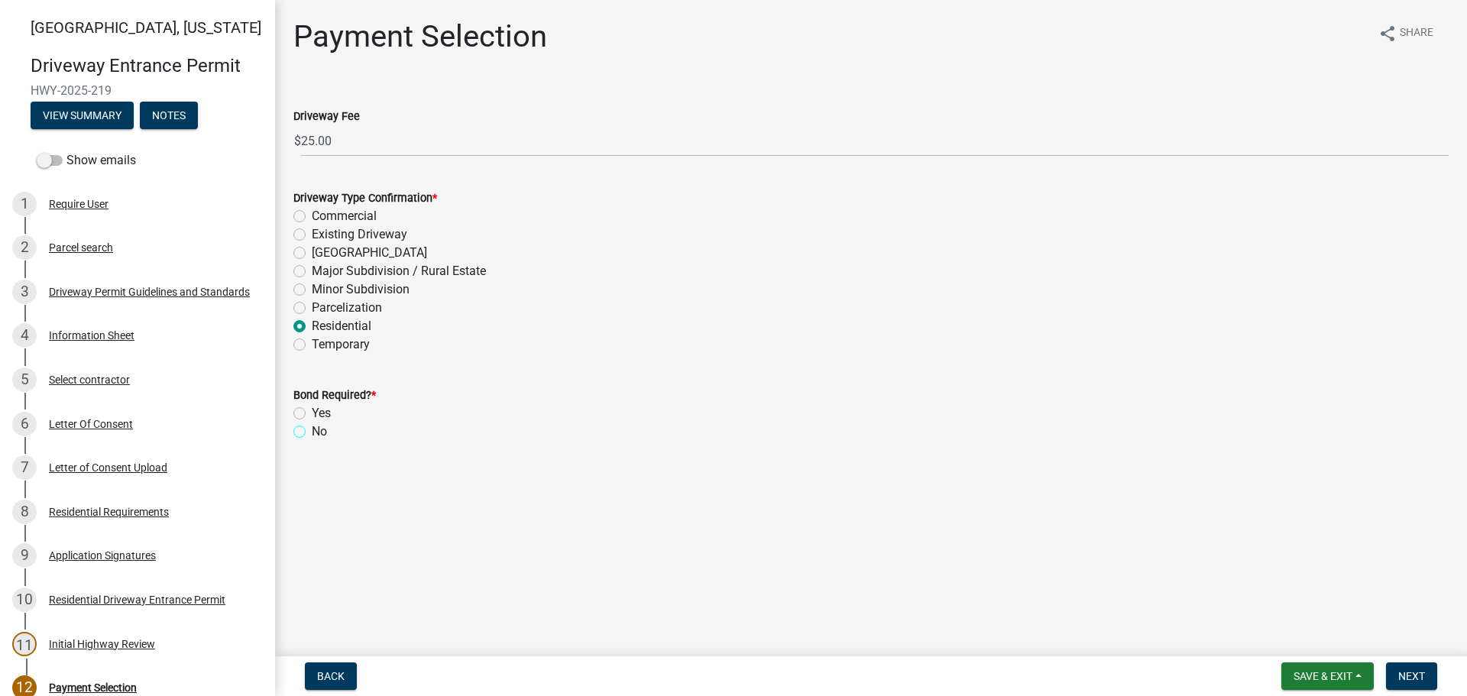
click at [312, 432] on input "No" at bounding box center [317, 428] width 10 height 10
radio input "true"
click at [1423, 678] on span "Next" at bounding box center [1411, 676] width 27 height 12
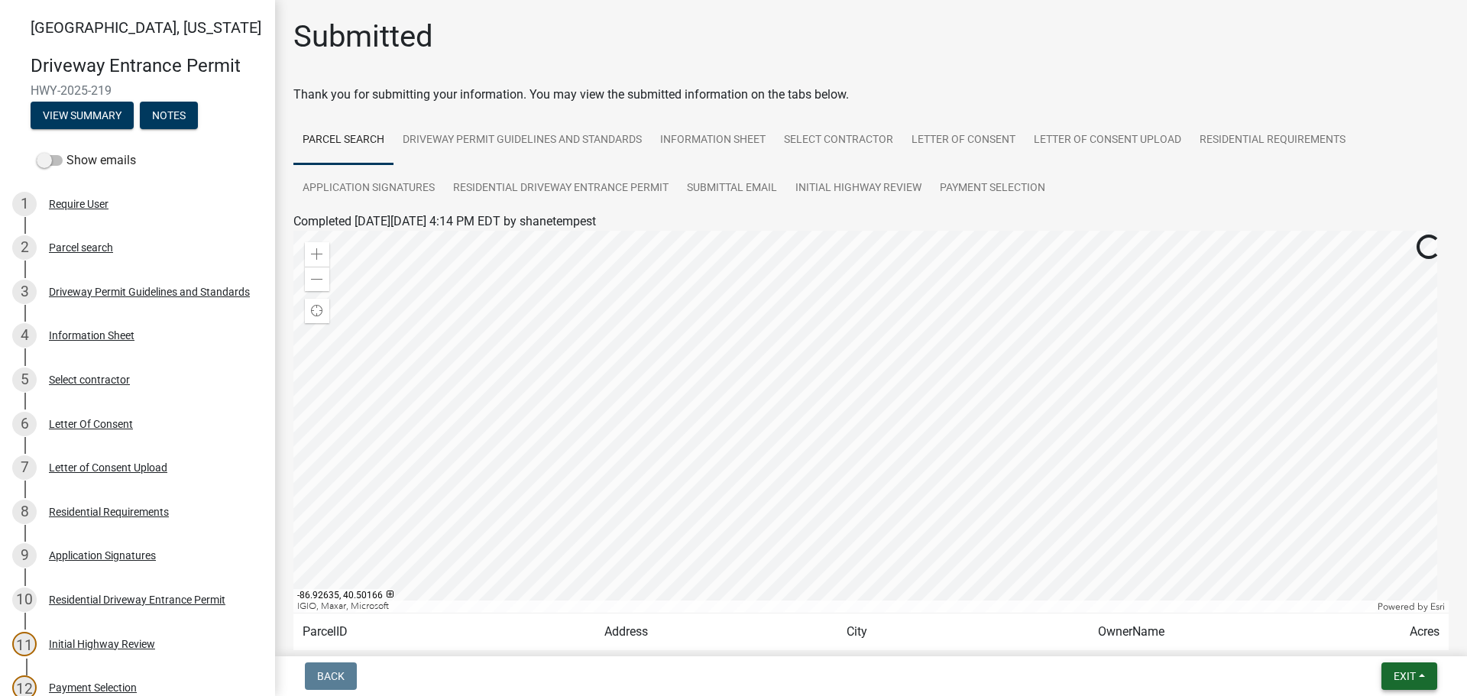
click at [1418, 677] on button "Exit" at bounding box center [1409, 676] width 56 height 28
click at [1365, 633] on button "Save & Exit" at bounding box center [1376, 636] width 122 height 37
